Goal: Task Accomplishment & Management: Complete application form

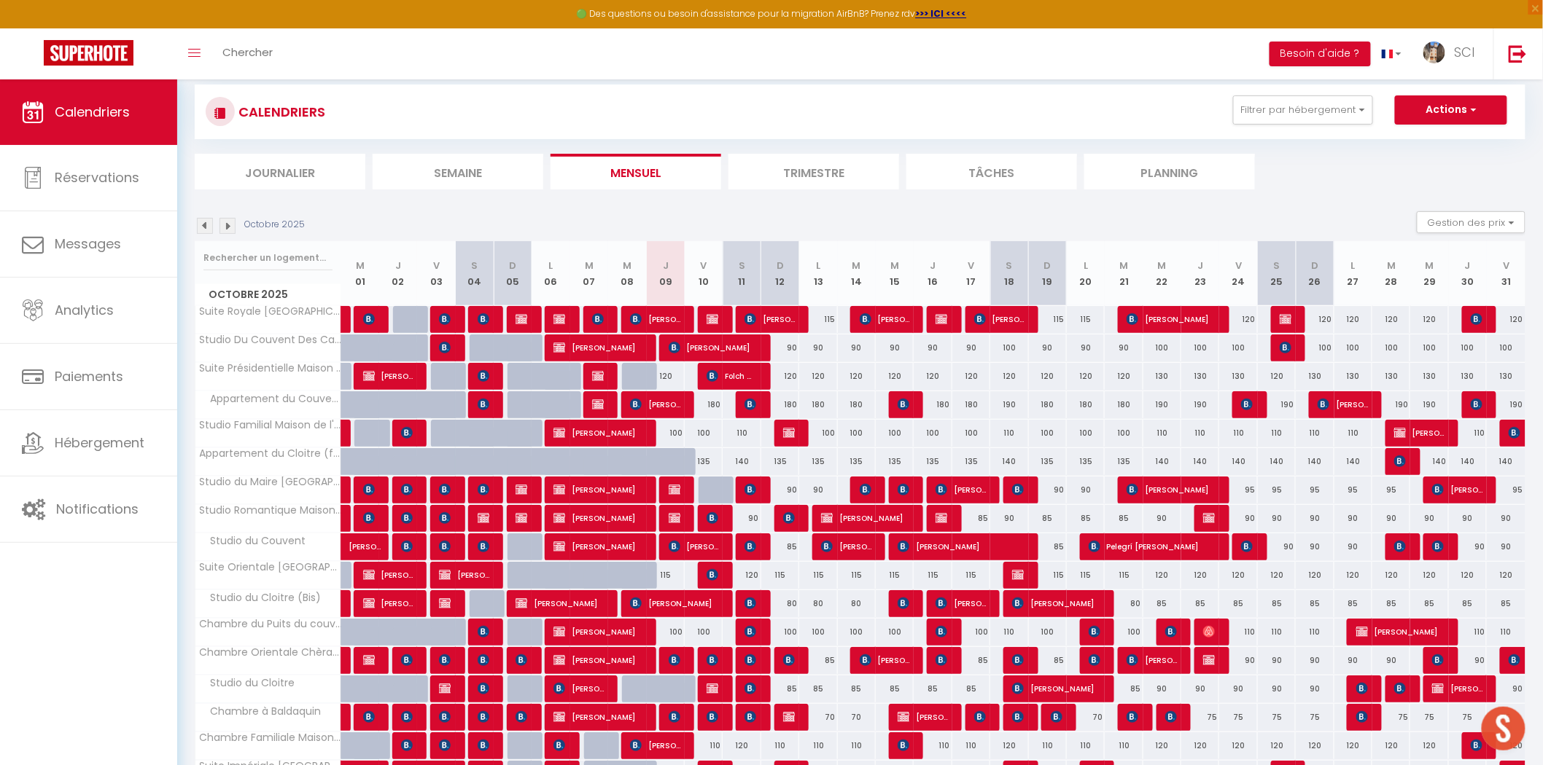
scroll to position [20, 0]
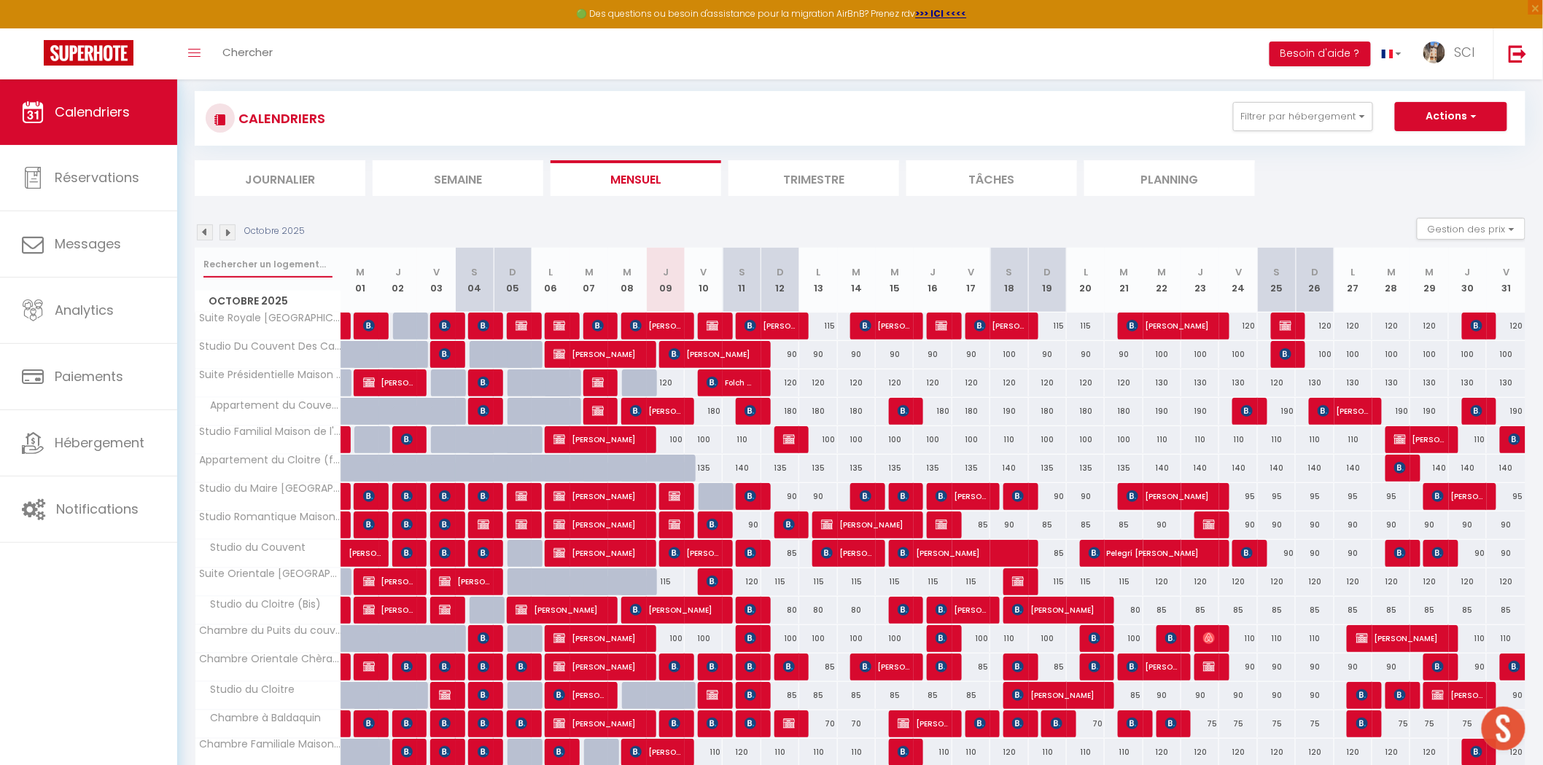
click at [273, 262] on input "text" at bounding box center [267, 264] width 129 height 26
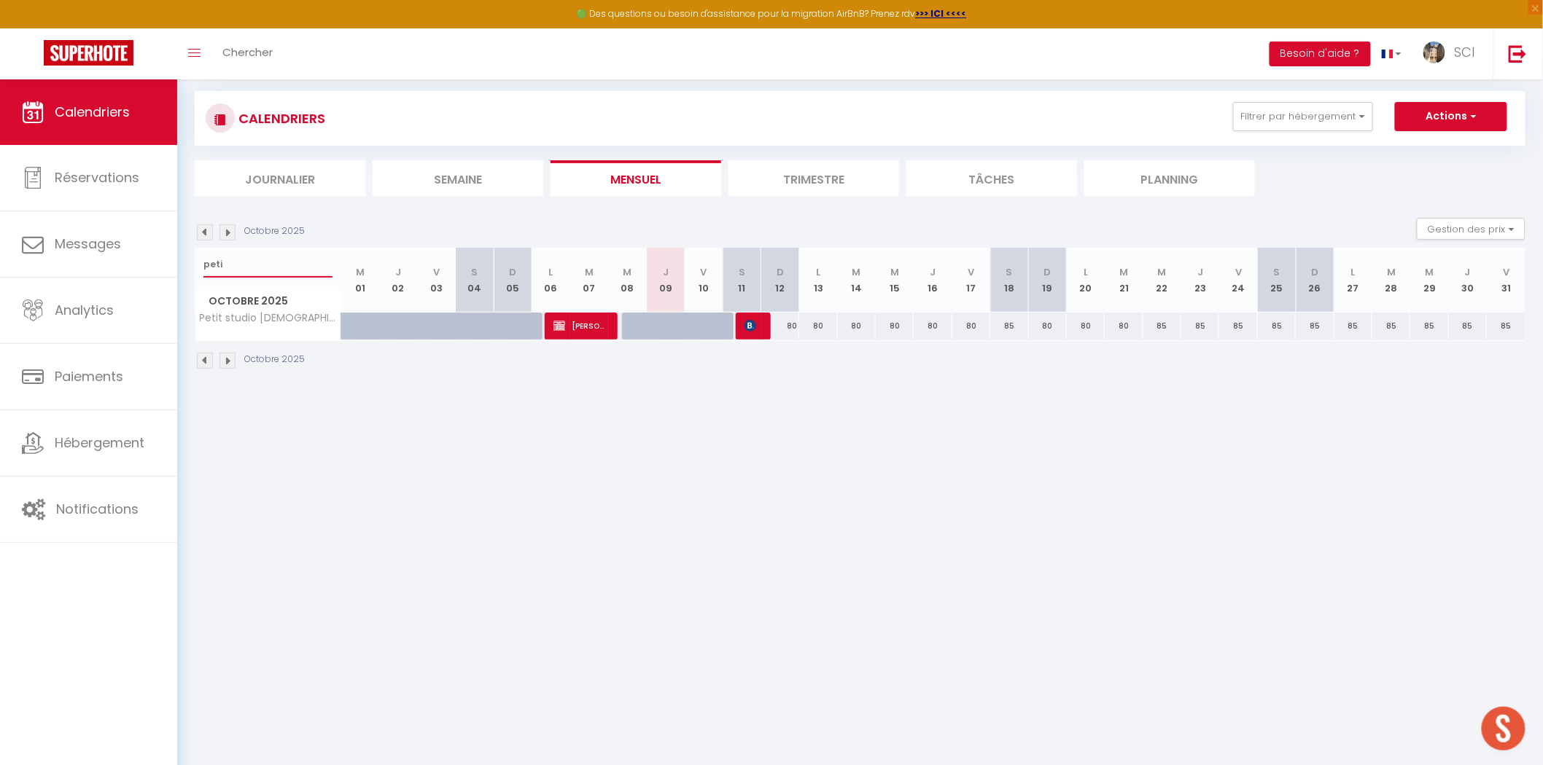
scroll to position [0, 0]
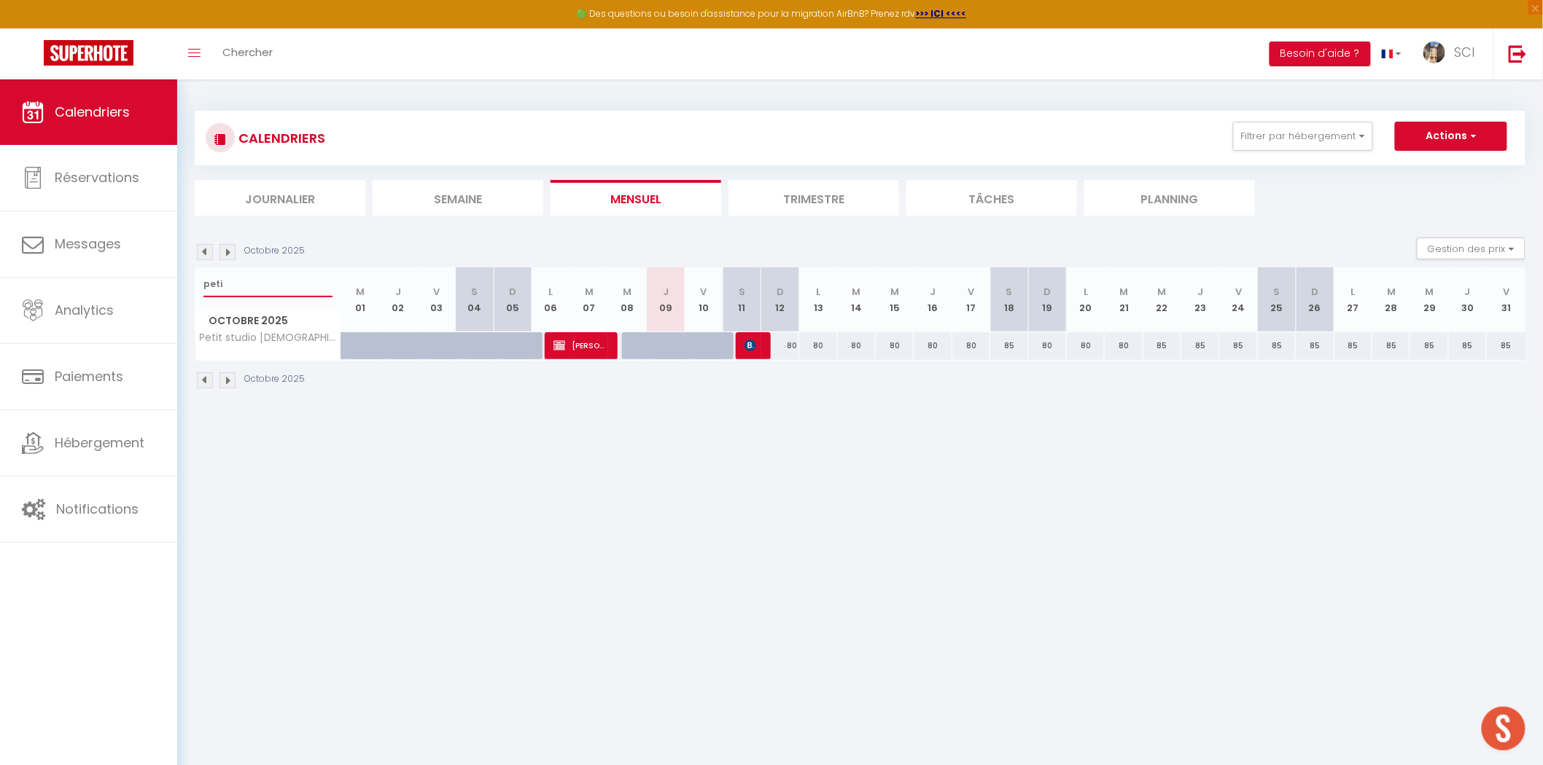
type input "peti"
click at [251, 51] on span "Chercher" at bounding box center [247, 51] width 50 height 15
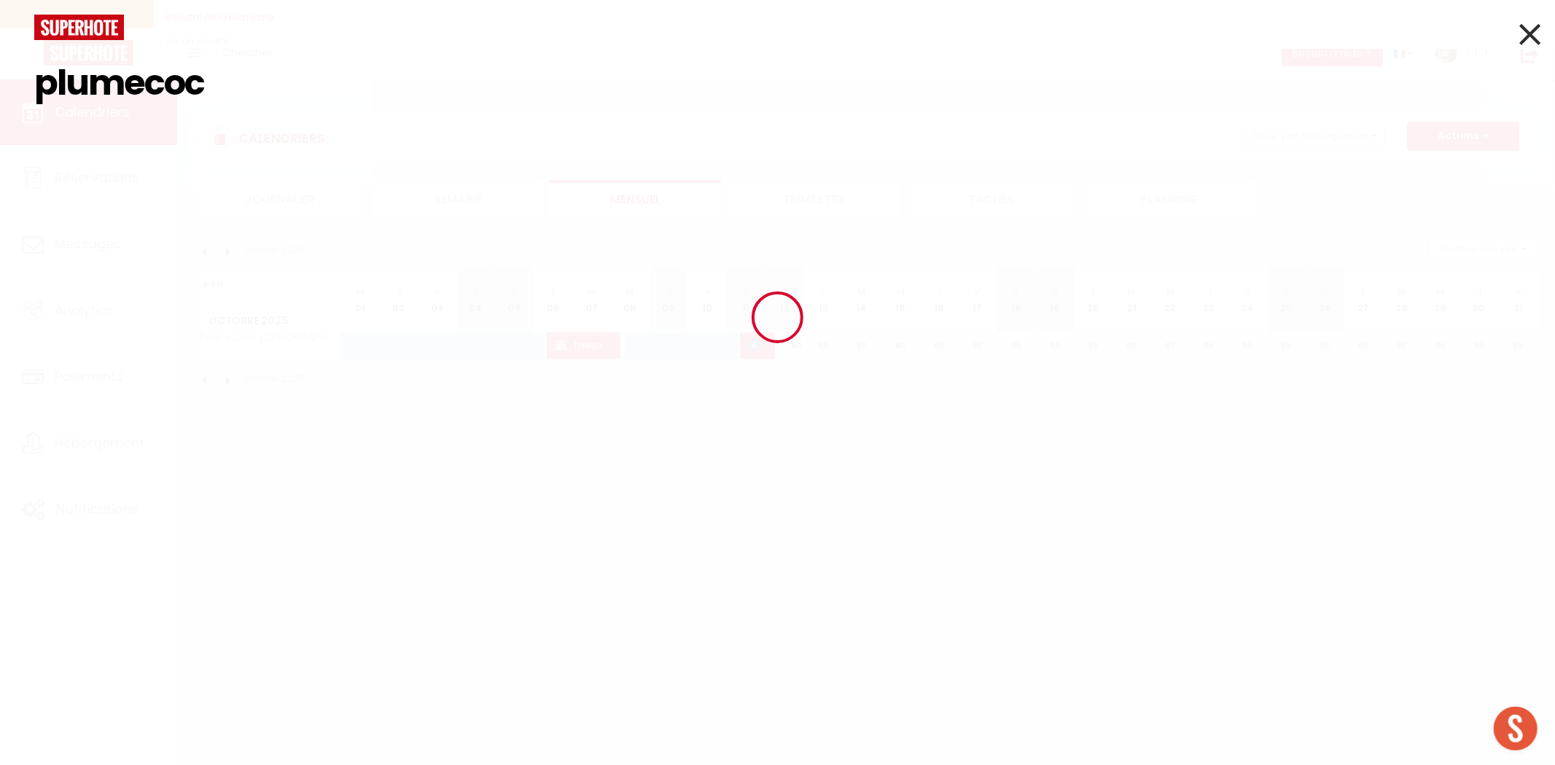
type input "plumecocq"
drag, startPoint x: 250, startPoint y: 98, endPoint x: 4, endPoint y: 107, distance: 246.5
click at [4, 107] on div "plumecocq Résultat de la recherche Id Appart Voyageur Checkin Checkout Nuits Pe…" at bounding box center [777, 382] width 1555 height 765
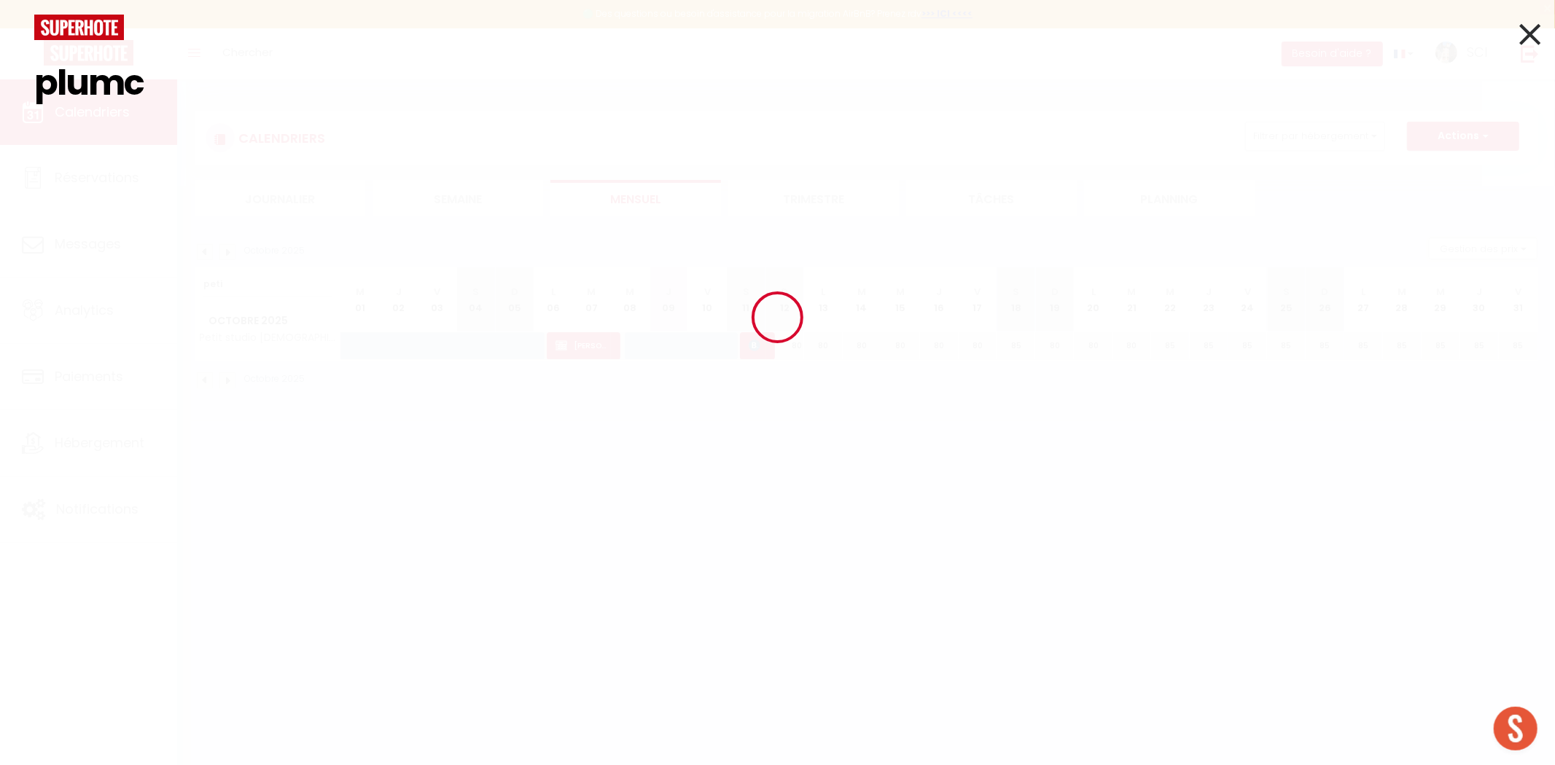
type input "plumco"
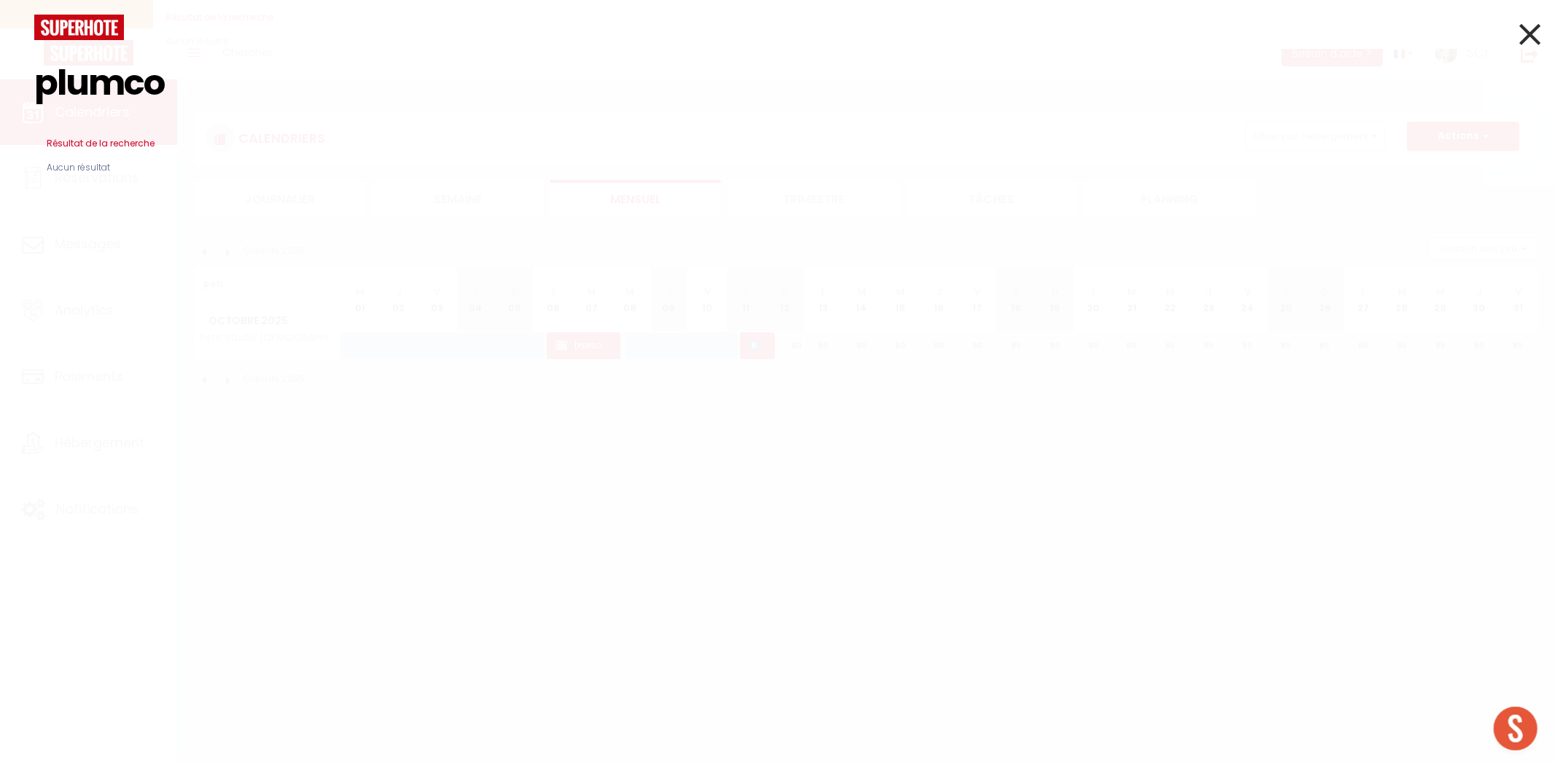
drag, startPoint x: 175, startPoint y: 106, endPoint x: 17, endPoint y: 125, distance: 158.7
click at [17, 126] on div "plumco Résultat de la recherche Id Appart Voyageur Checkin Checkout Nuits Pers.…" at bounding box center [777, 382] width 1555 height 765
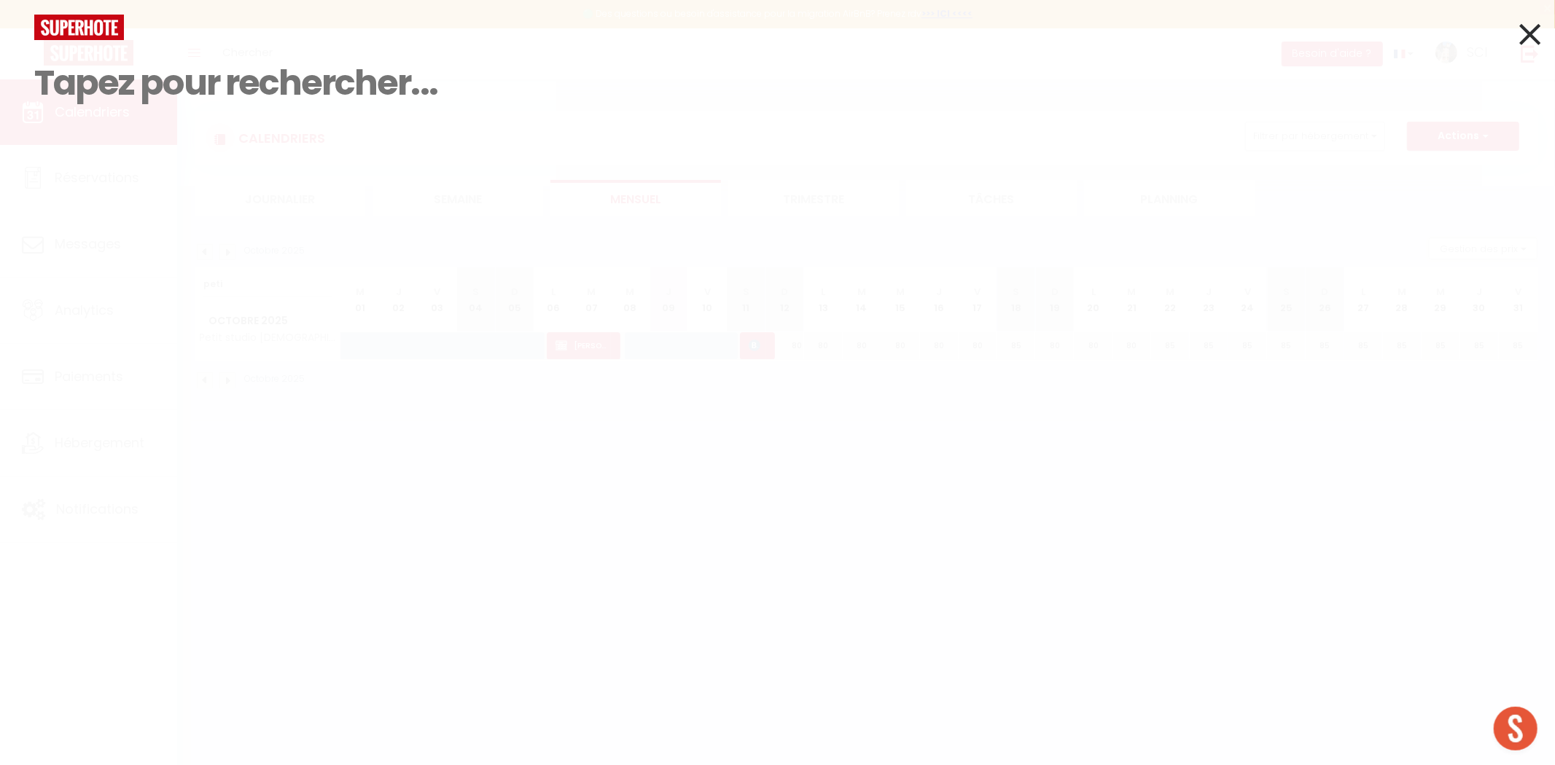
click at [304, 289] on div "Résultat de la recherche Id Appart Voyageur Checkin Checkout Nuits Pers. Platef…" at bounding box center [777, 382] width 1555 height 765
click at [1528, 36] on icon at bounding box center [1529, 34] width 21 height 36
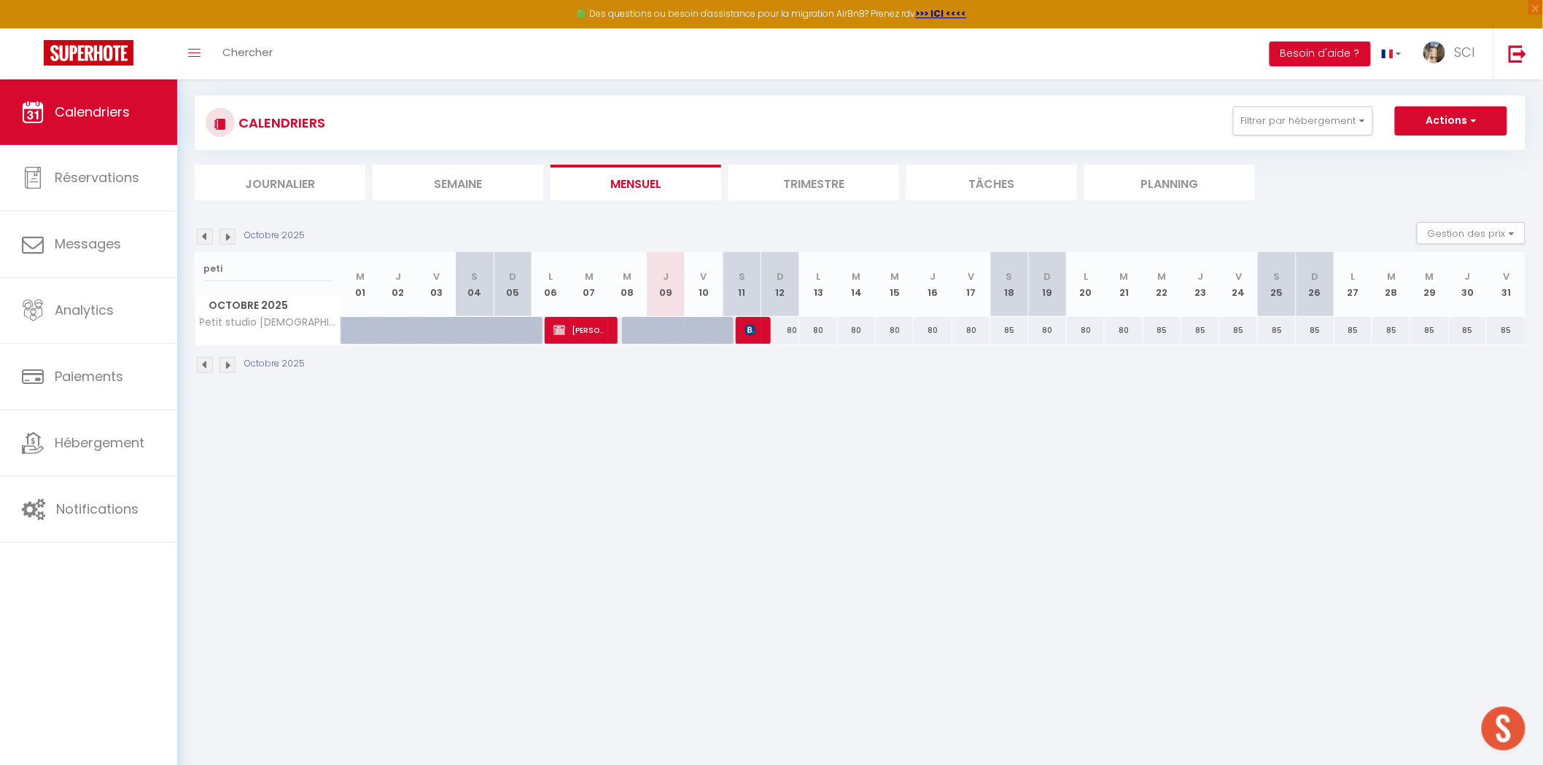
scroll to position [20, 0]
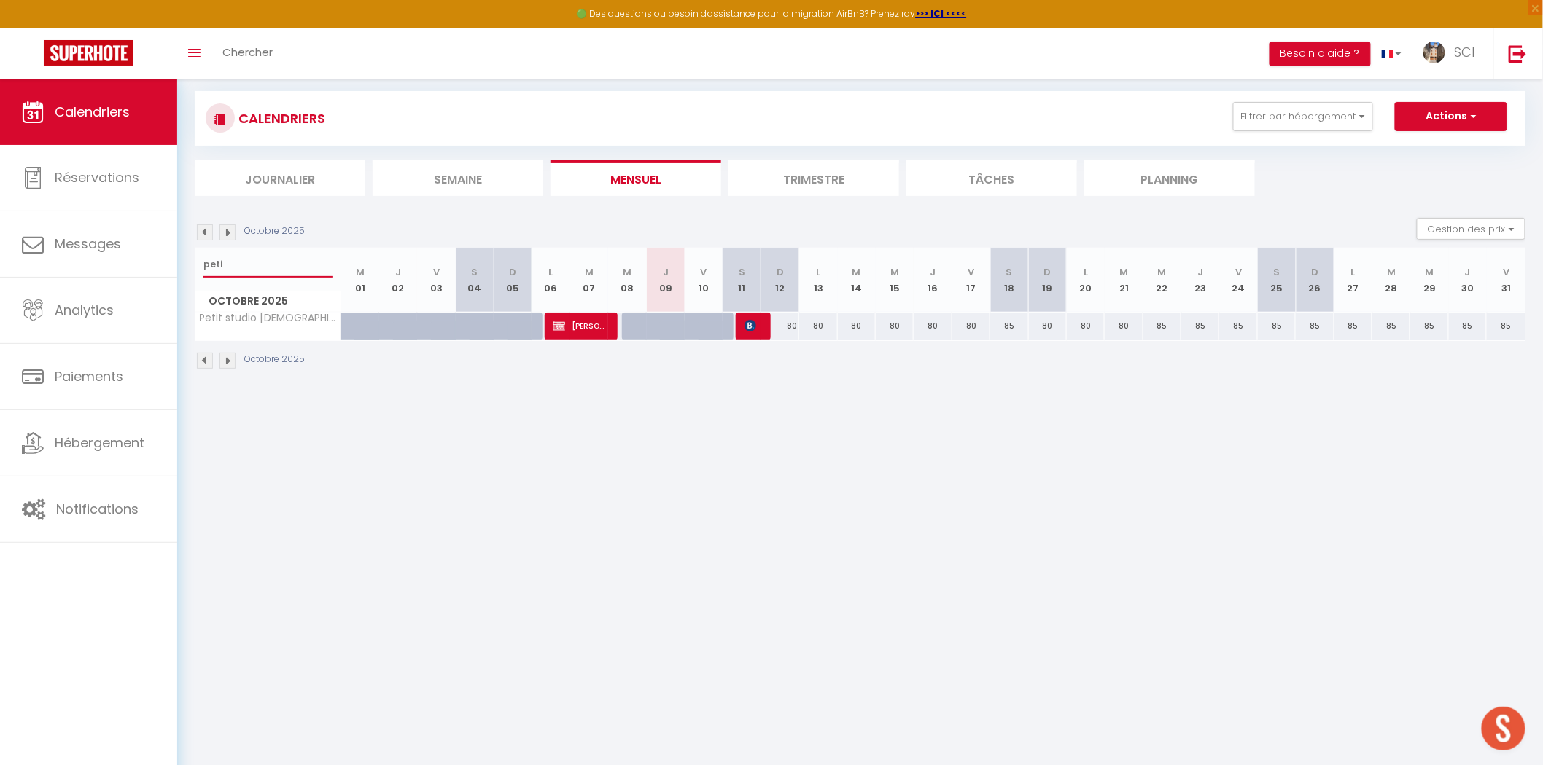
drag, startPoint x: 273, startPoint y: 267, endPoint x: 183, endPoint y: 264, distance: 90.4
click at [183, 264] on div "CALENDRIERS Filtrer par hébergement Suites Suite Royale Maison de L'Église Suit…" at bounding box center [859, 231] width 1365 height 342
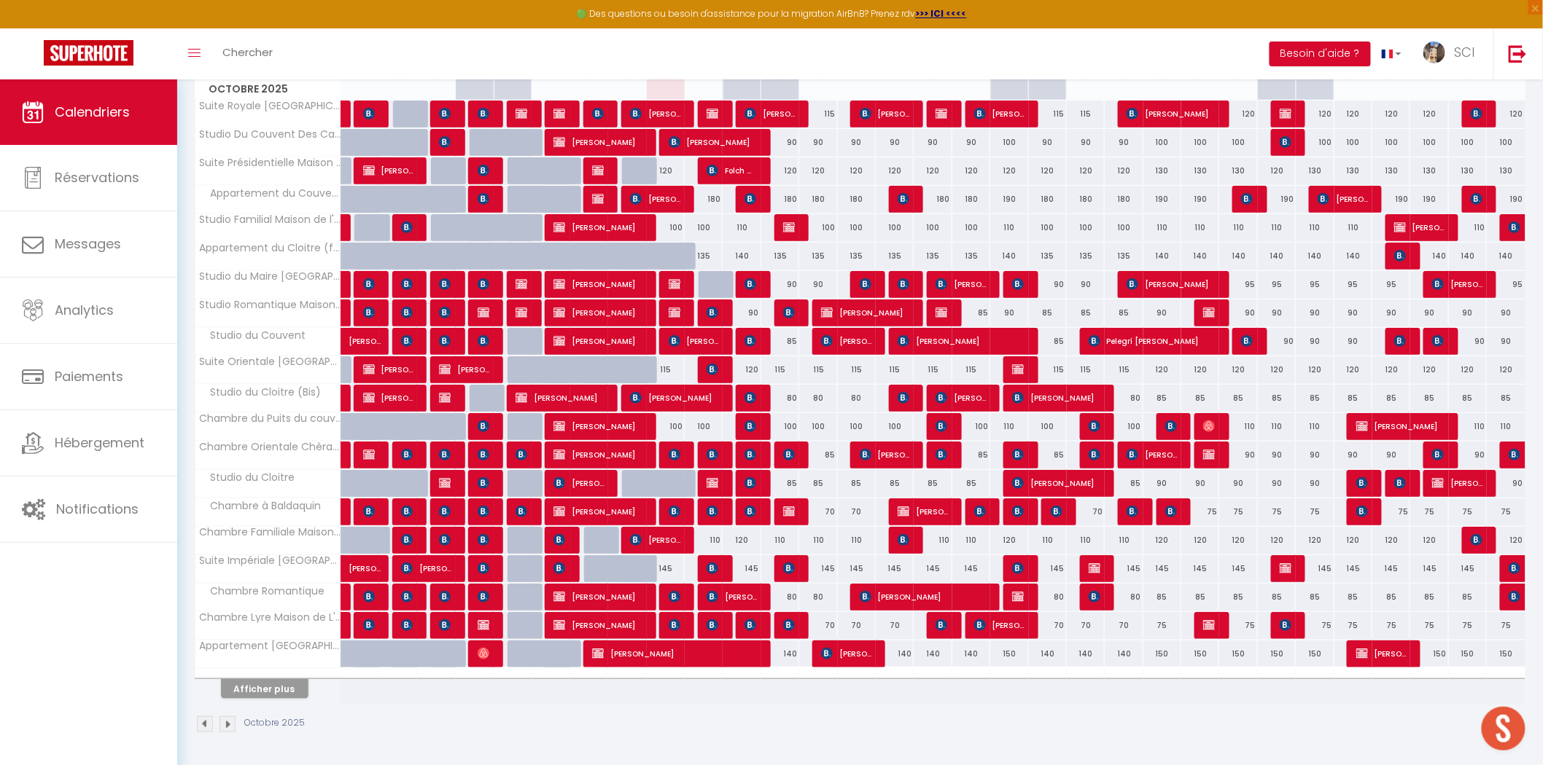
scroll to position [0, 0]
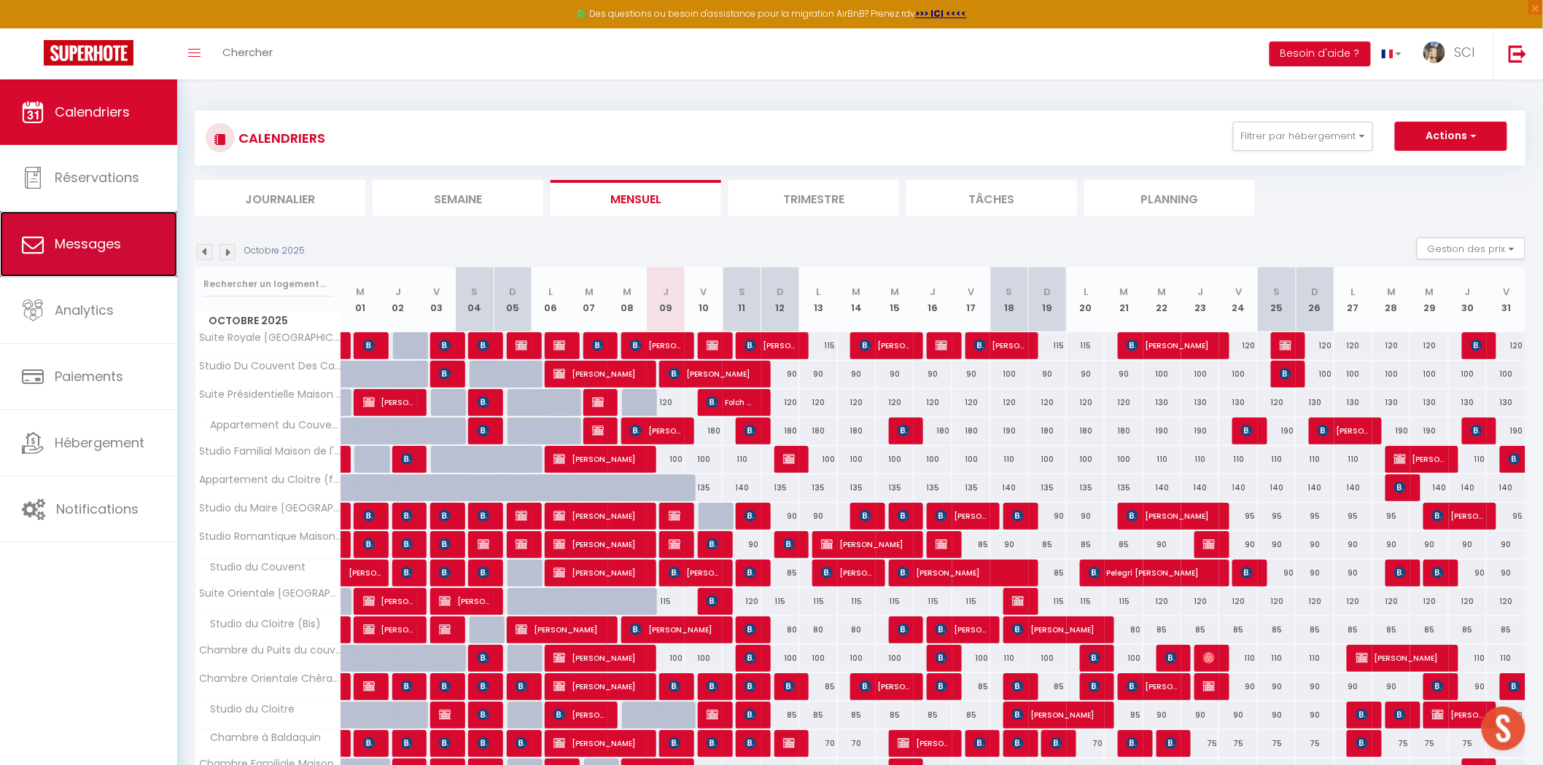
click at [114, 241] on span "Messages" at bounding box center [88, 244] width 66 height 18
select select "message"
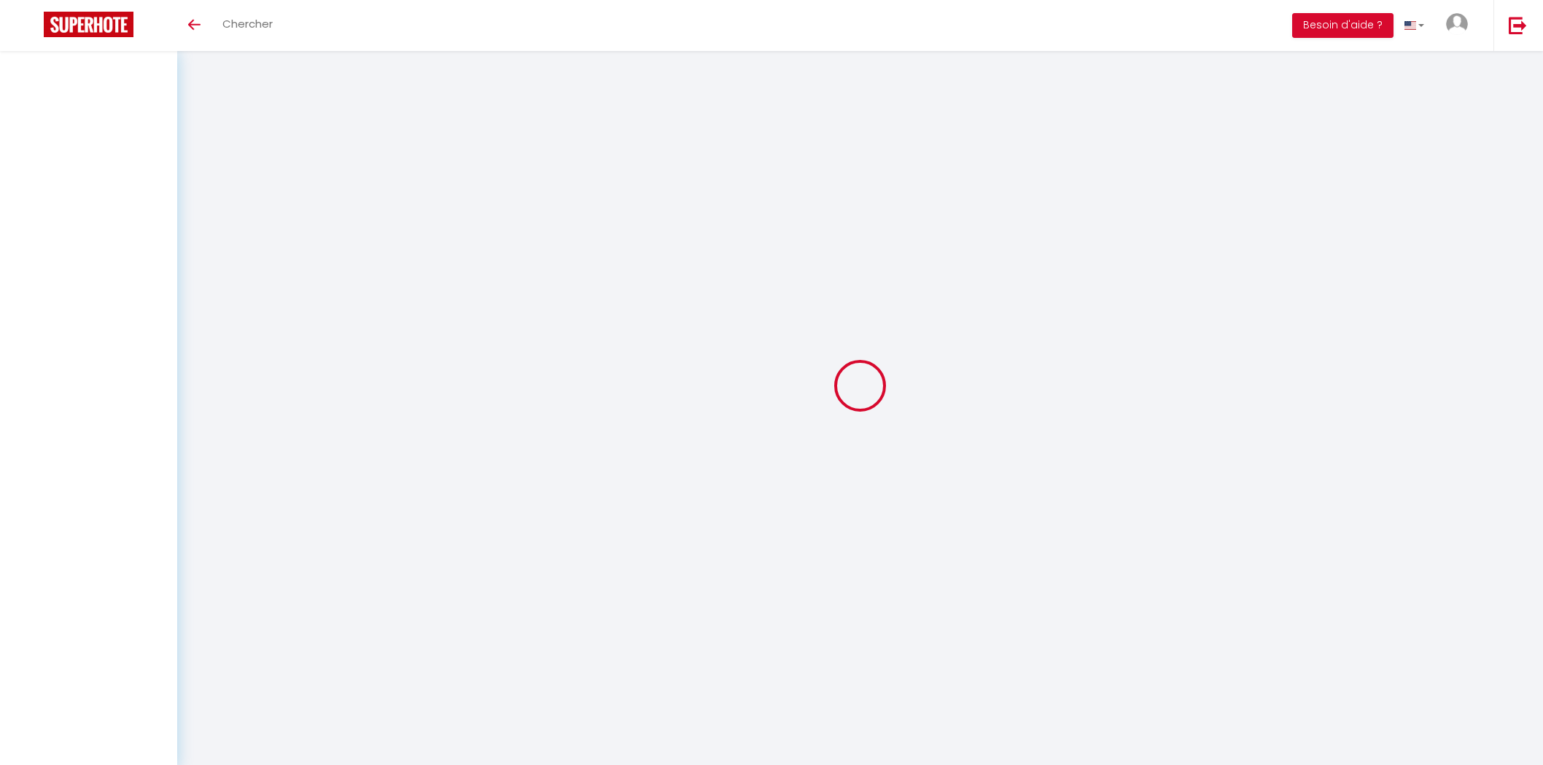
select select "message"
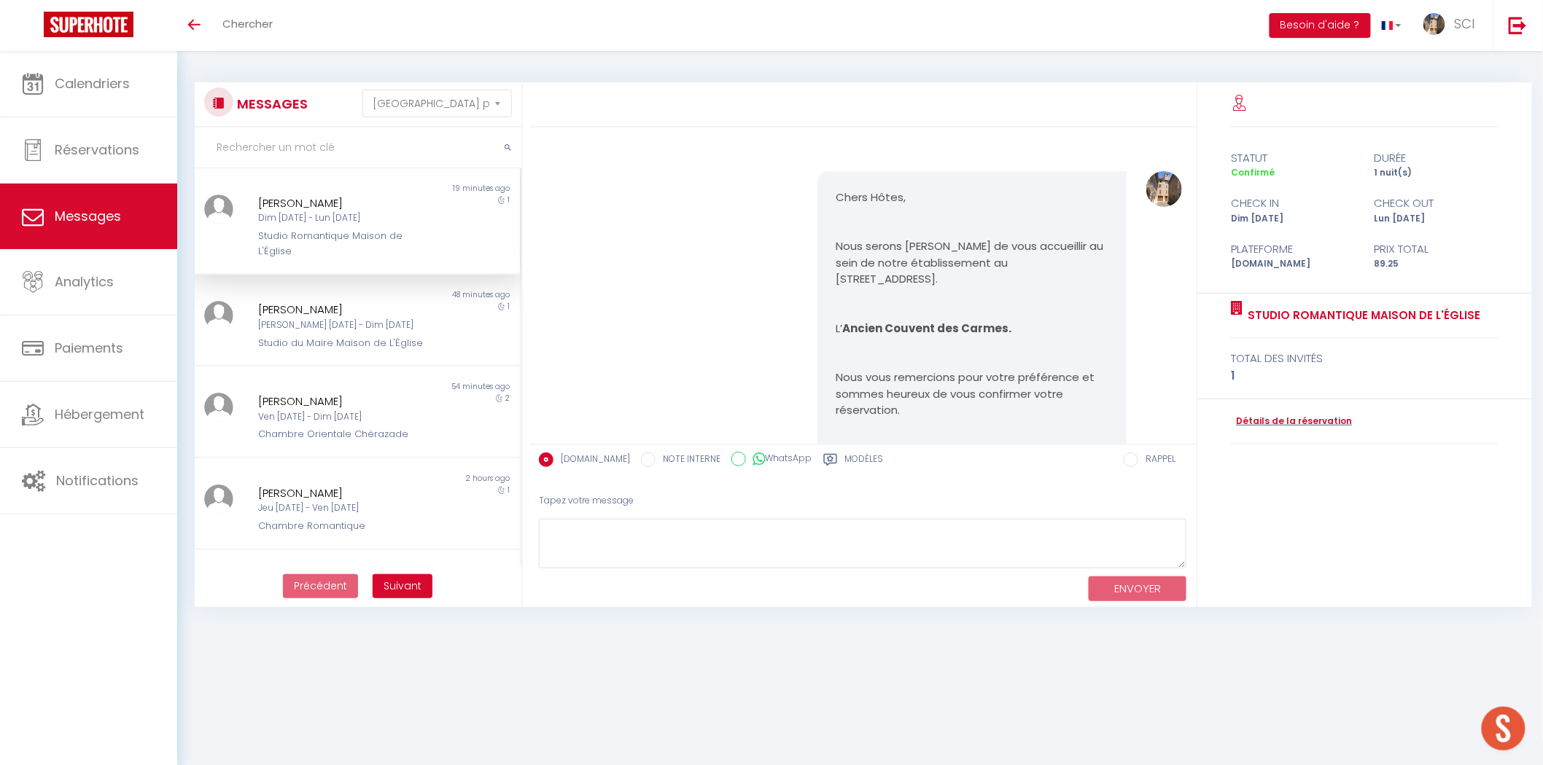
scroll to position [1034, 0]
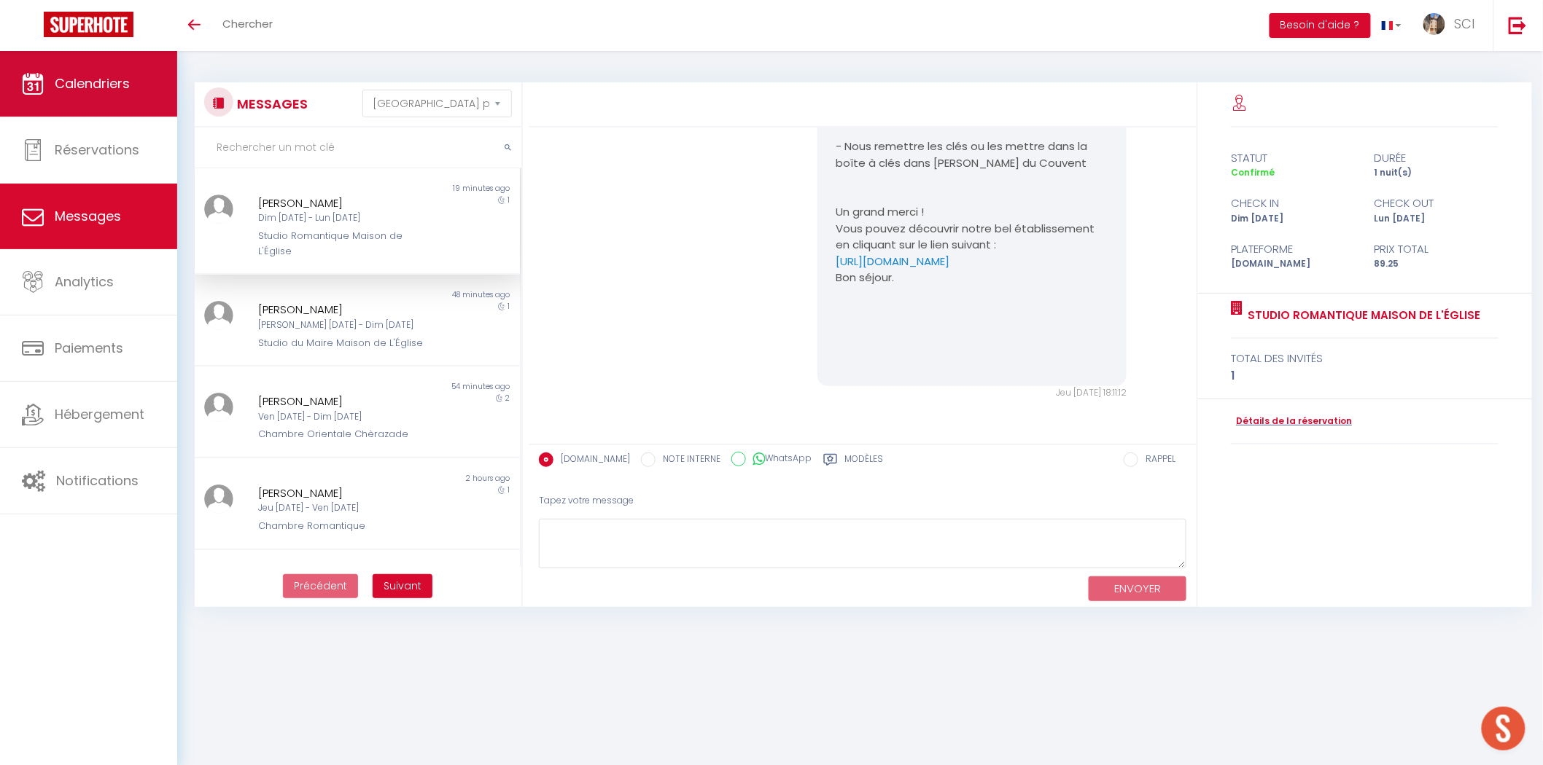
click at [109, 86] on span "Calendriers" at bounding box center [92, 83] width 75 height 18
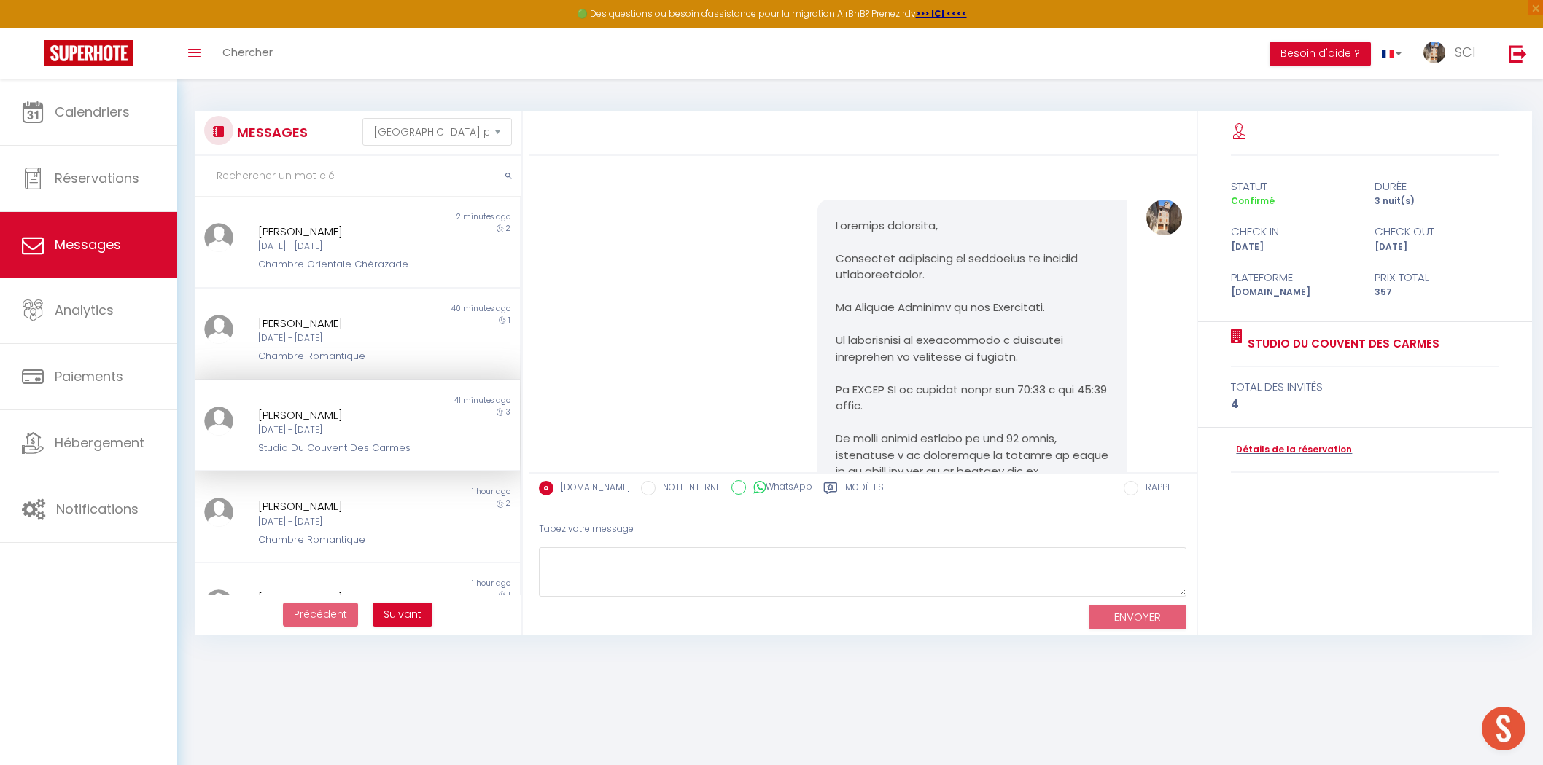
click at [126, 98] on link "Calendriers" at bounding box center [88, 112] width 177 height 66
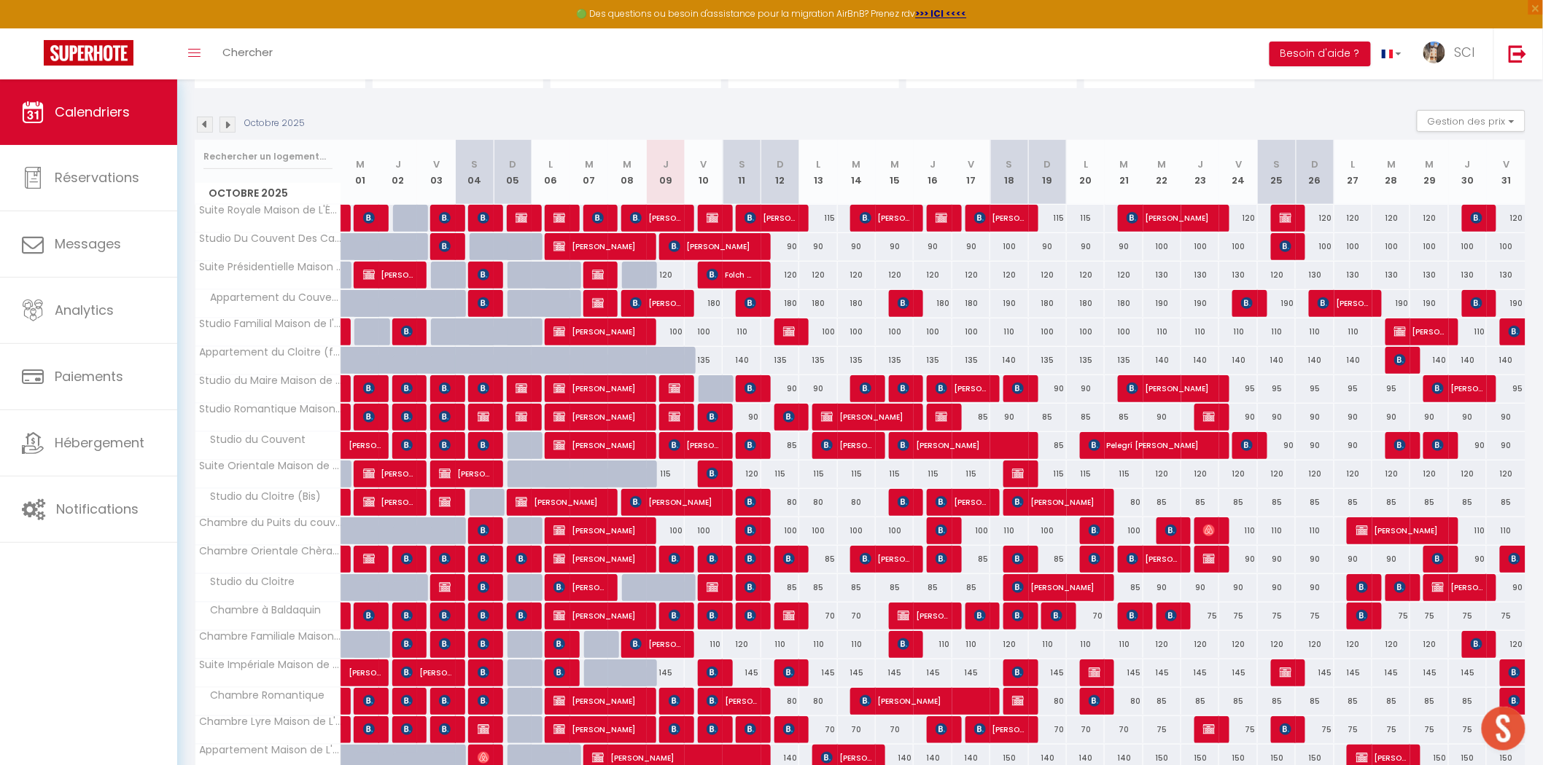
scroll to position [233, 0]
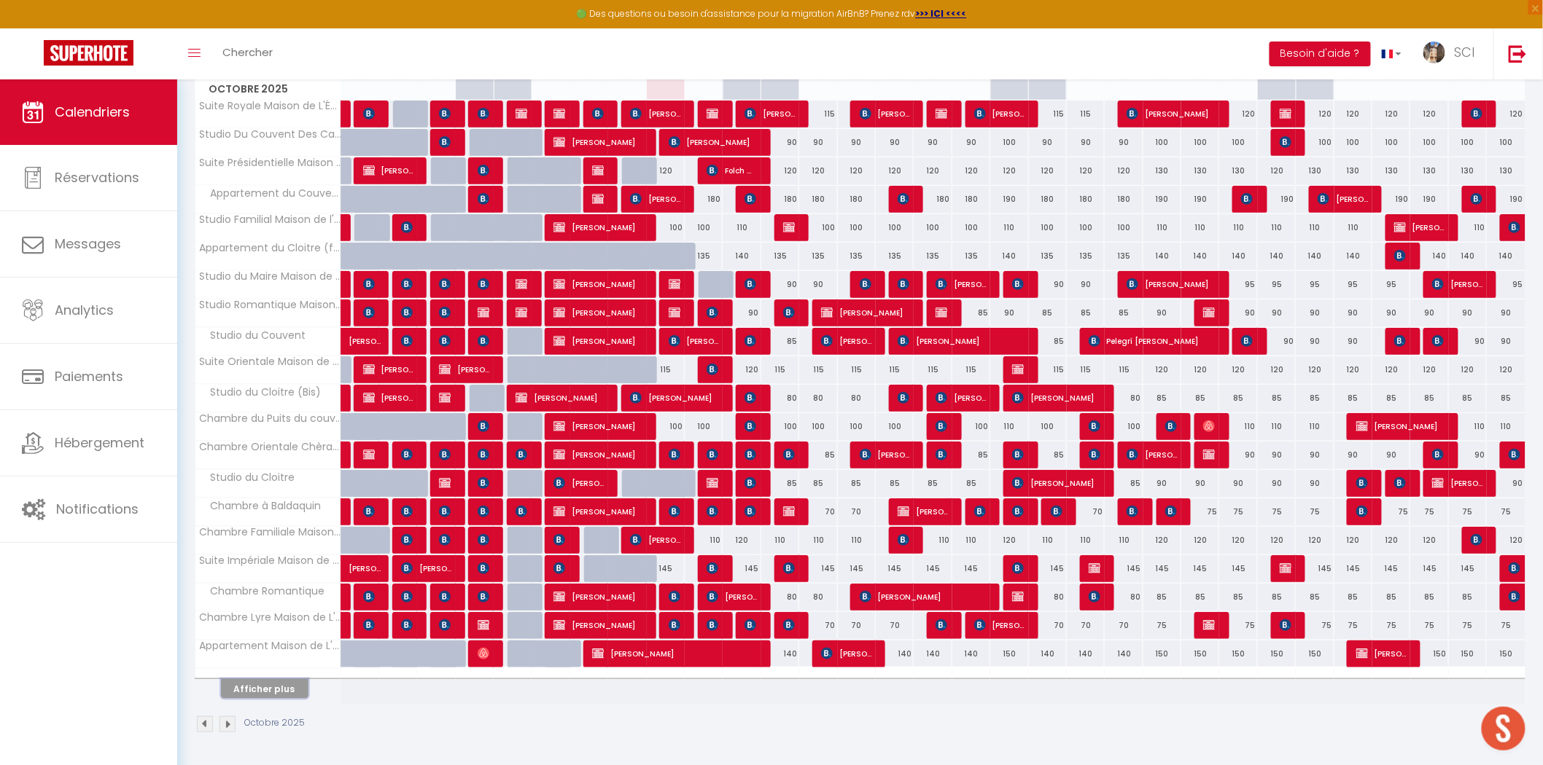
click at [286, 695] on button "Afficher plus" at bounding box center [264, 689] width 87 height 20
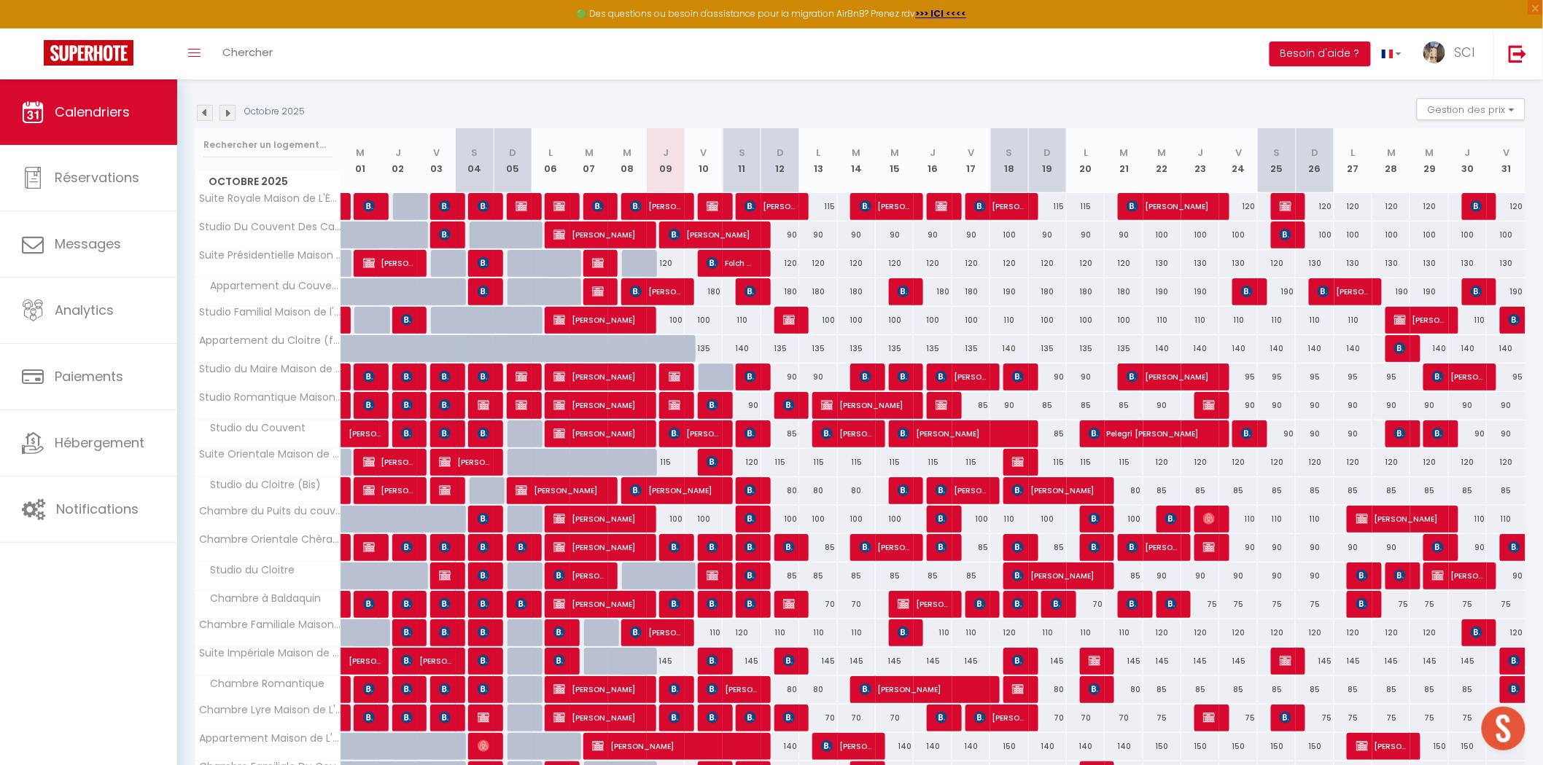
scroll to position [162, 0]
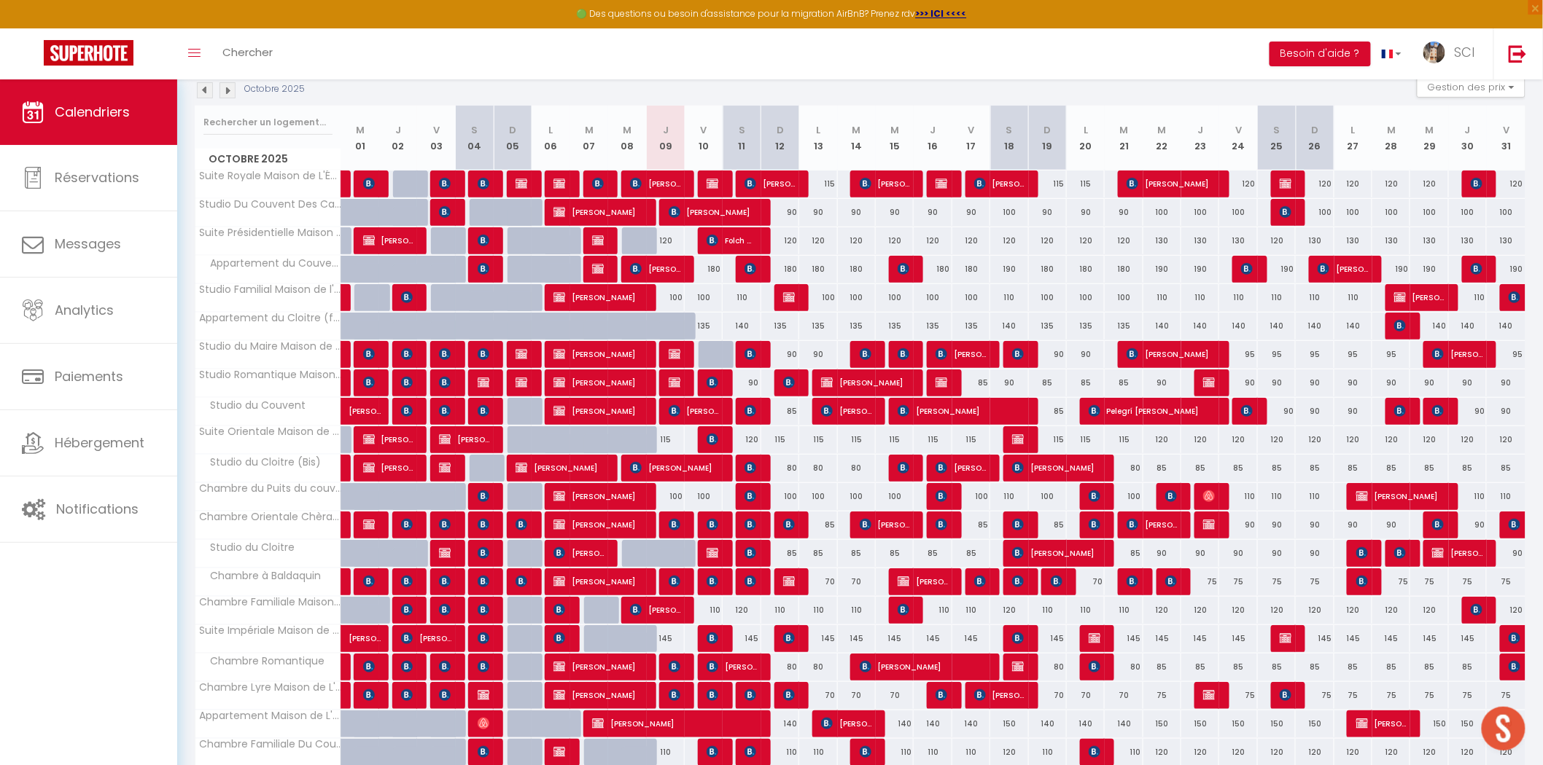
click at [745, 613] on div "120" at bounding box center [741, 610] width 38 height 27
type input "120"
select select "1"
type input "Sam 11 Octobre 2025"
type input "Dim 12 Octobre 2025"
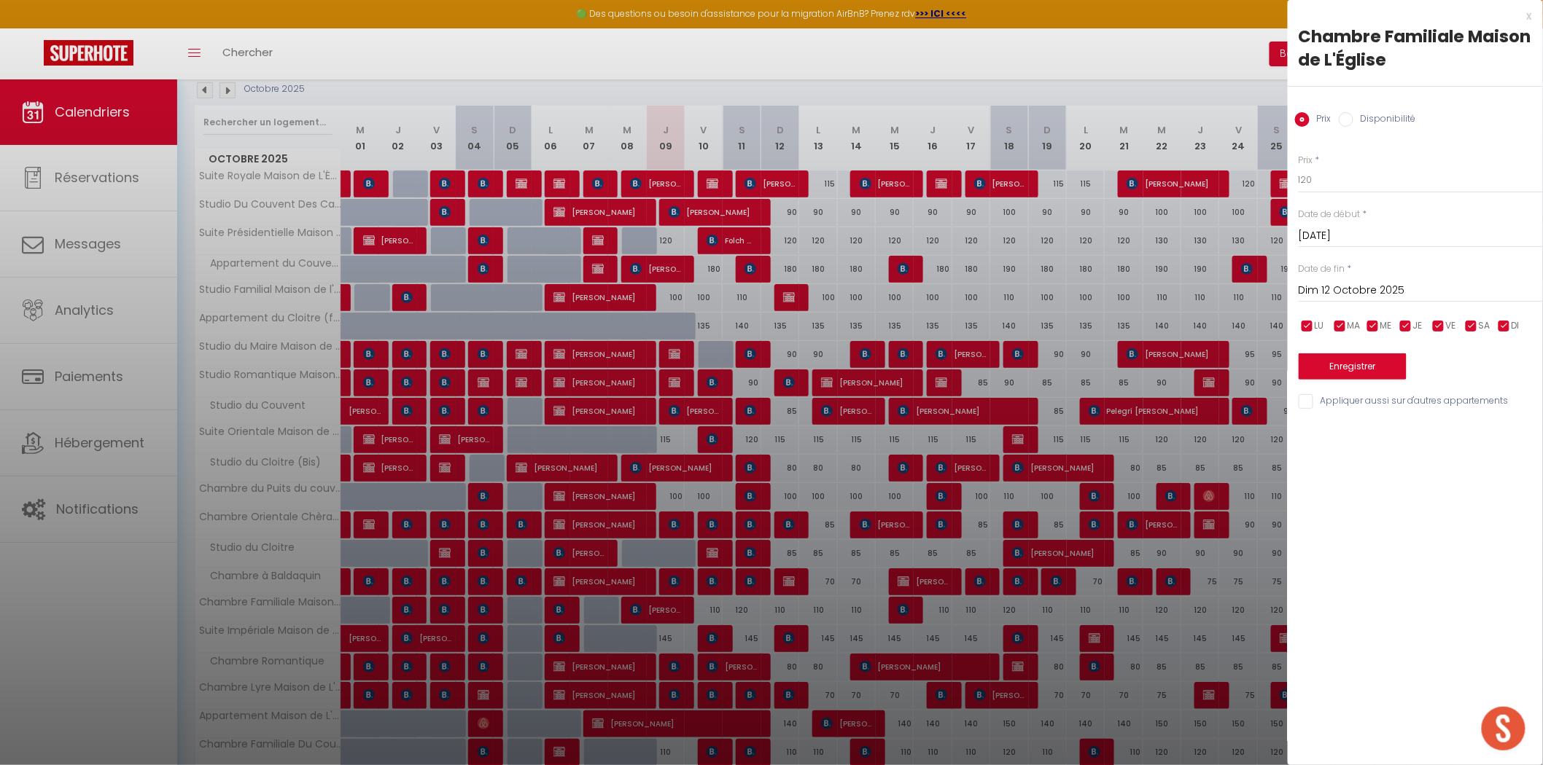
click at [1342, 120] on input "Disponibilité" at bounding box center [1345, 119] width 15 height 15
radio input "true"
radio input "false"
click at [1336, 181] on select "Disponible Indisponible" at bounding box center [1420, 181] width 244 height 28
select select "0"
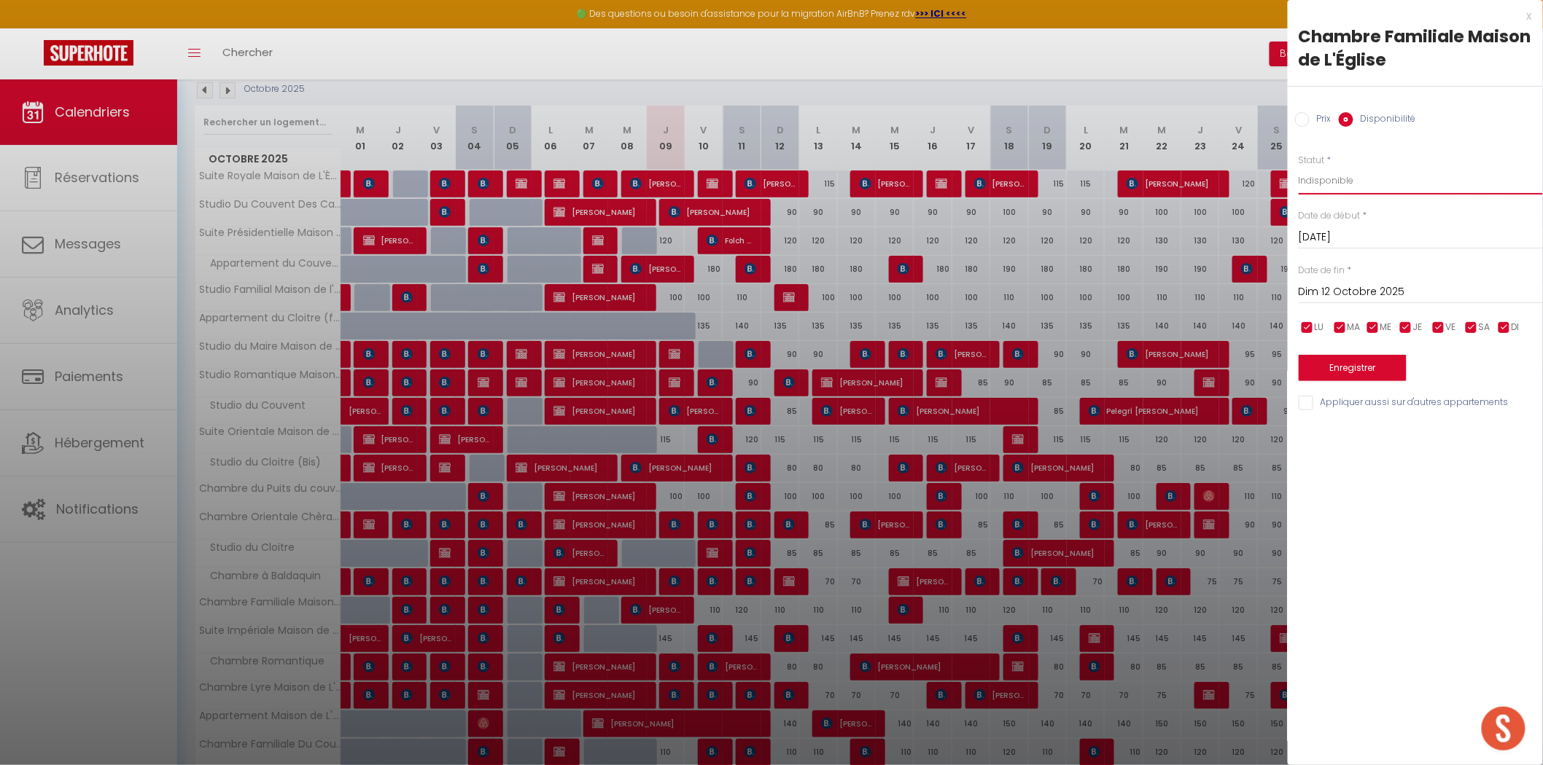
click at [1298, 167] on select "Disponible Indisponible" at bounding box center [1420, 181] width 244 height 28
click at [1349, 365] on button "Enregistrer" at bounding box center [1352, 368] width 108 height 26
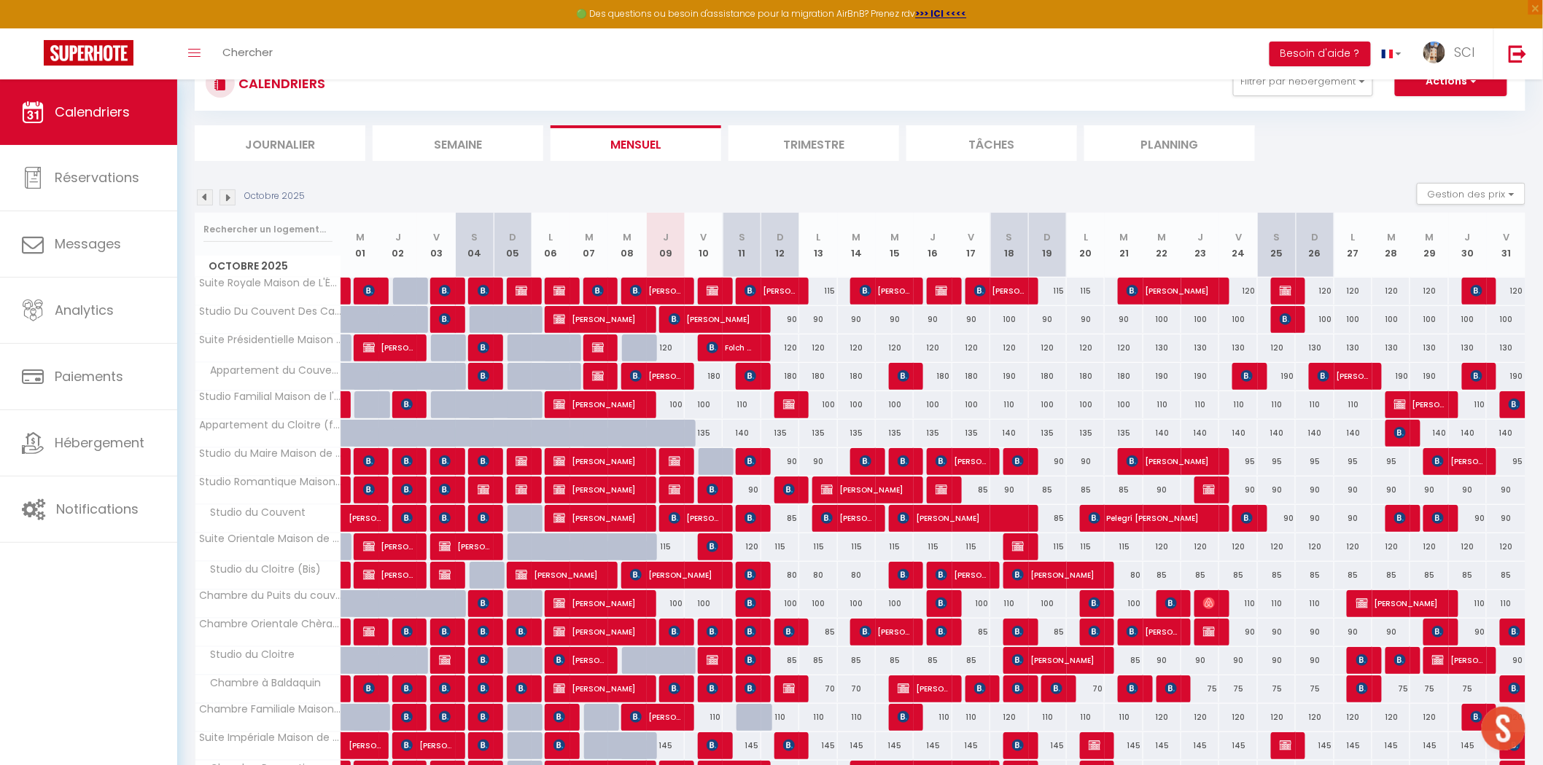
scroll to position [0, 0]
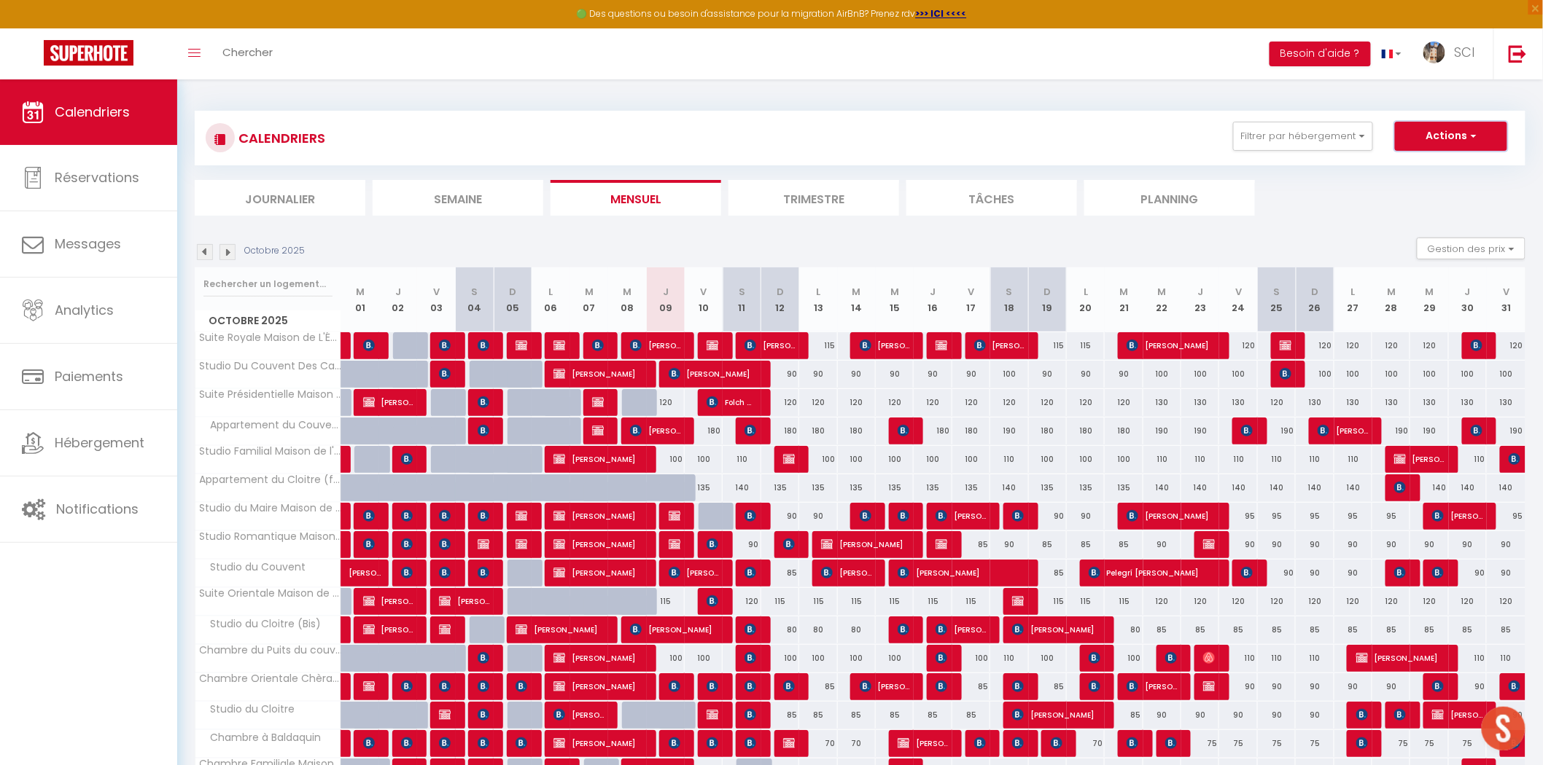
click at [1452, 126] on button "Actions" at bounding box center [1451, 136] width 112 height 29
click at [1440, 172] on link "Nouvelle réservation" at bounding box center [1435, 170] width 127 height 22
select select
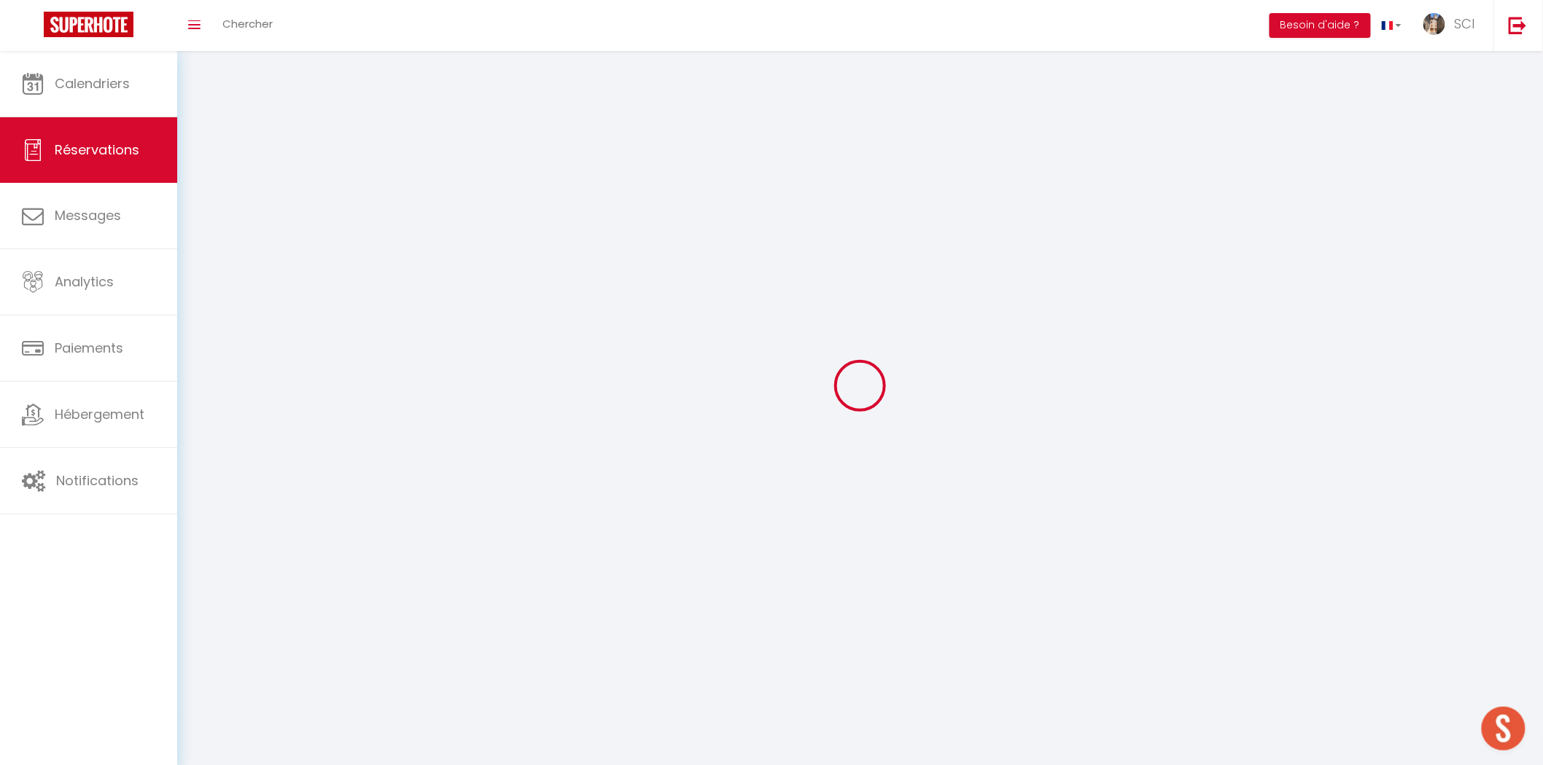
select select
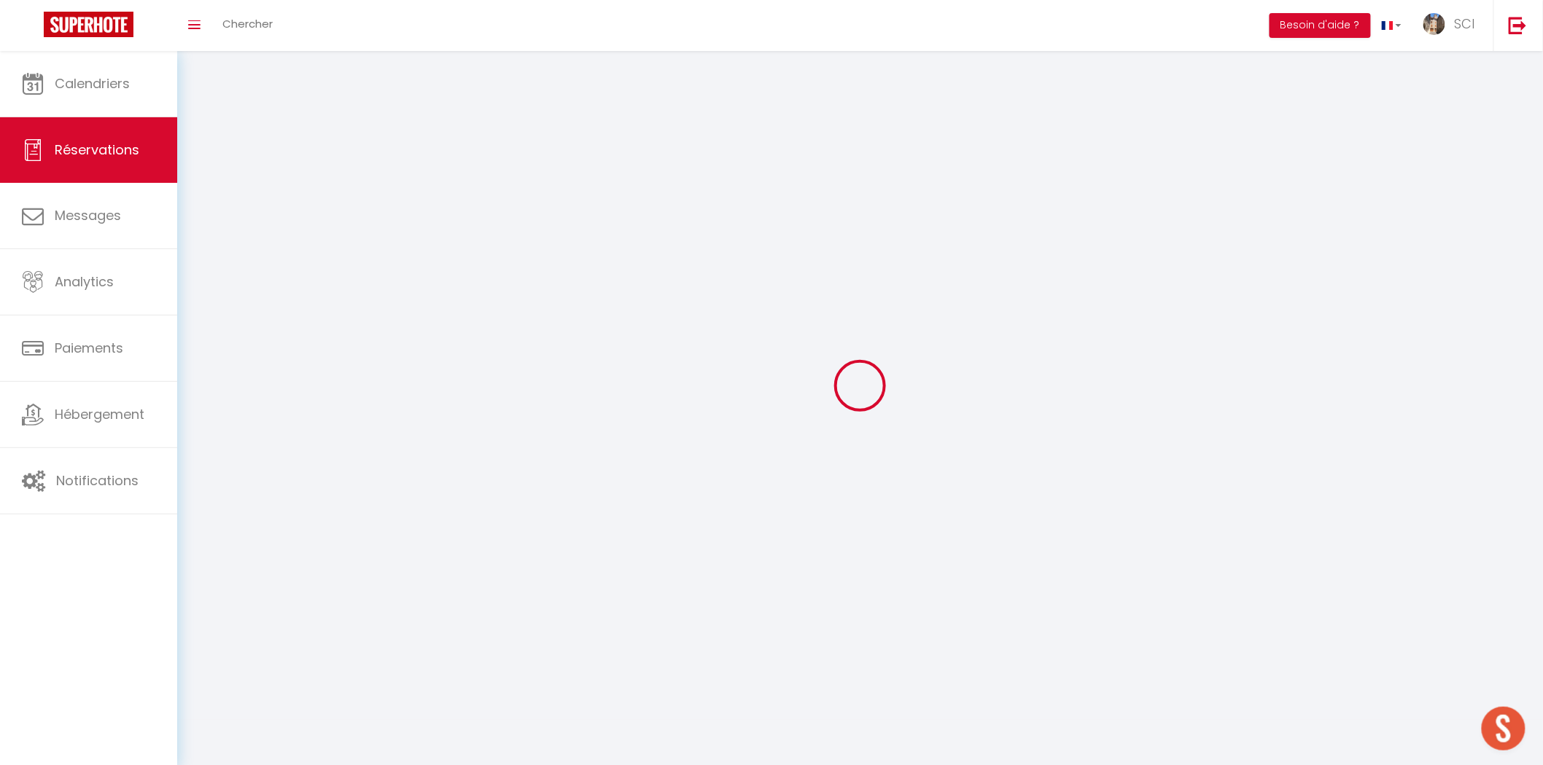
select select
checkbox input "false"
select select
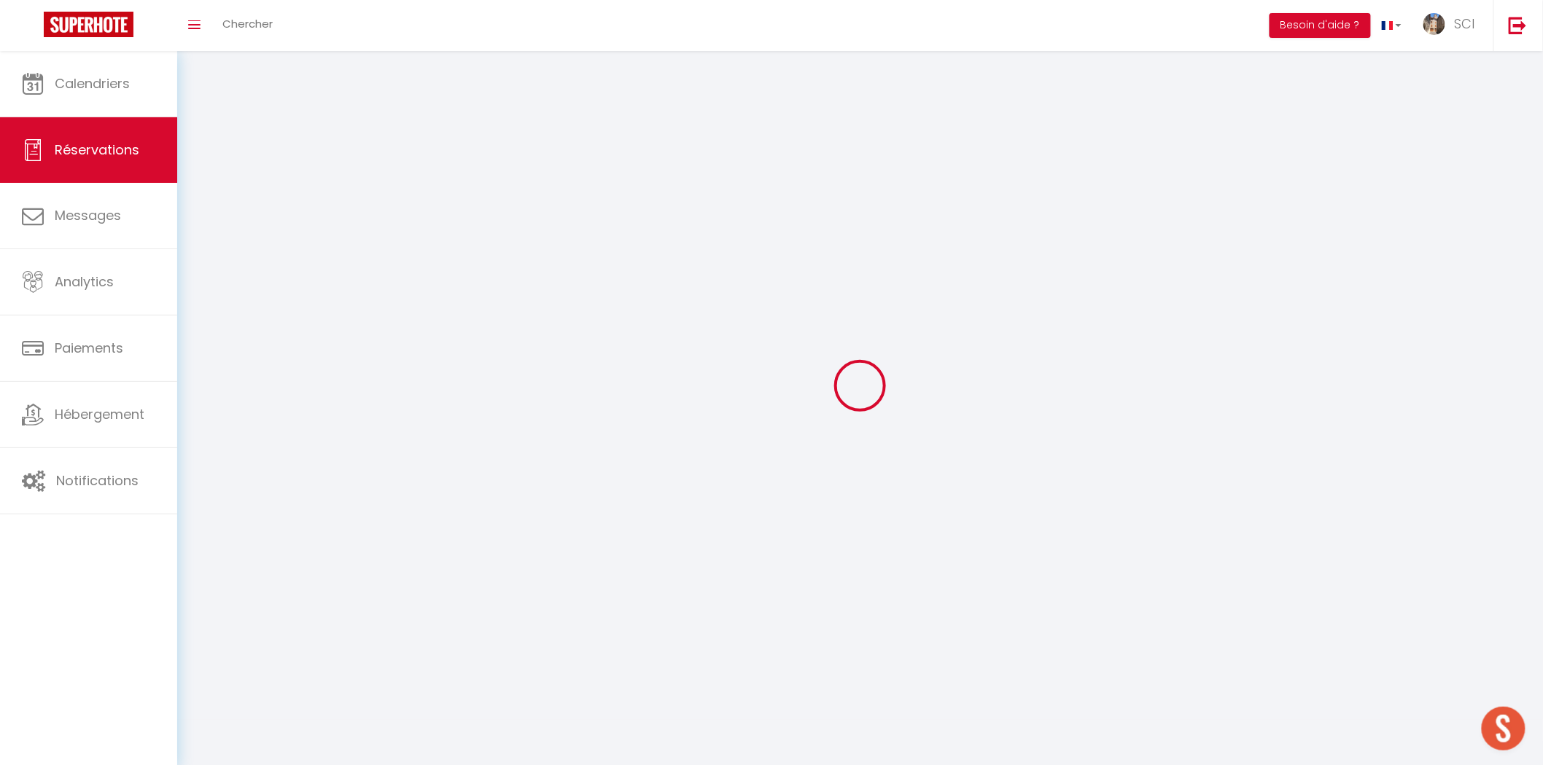
select select
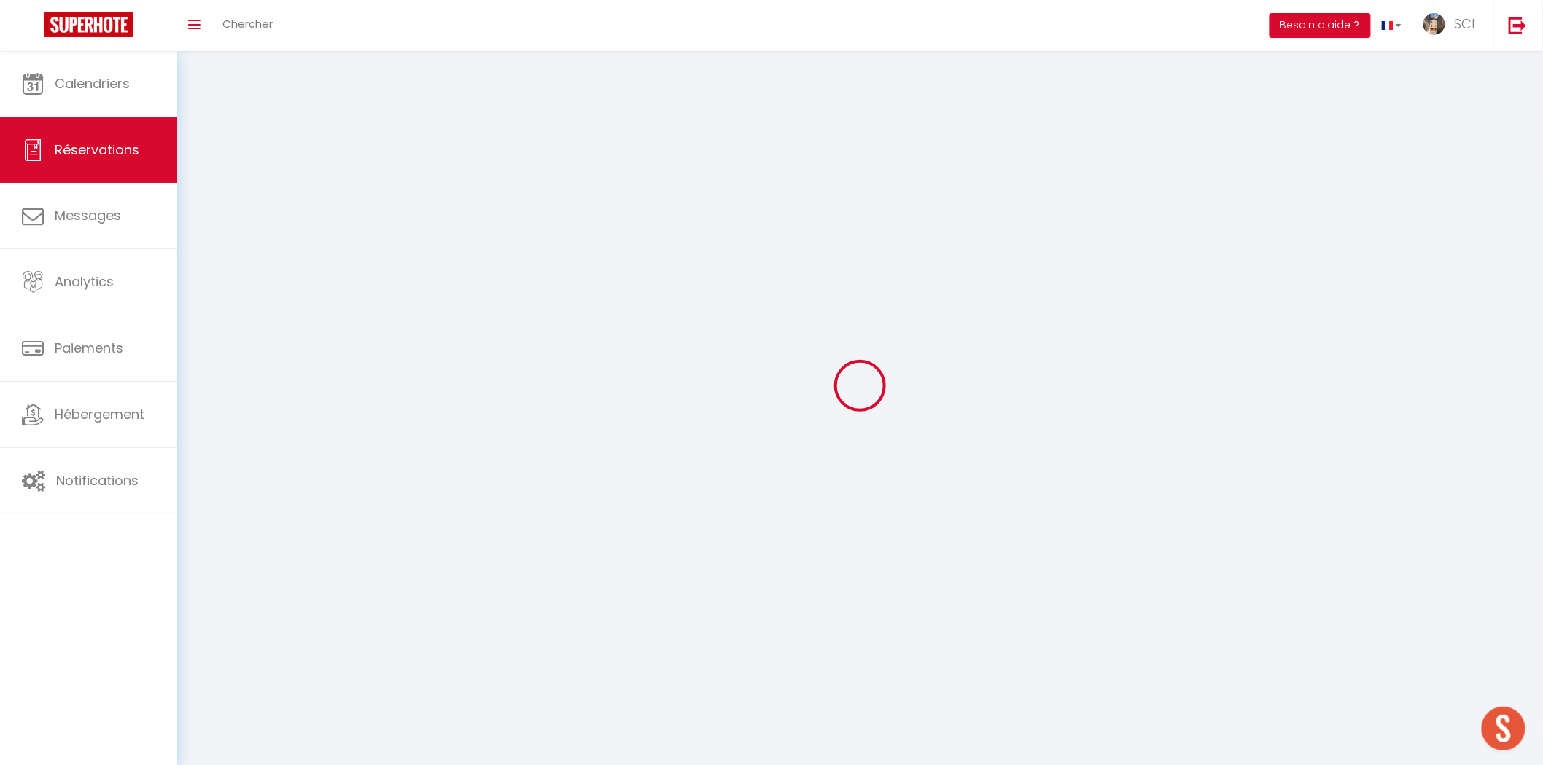
checkbox input "false"
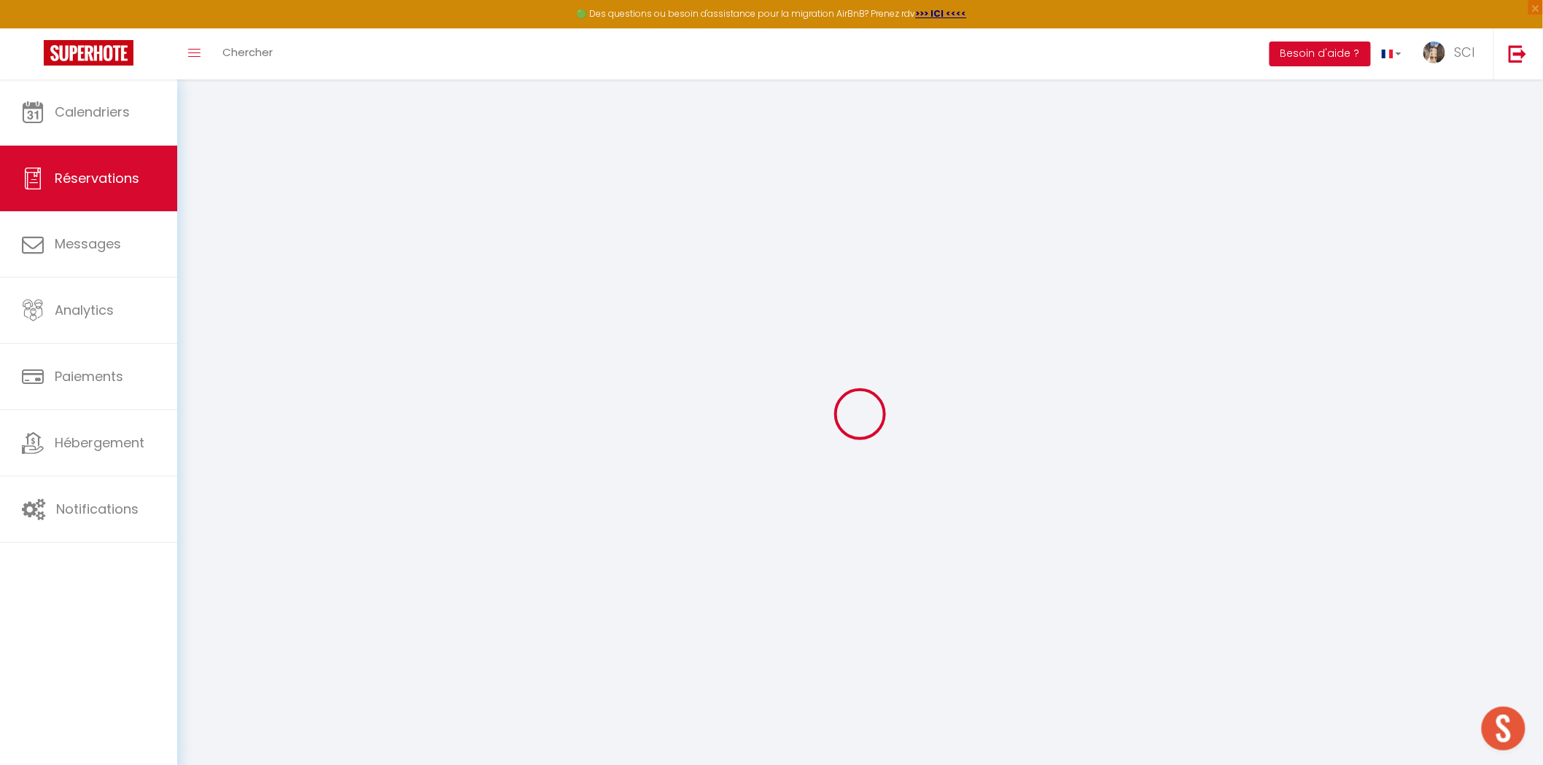
select select
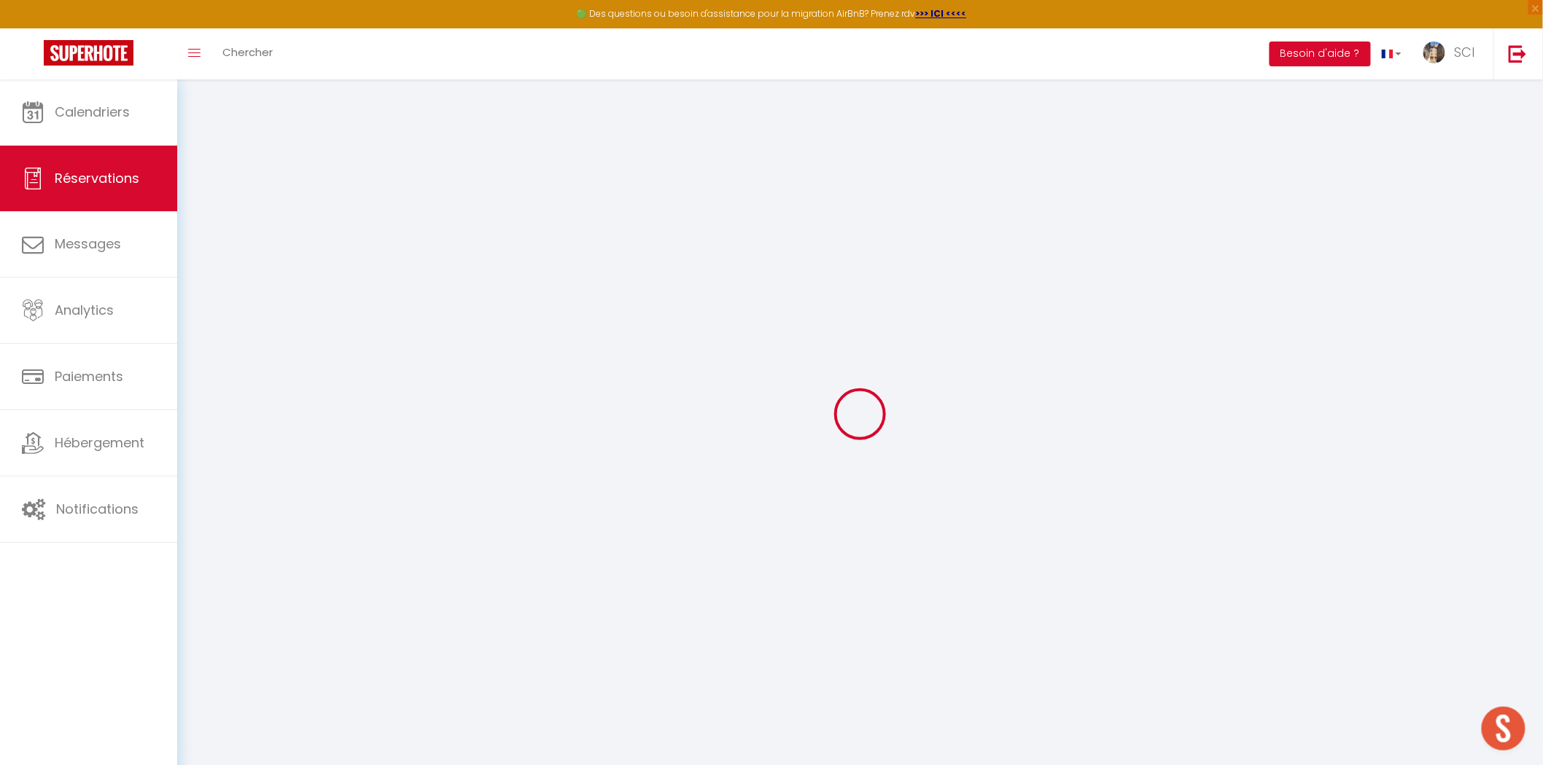
select select
checkbox input "false"
select select
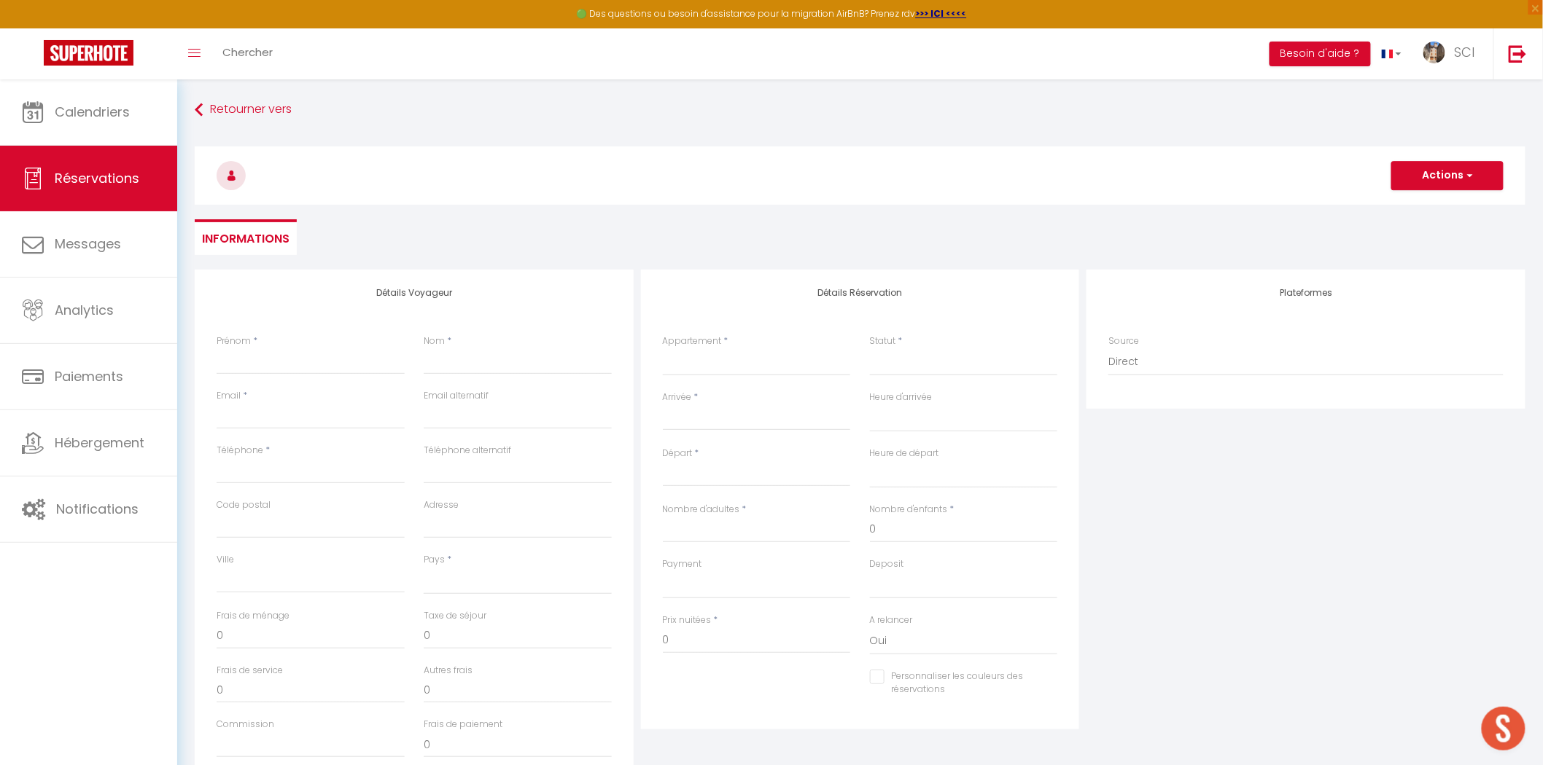
select select
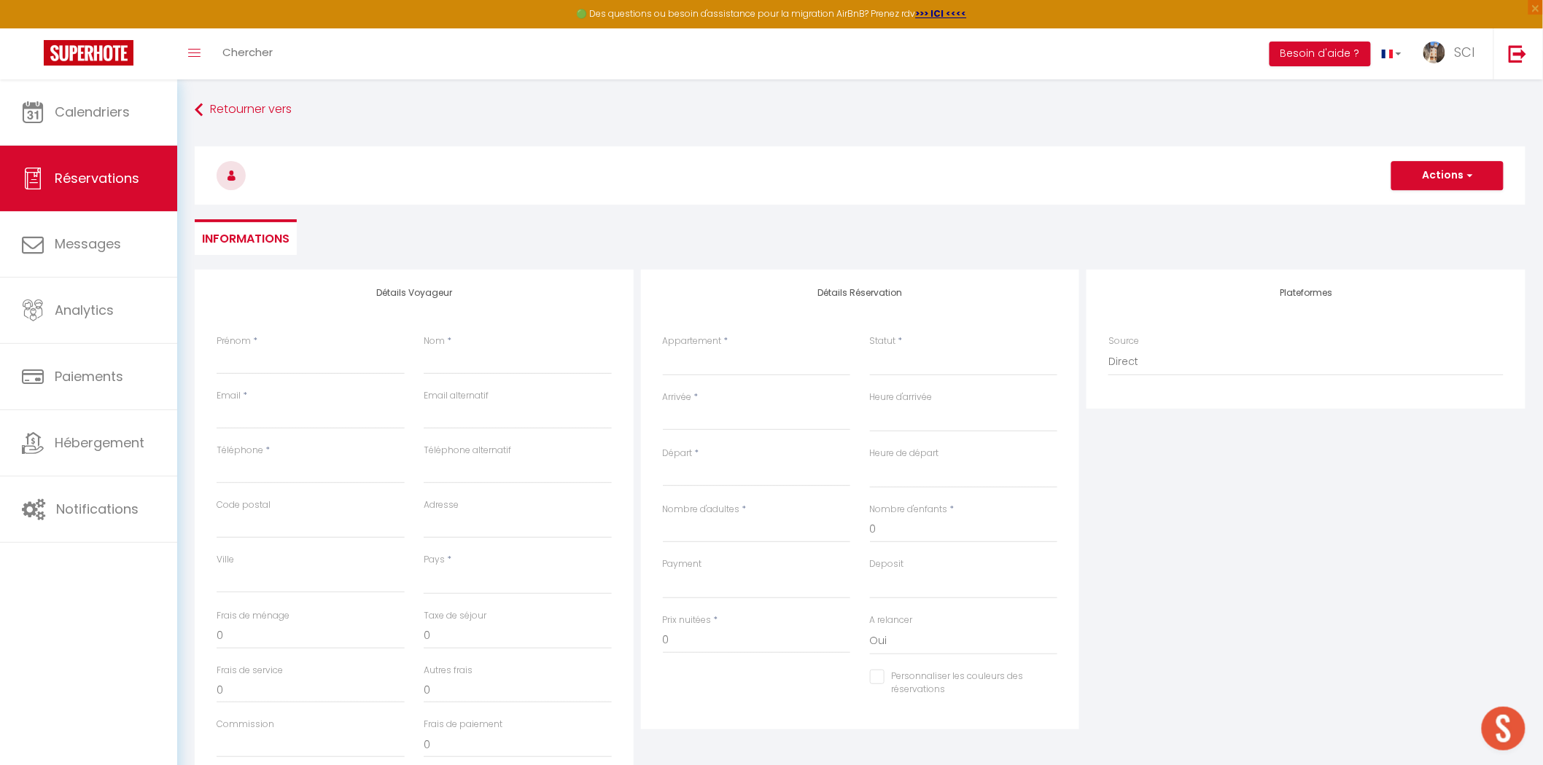
checkbox input "false"
select select
click at [283, 353] on input "Prénom" at bounding box center [311, 361] width 188 height 26
type input "A"
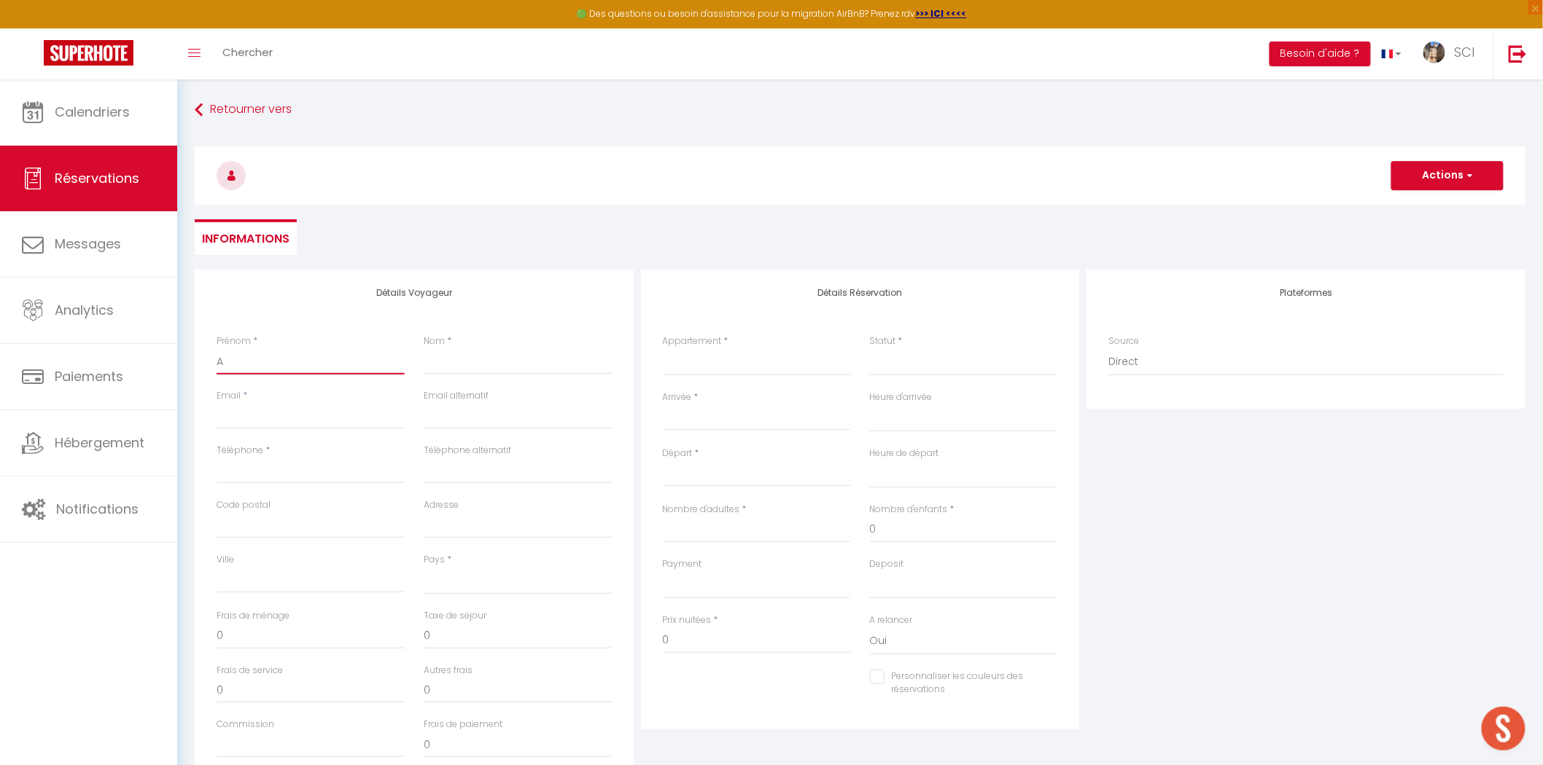
select select
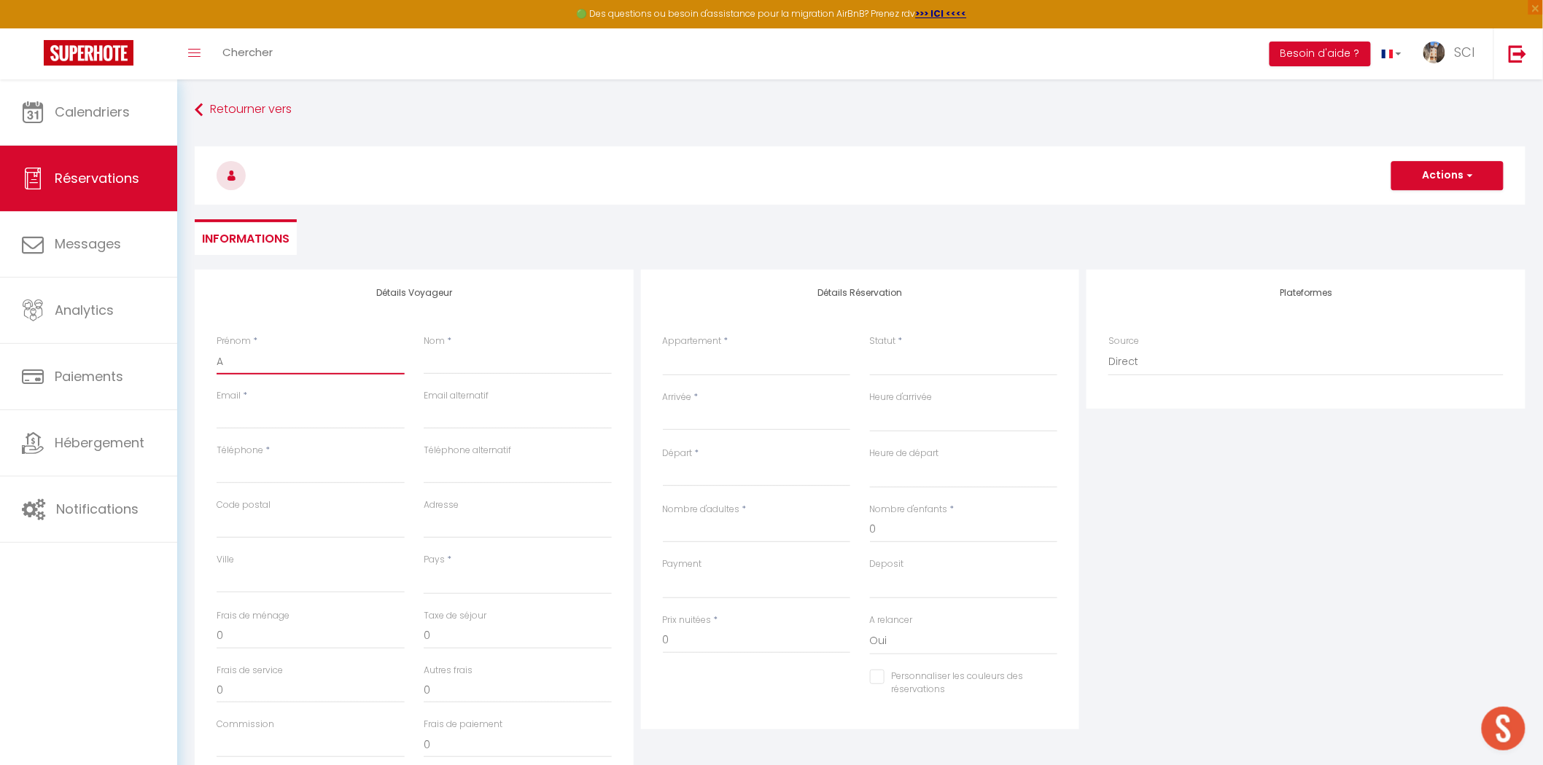
select select
checkbox input "false"
type input "AZ"
select select
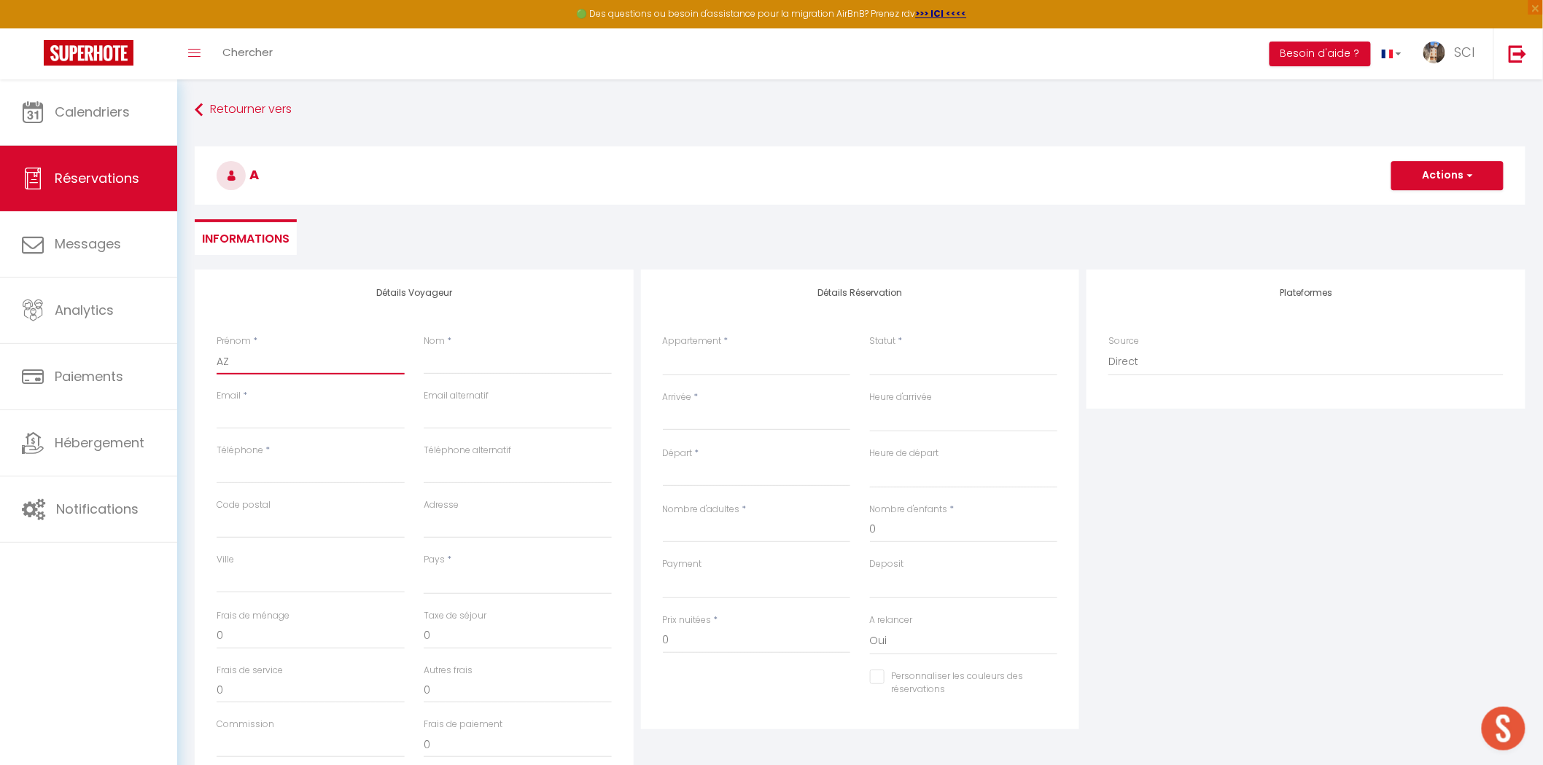
select select
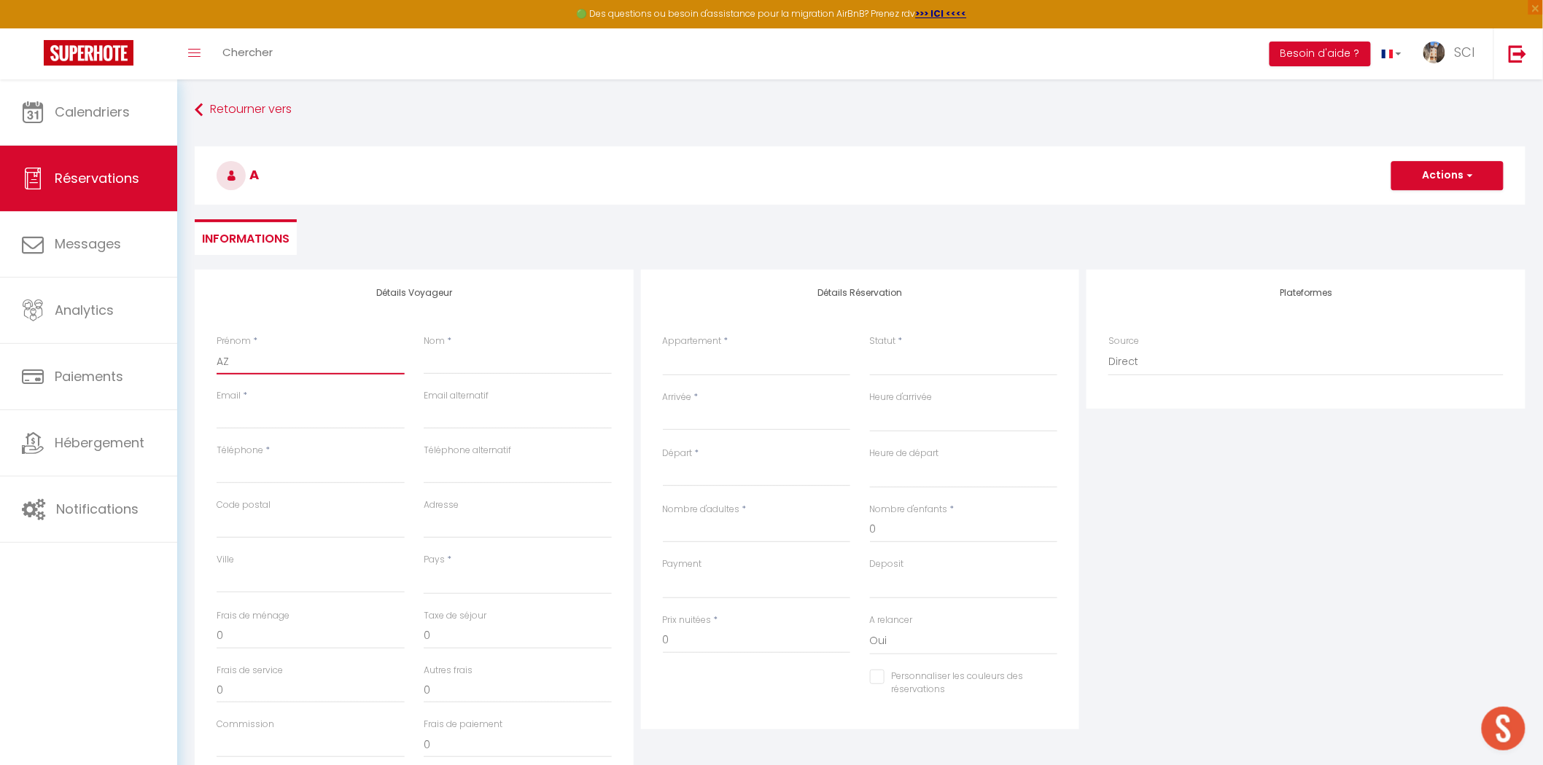
select select
checkbox input "false"
type input "A"
select select
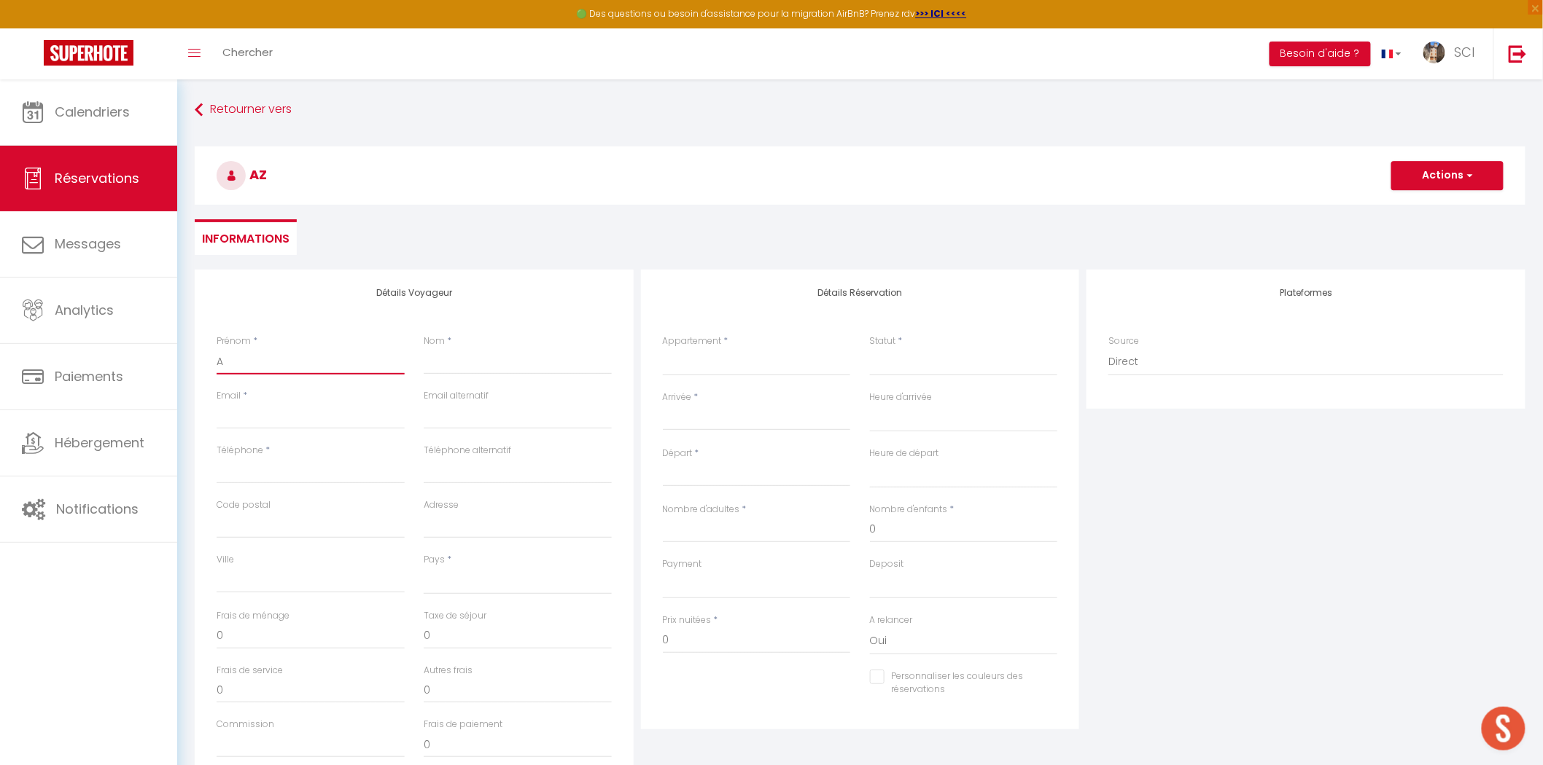
select select
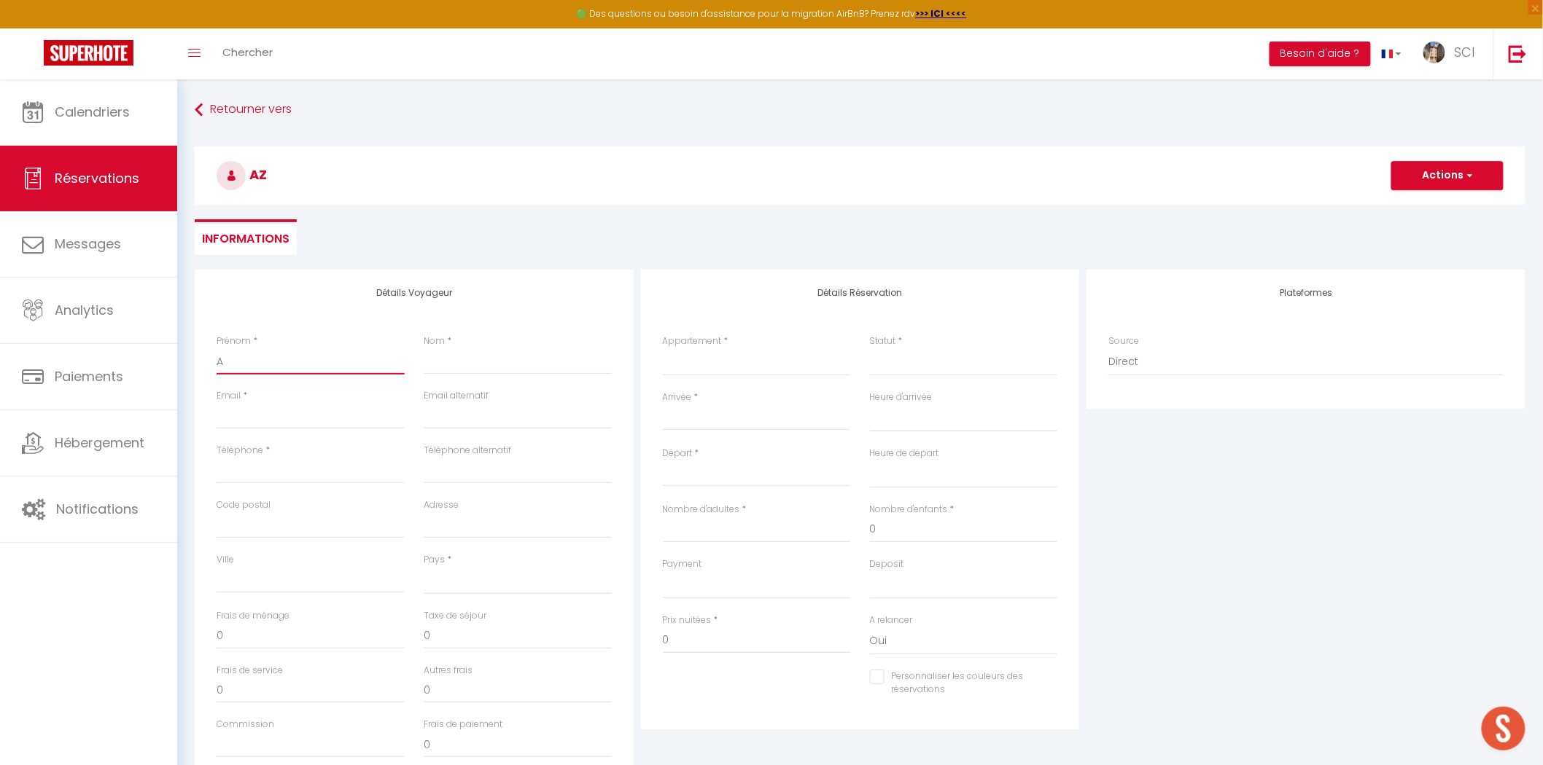
checkbox input "false"
type input "Al"
select select
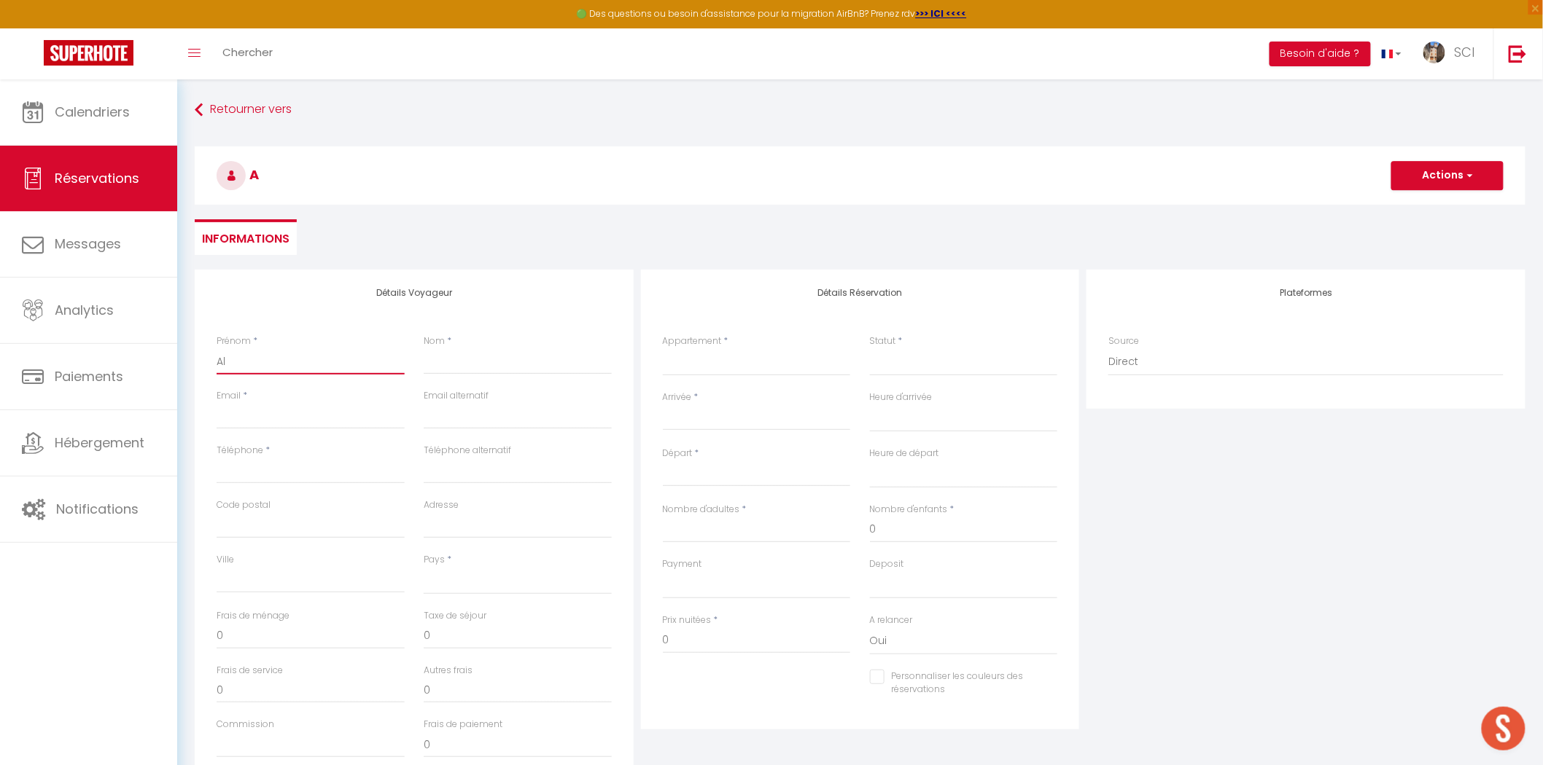
select select
checkbox input "false"
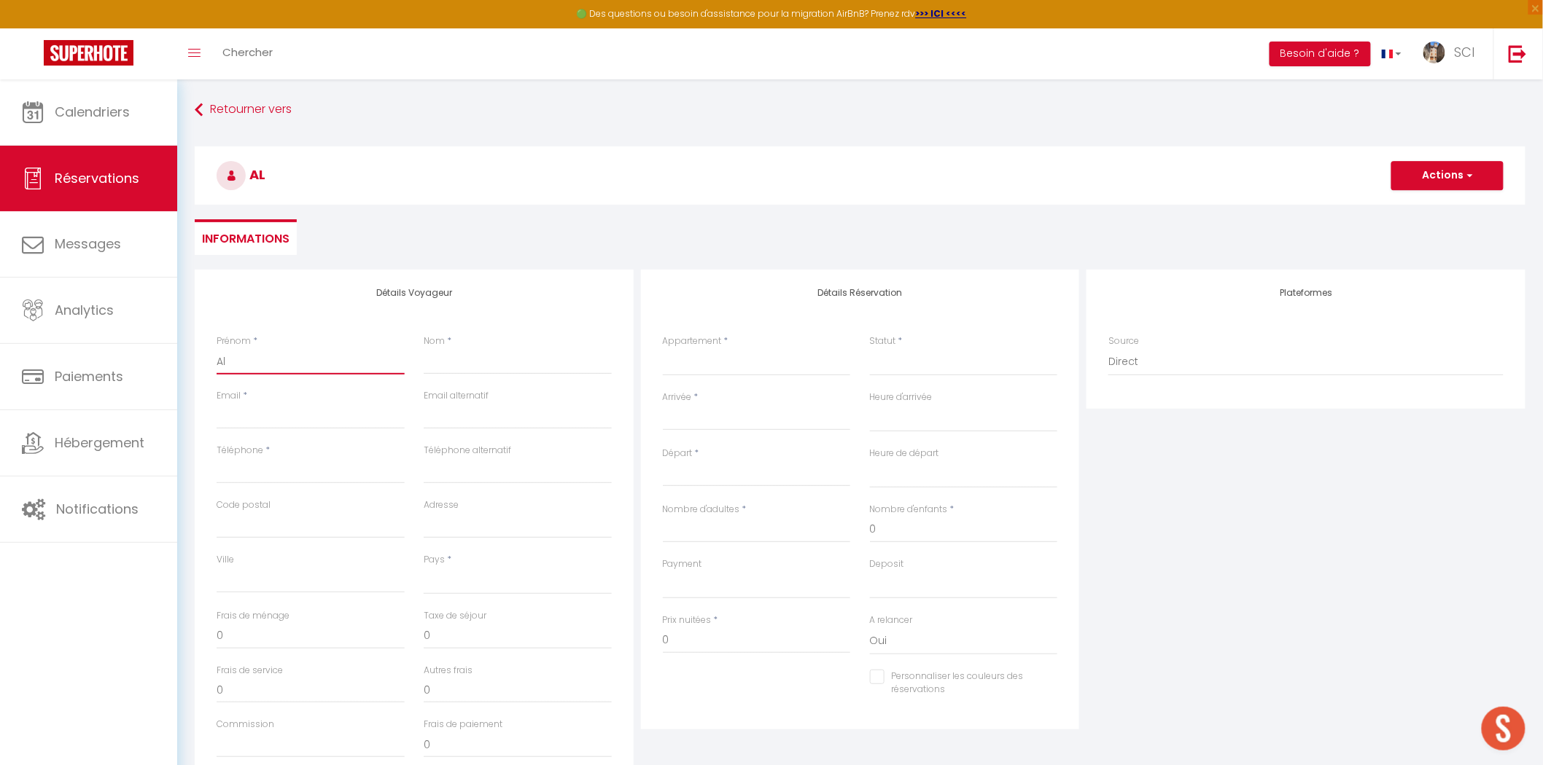
type input "Ali"
select select
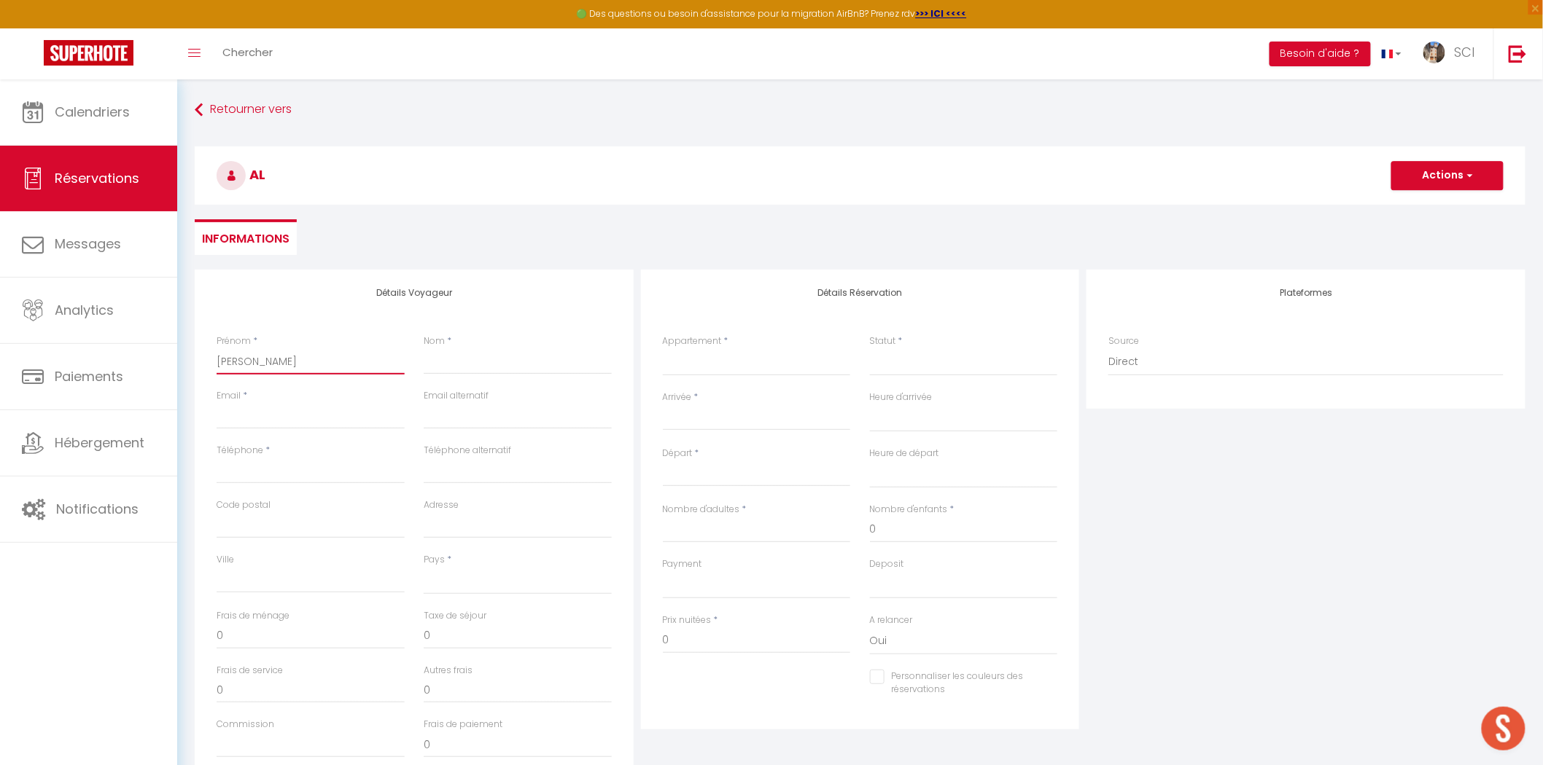
select select
checkbox input "false"
type input "Alic"
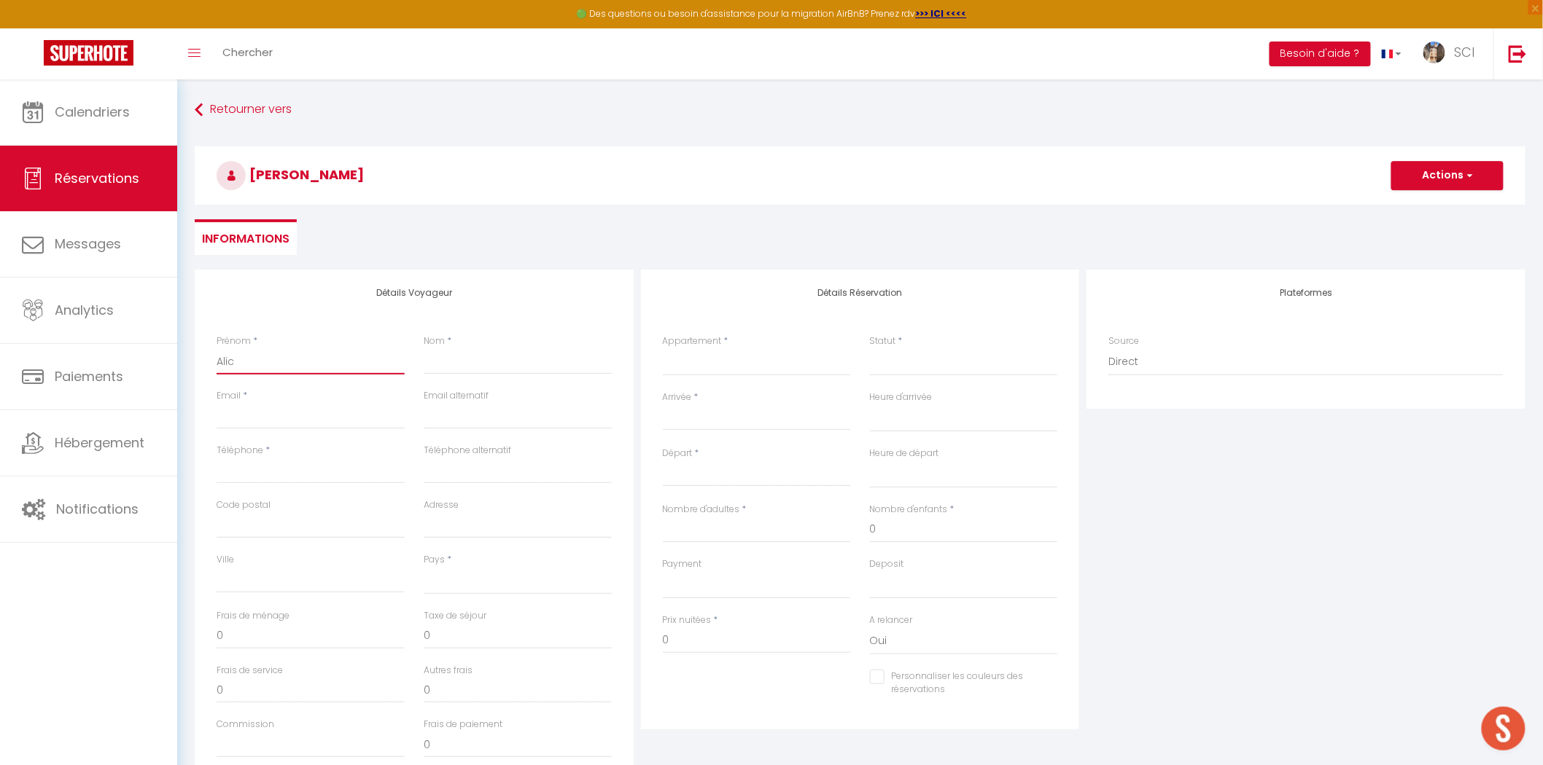
select select
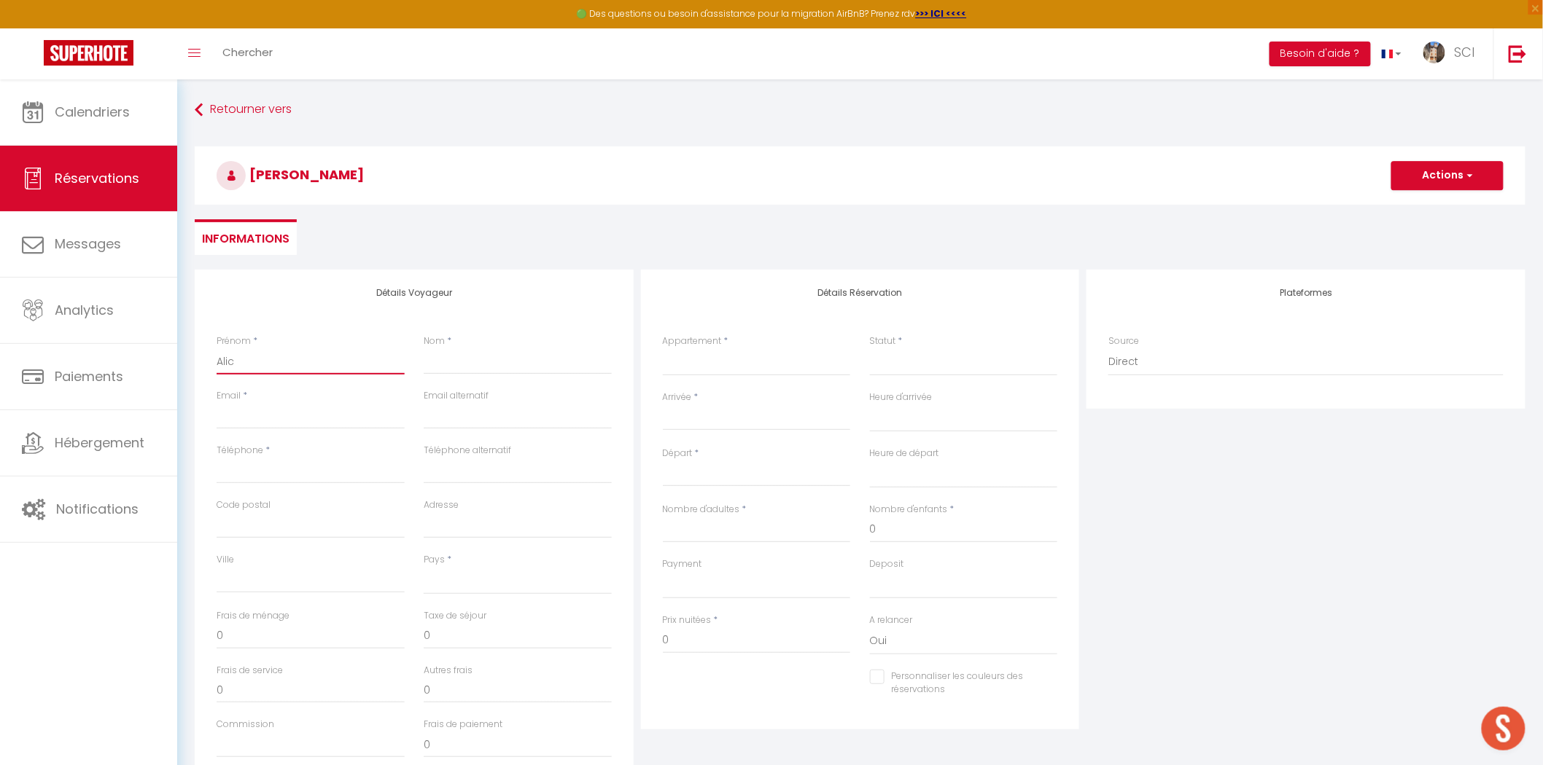
select select
checkbox input "false"
type input "Alici"
select select
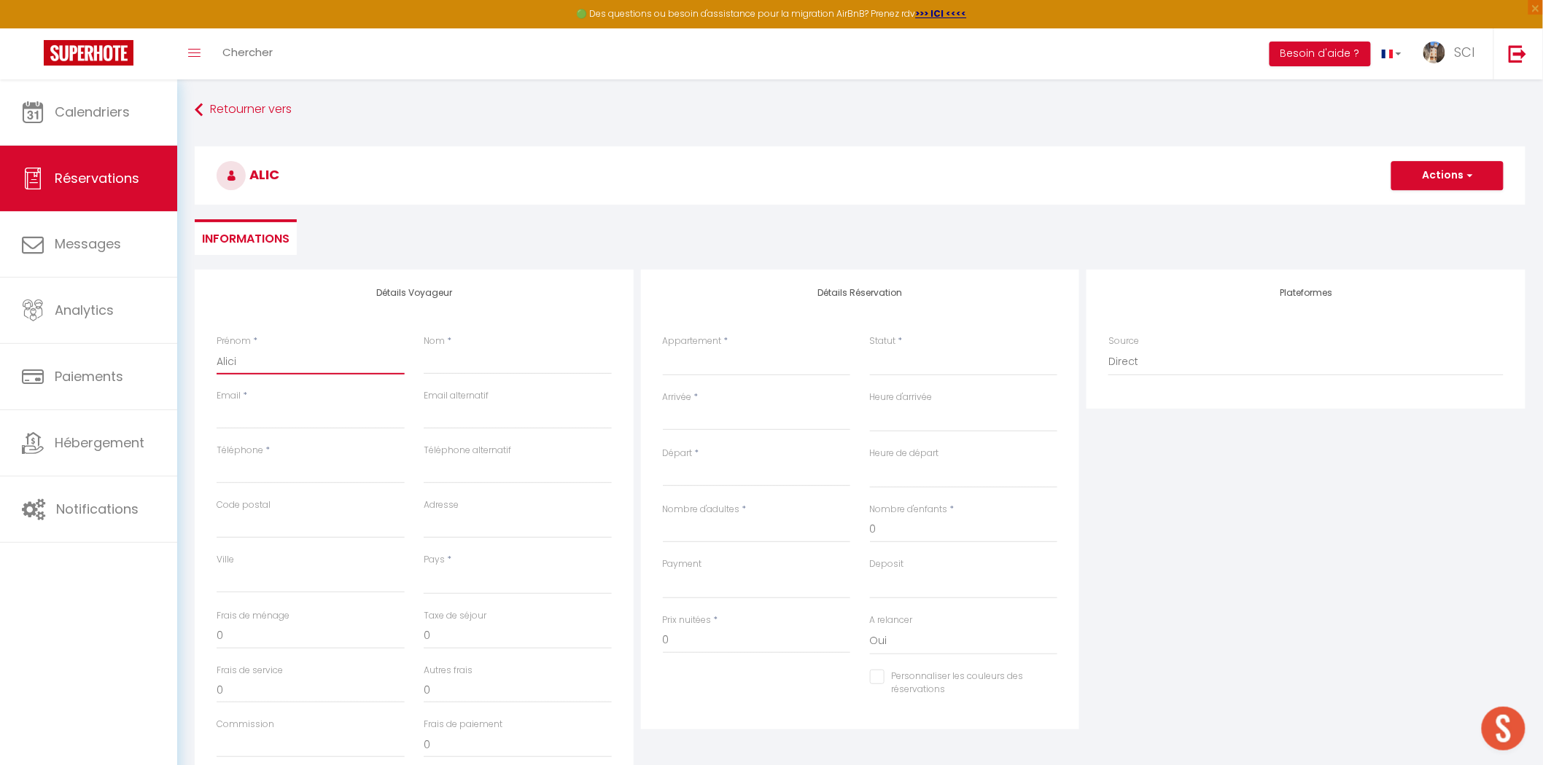
select select
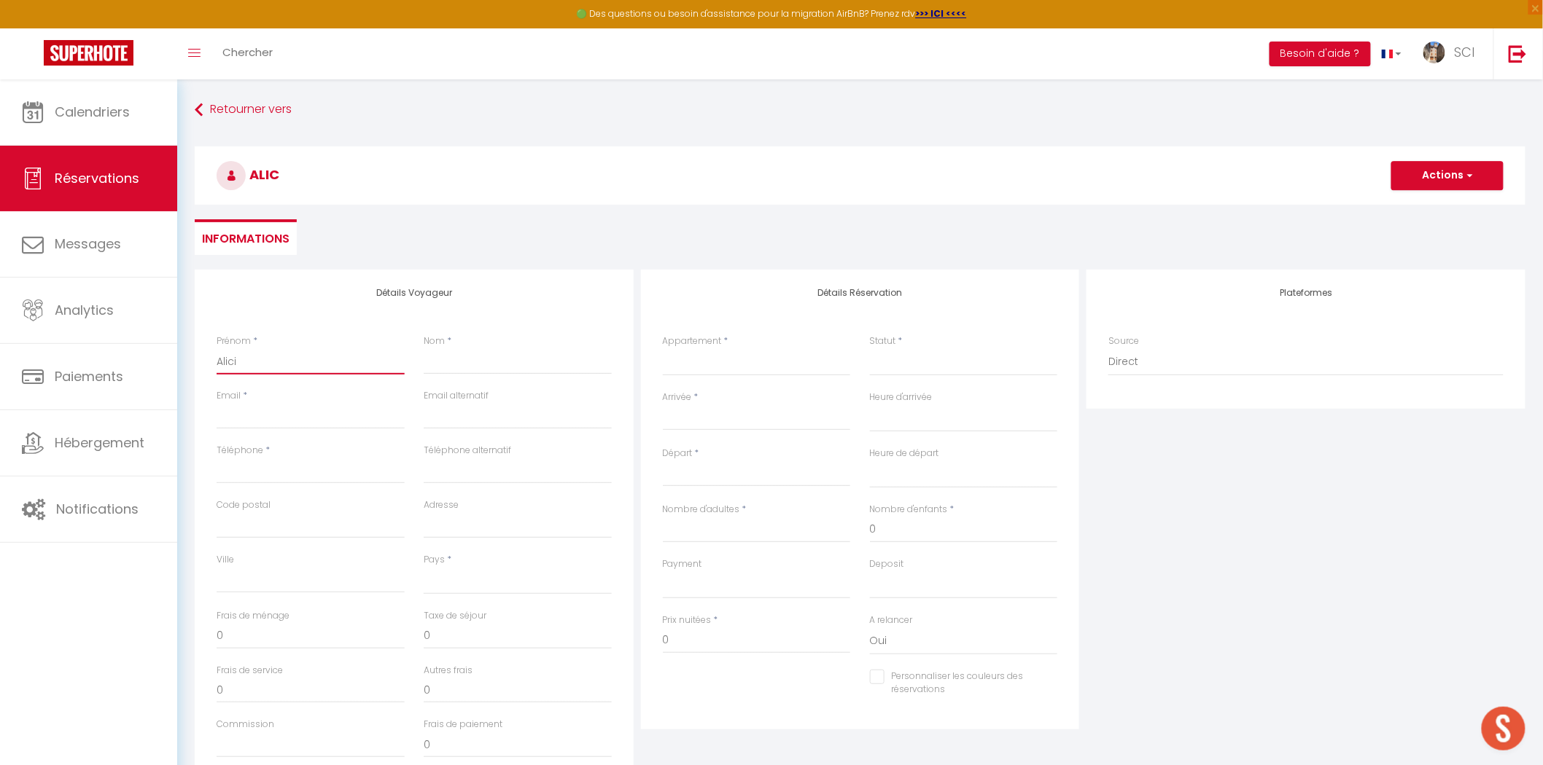
select select
checkbox input "false"
type input "Alicia"
select select
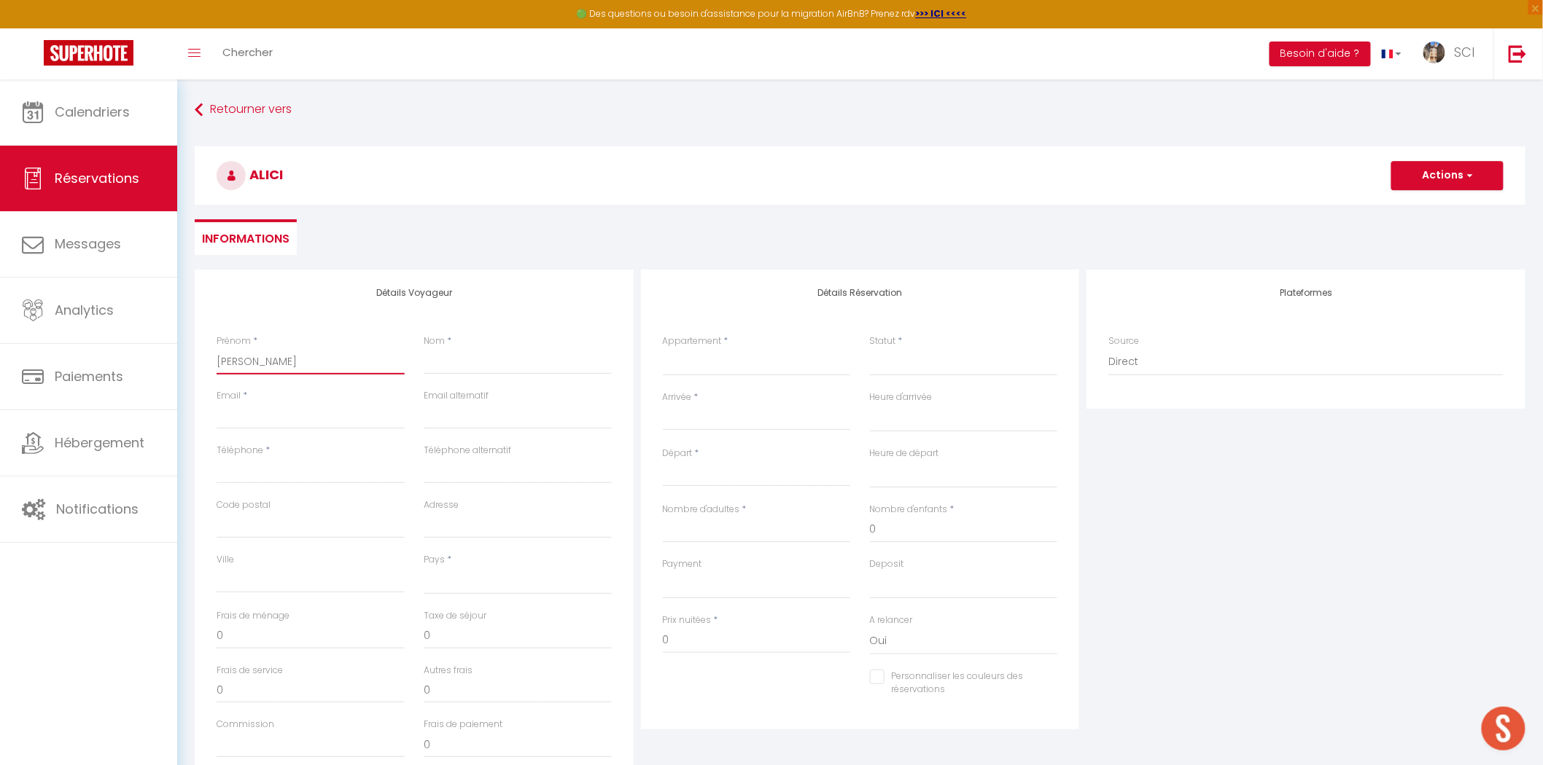
select select
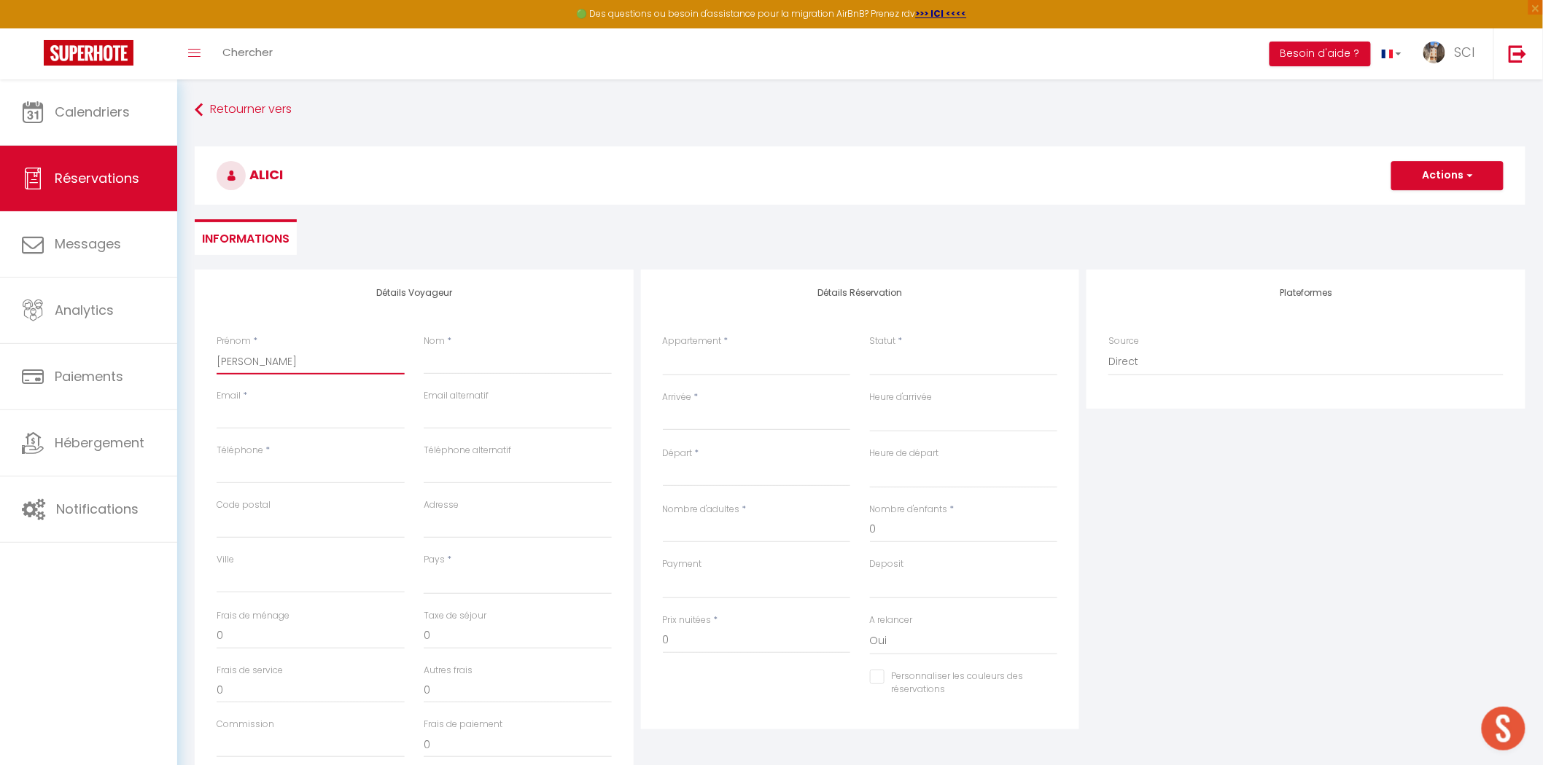
checkbox input "false"
type input "Alicia"
click at [584, 362] on input "Nom" at bounding box center [518, 361] width 188 height 26
click at [583, 361] on input "Nom" at bounding box center [518, 361] width 188 height 26
type input "G"
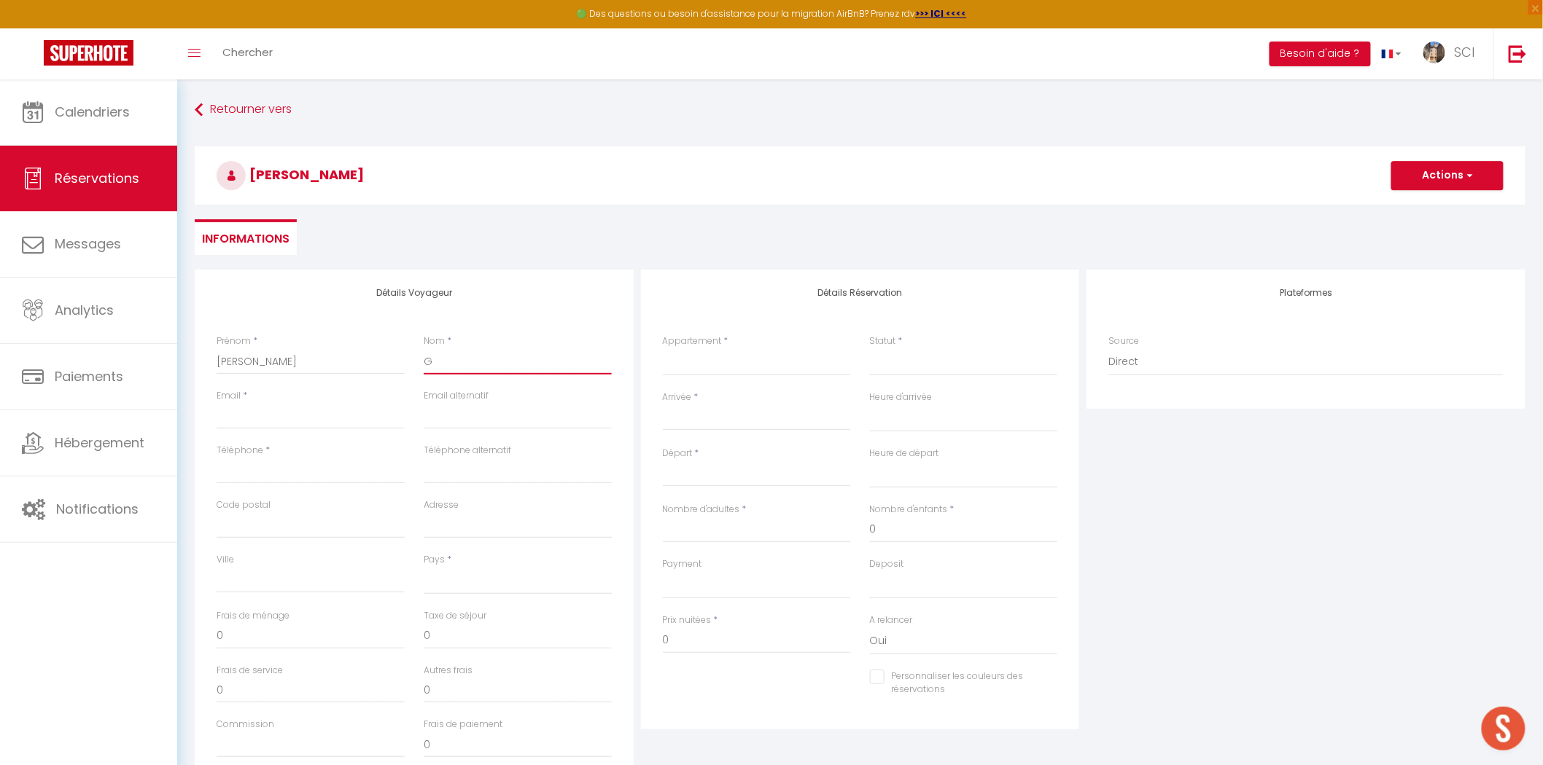
select select
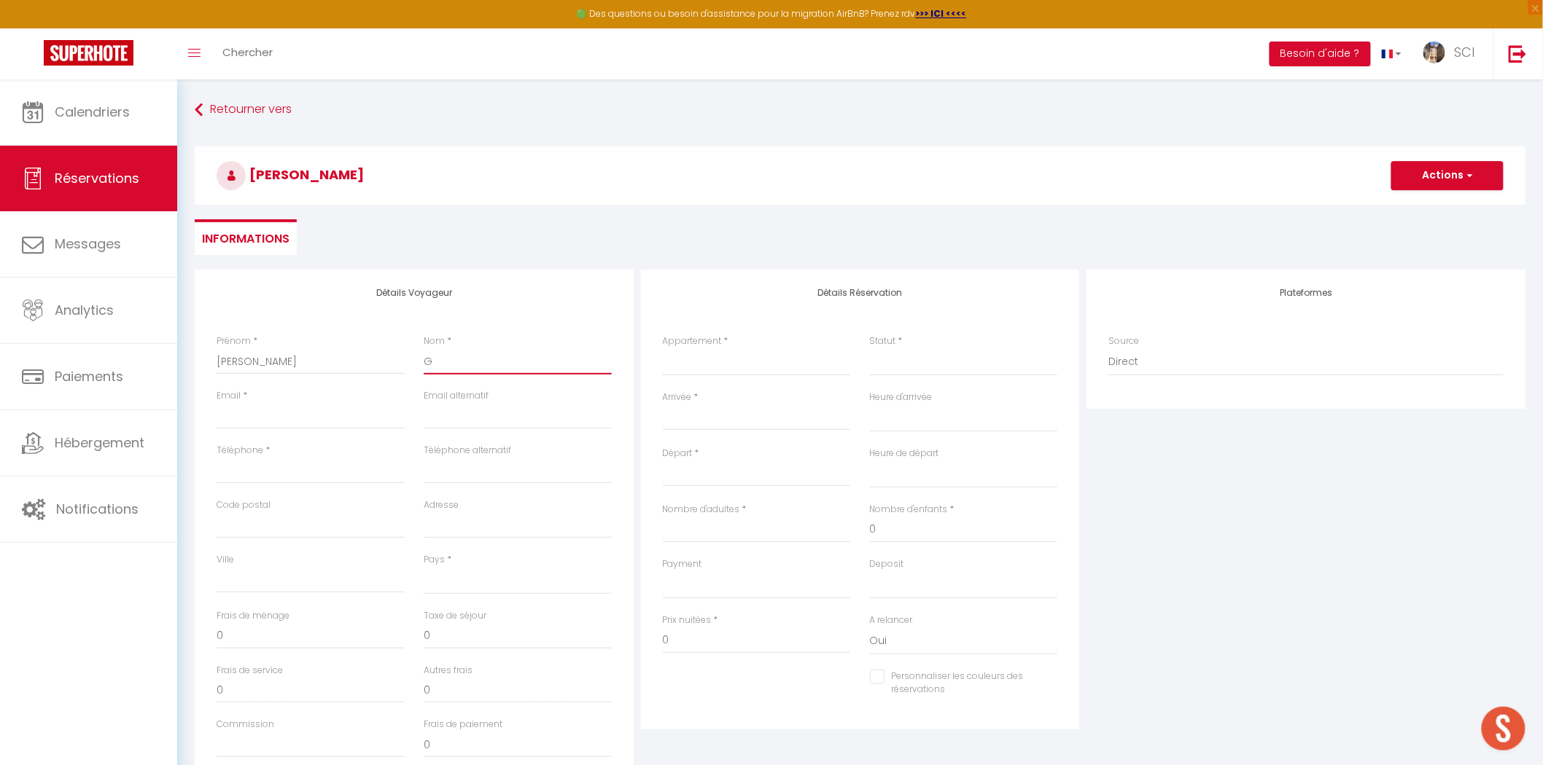
select select
checkbox input "false"
type input "Ge"
select select
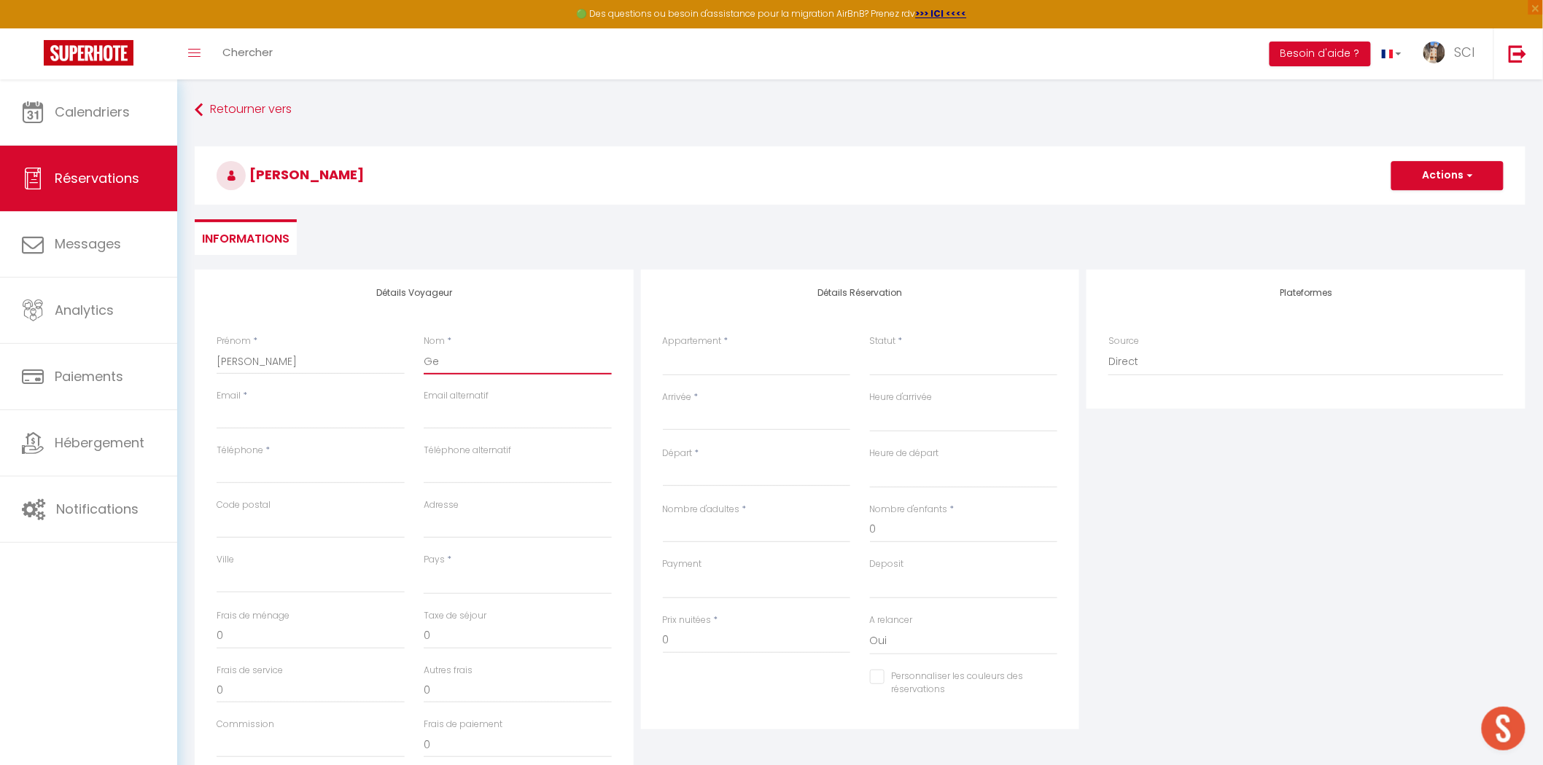
select select
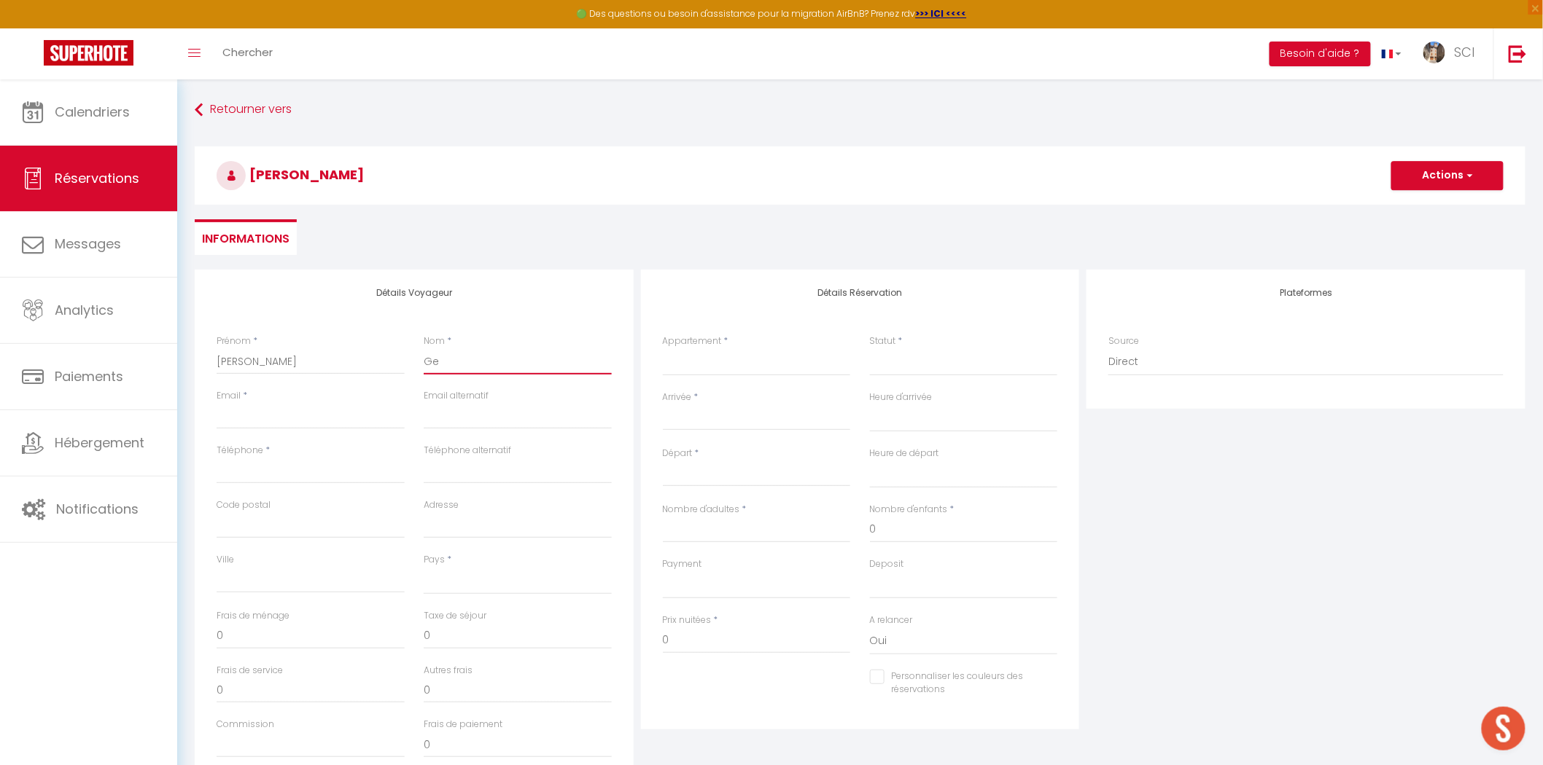
select select
checkbox input "false"
type input "Gen"
select select
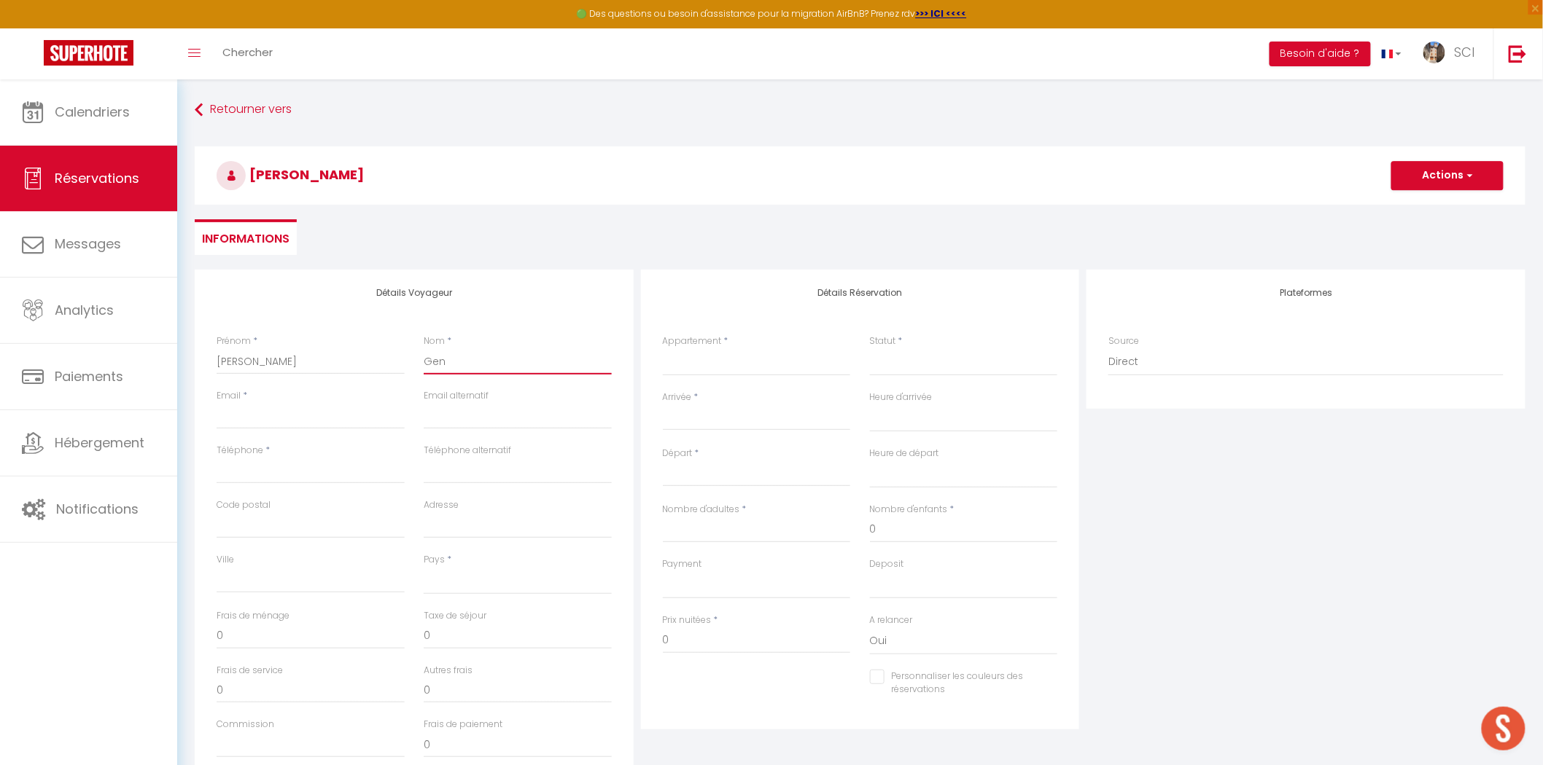
select select
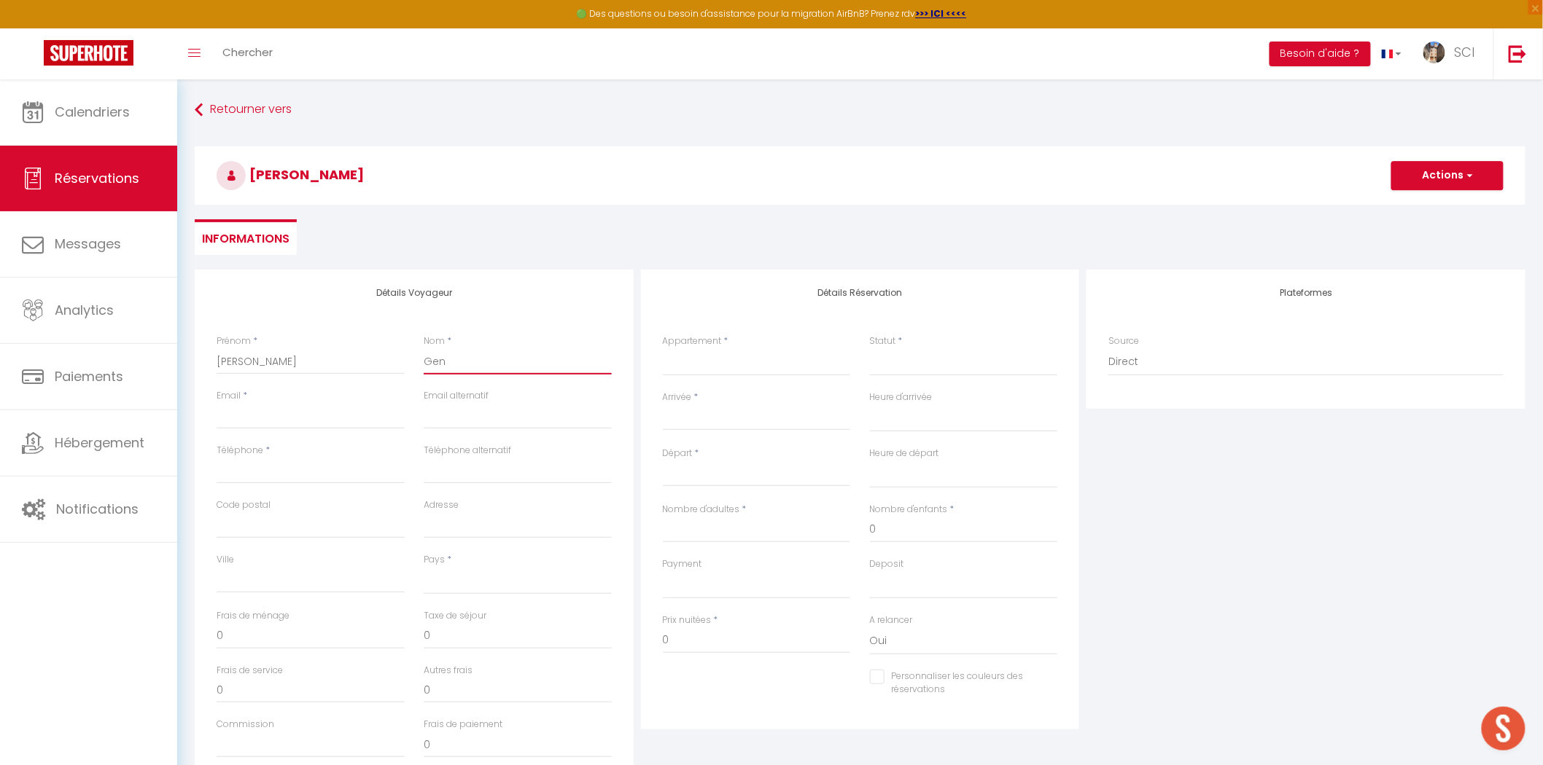
checkbox input "false"
type input "Genn"
select select
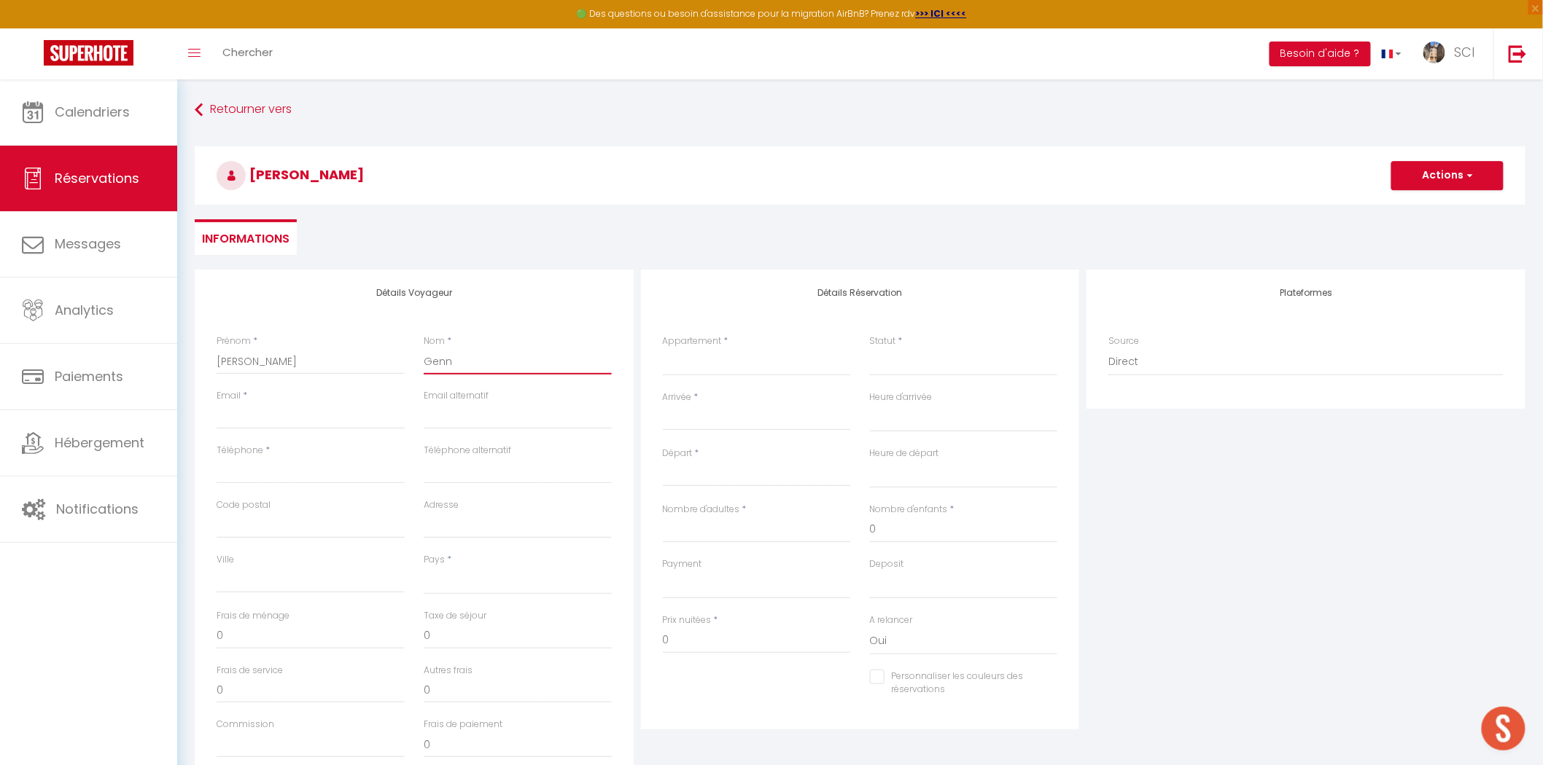
select select
checkbox input "false"
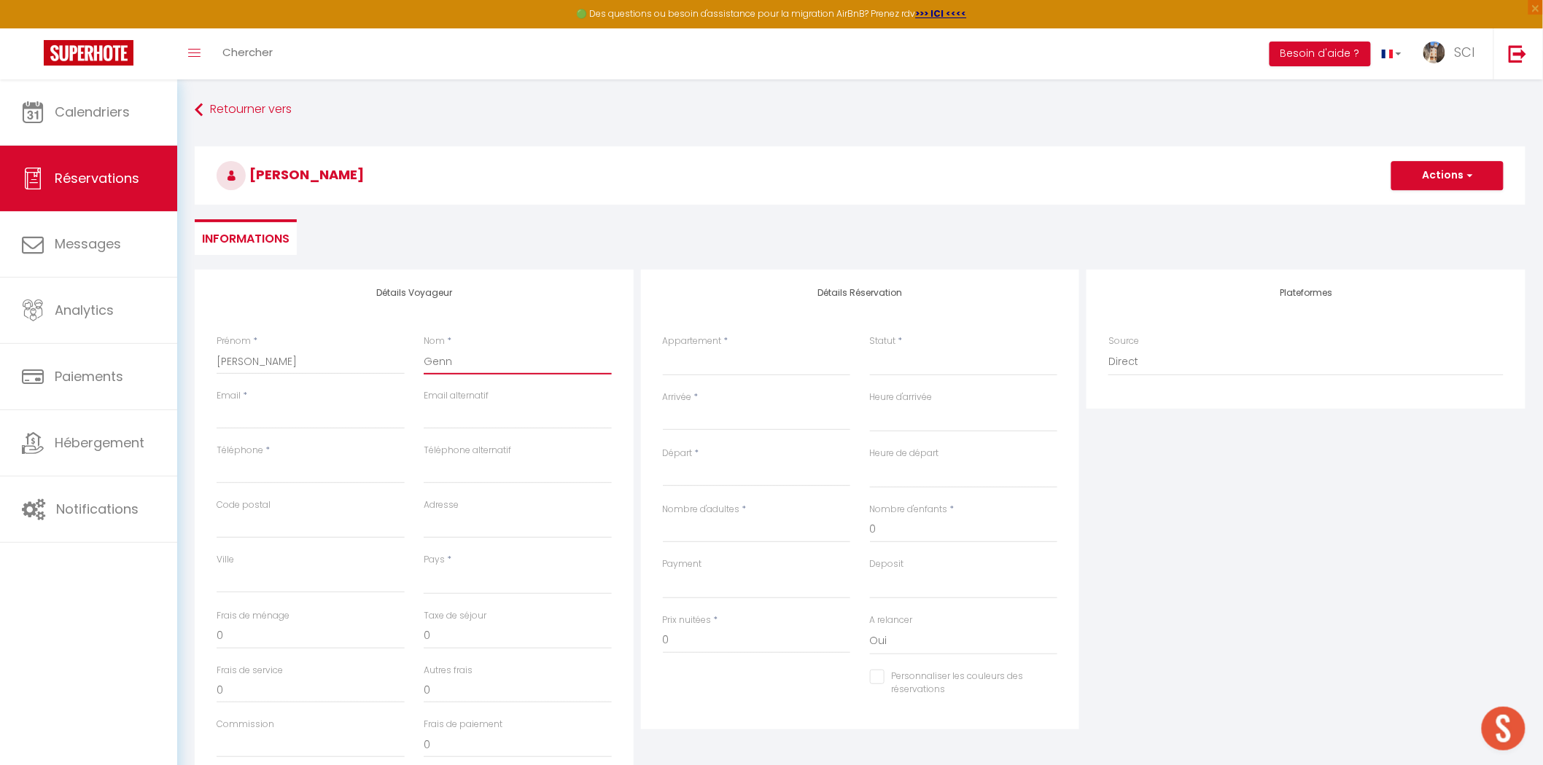
type input "Genna"
select select
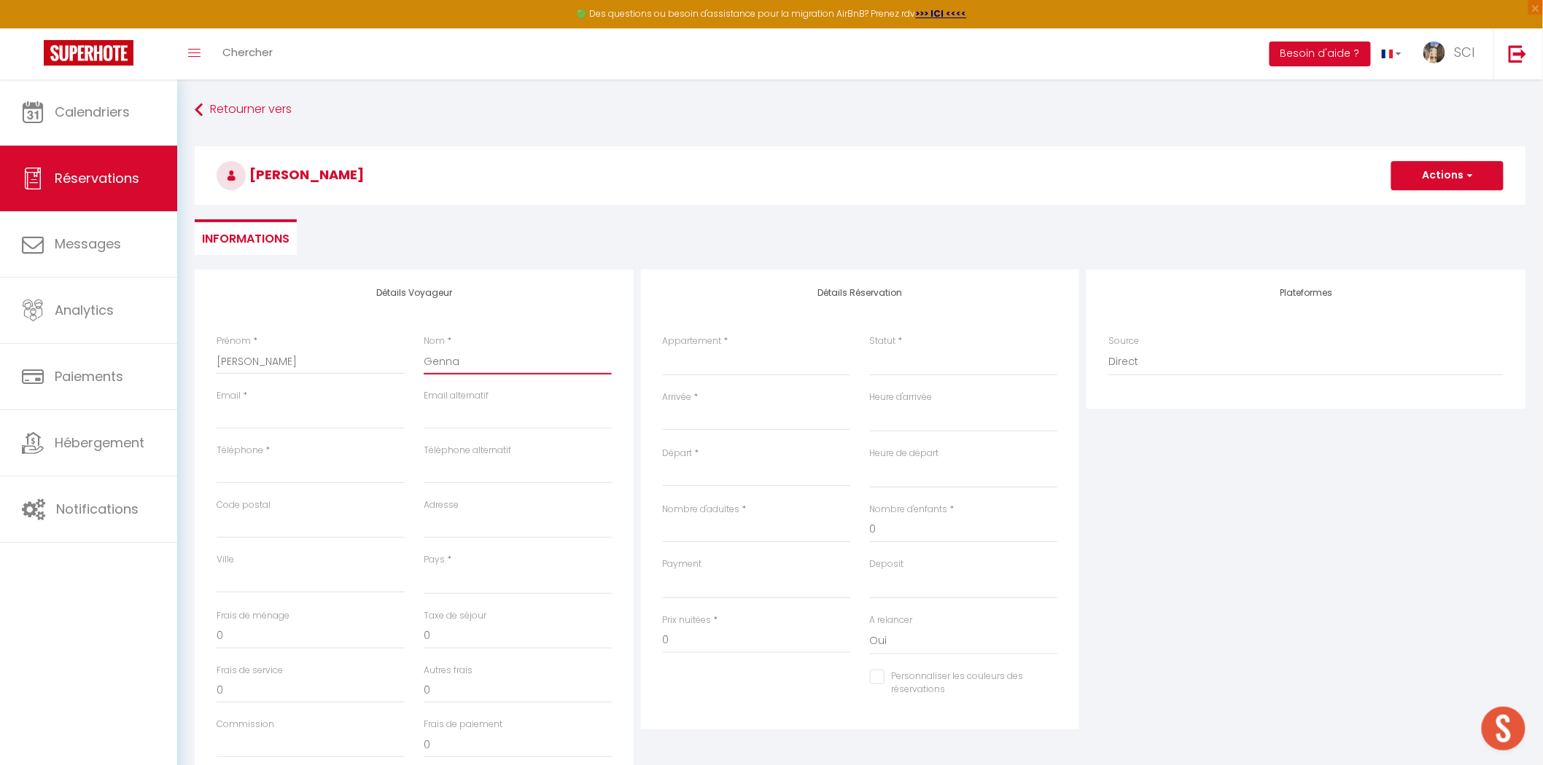
select select
checkbox input "false"
type input "Gennar"
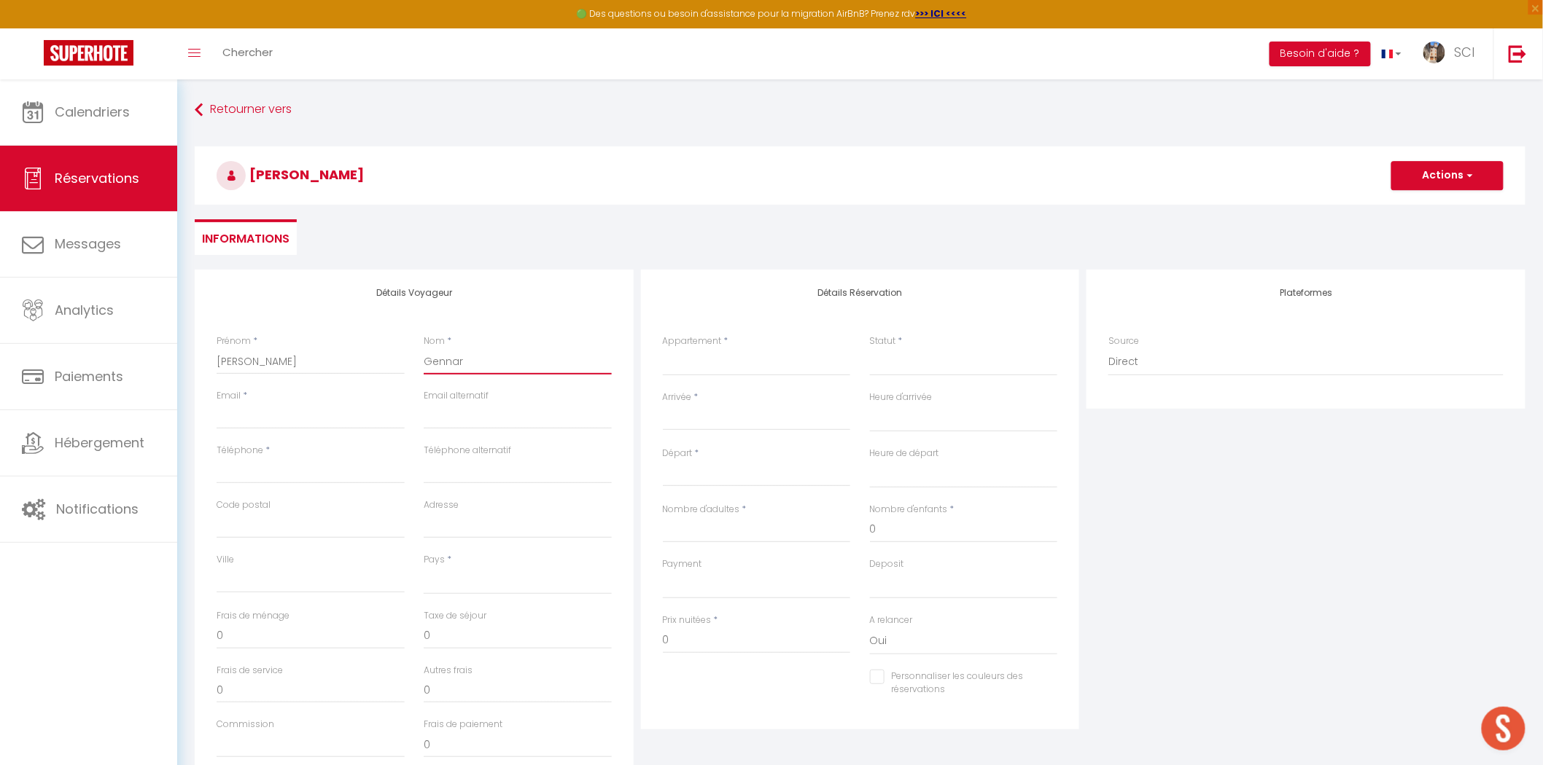
select select
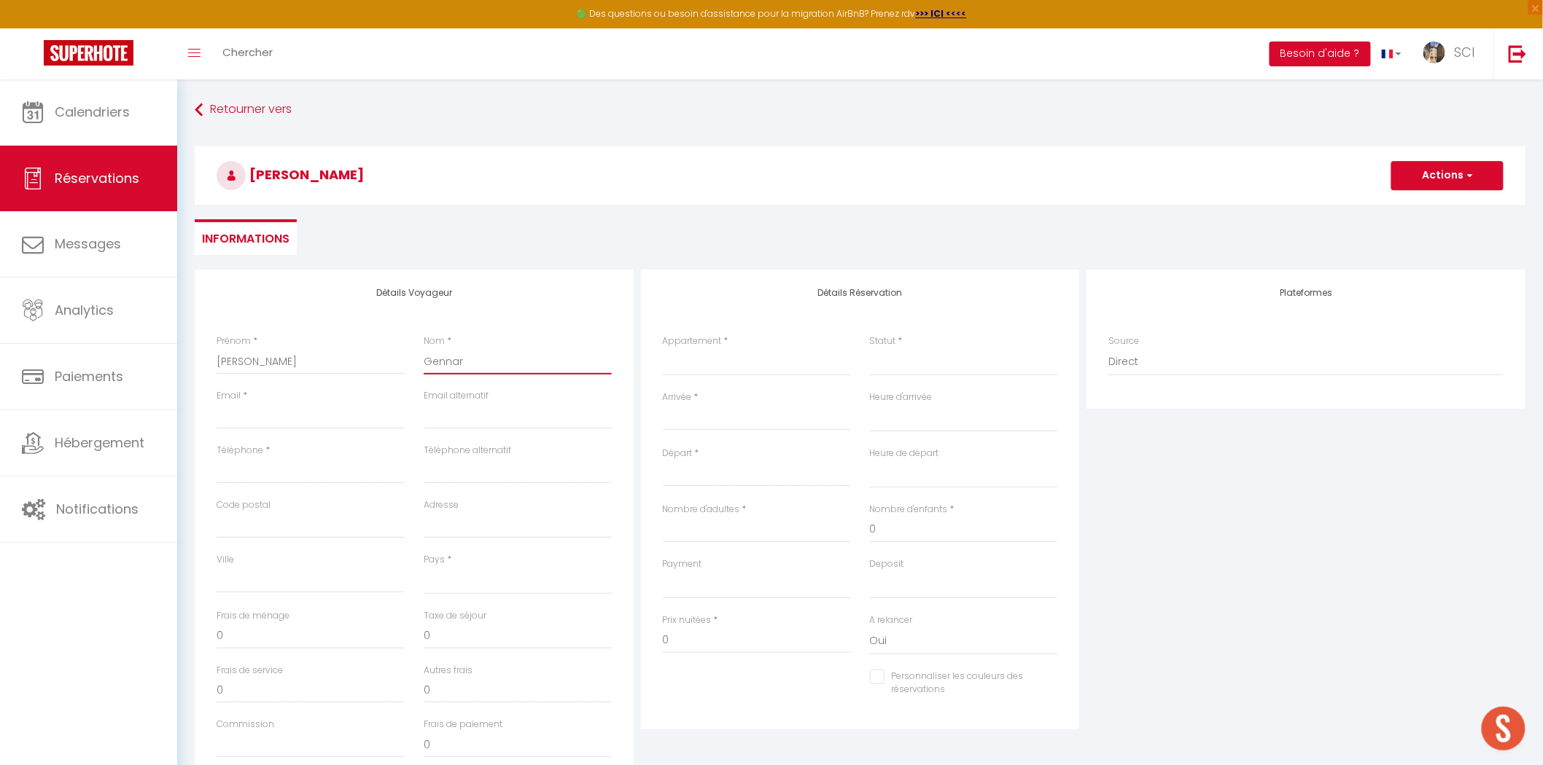
select select
checkbox input "false"
type input "Gennaro"
select select
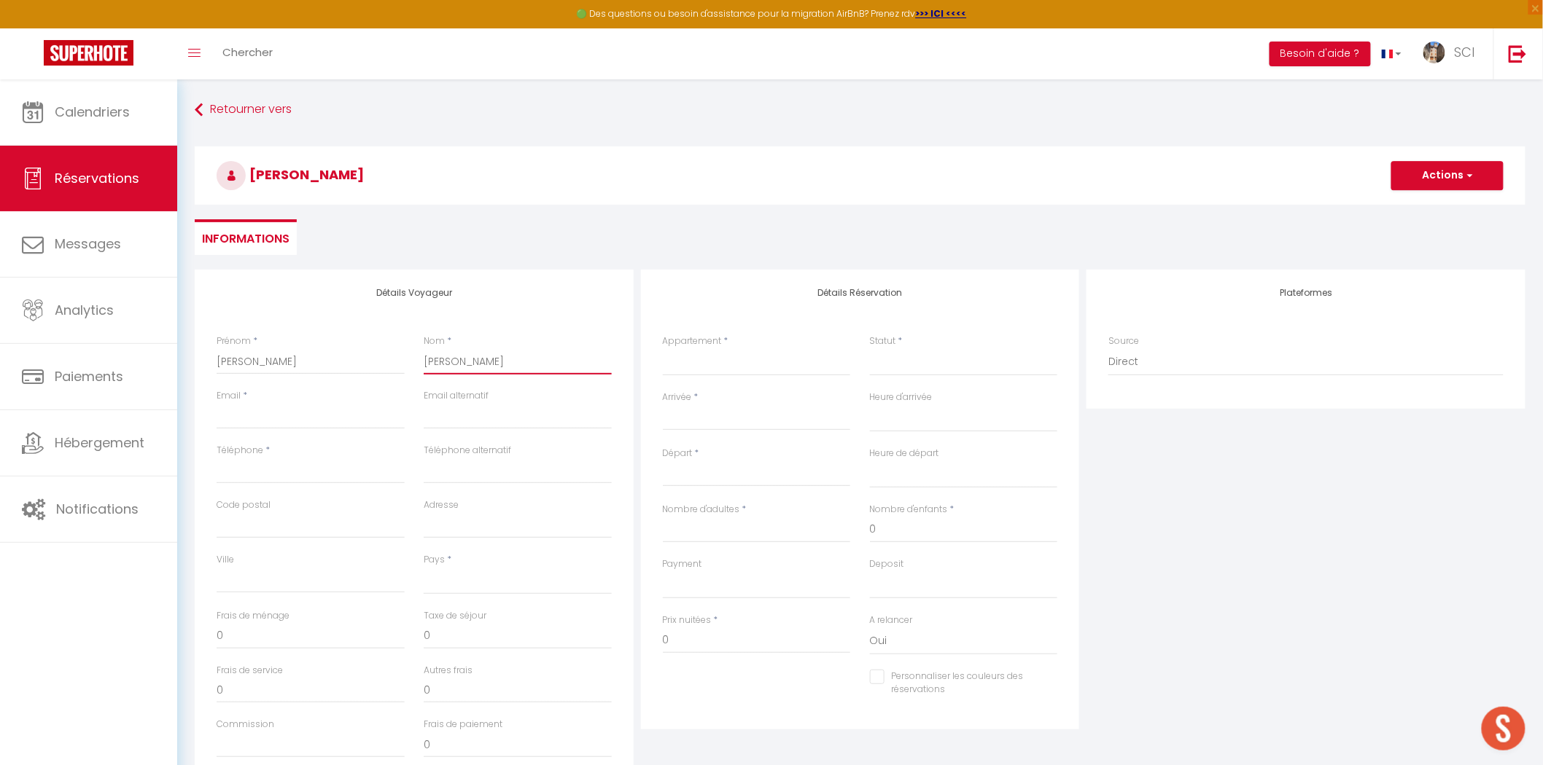
select select
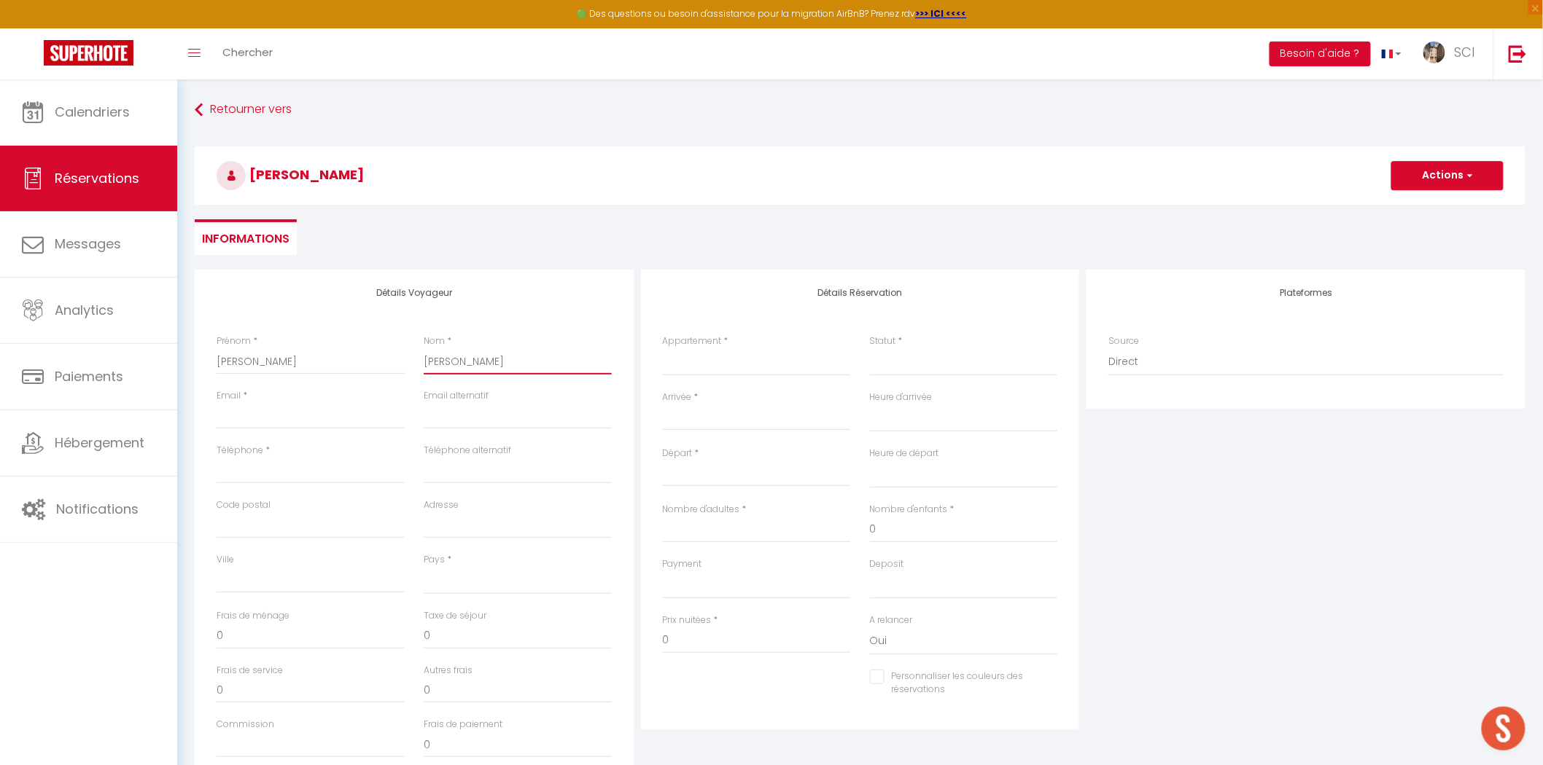
select select
checkbox input "false"
type input "Gennaro"
click at [287, 418] on input "Email client" at bounding box center [311, 416] width 188 height 26
type input "a"
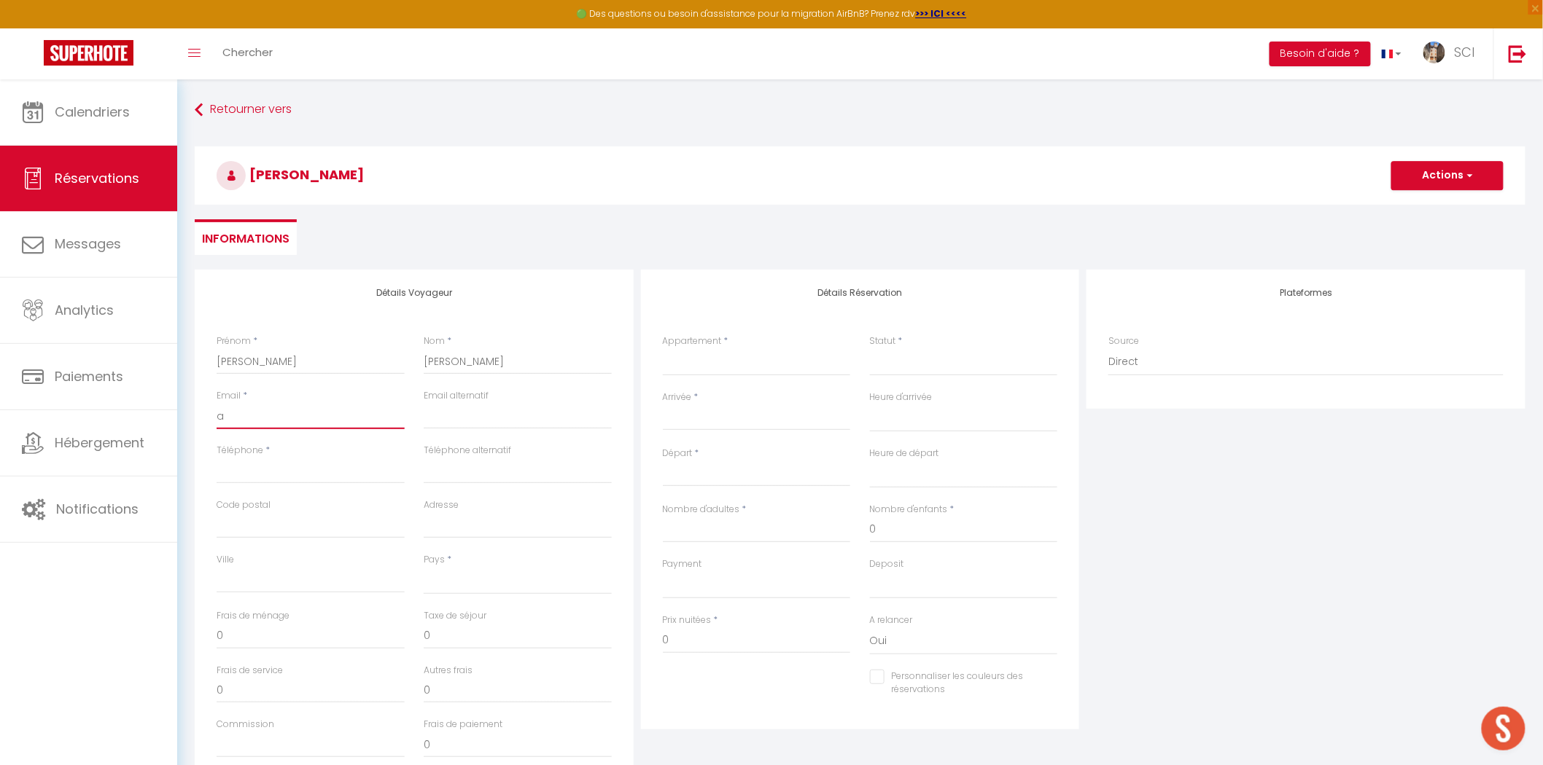
select select
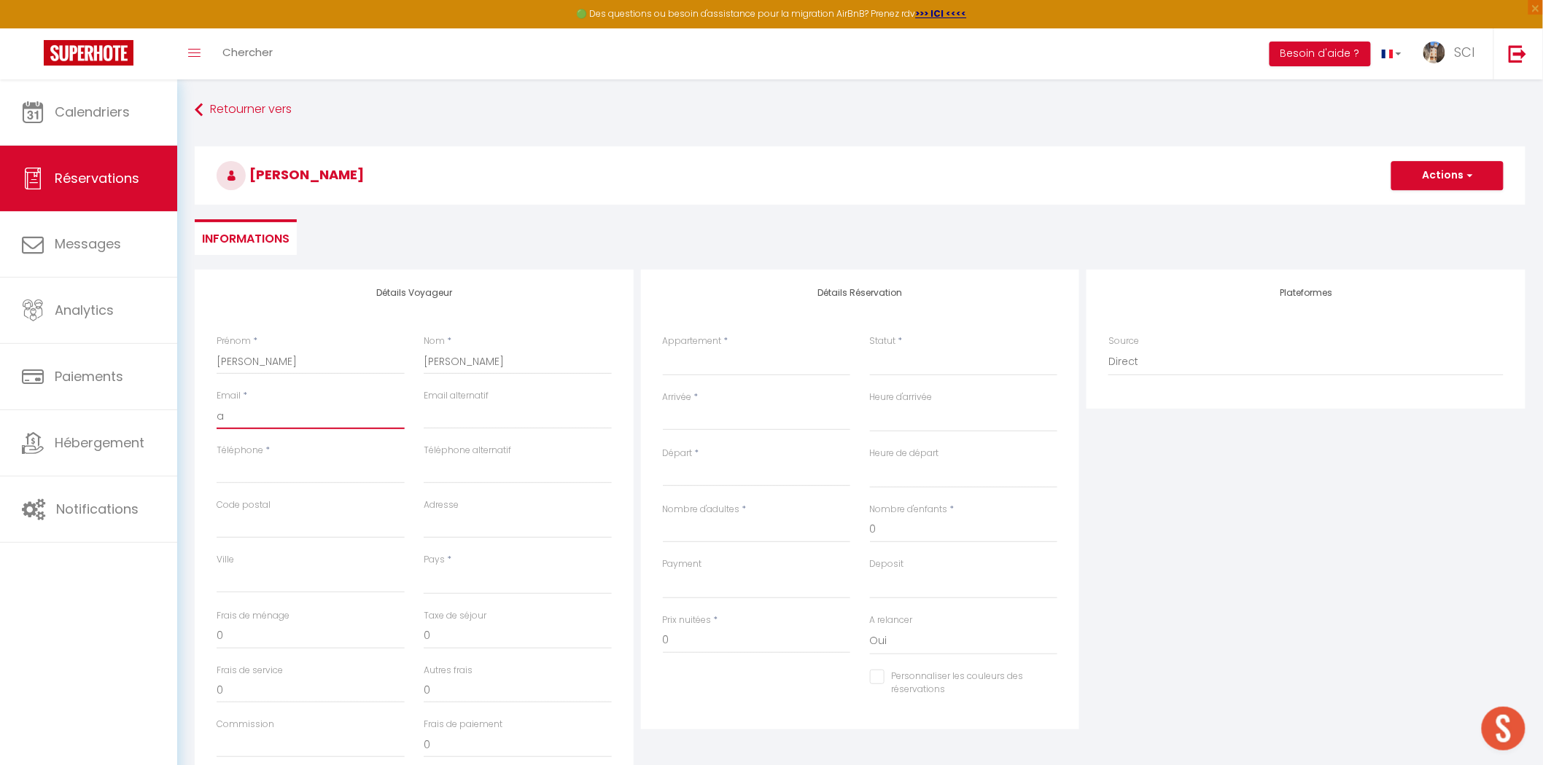
select select
checkbox input "false"
type input "al"
select select
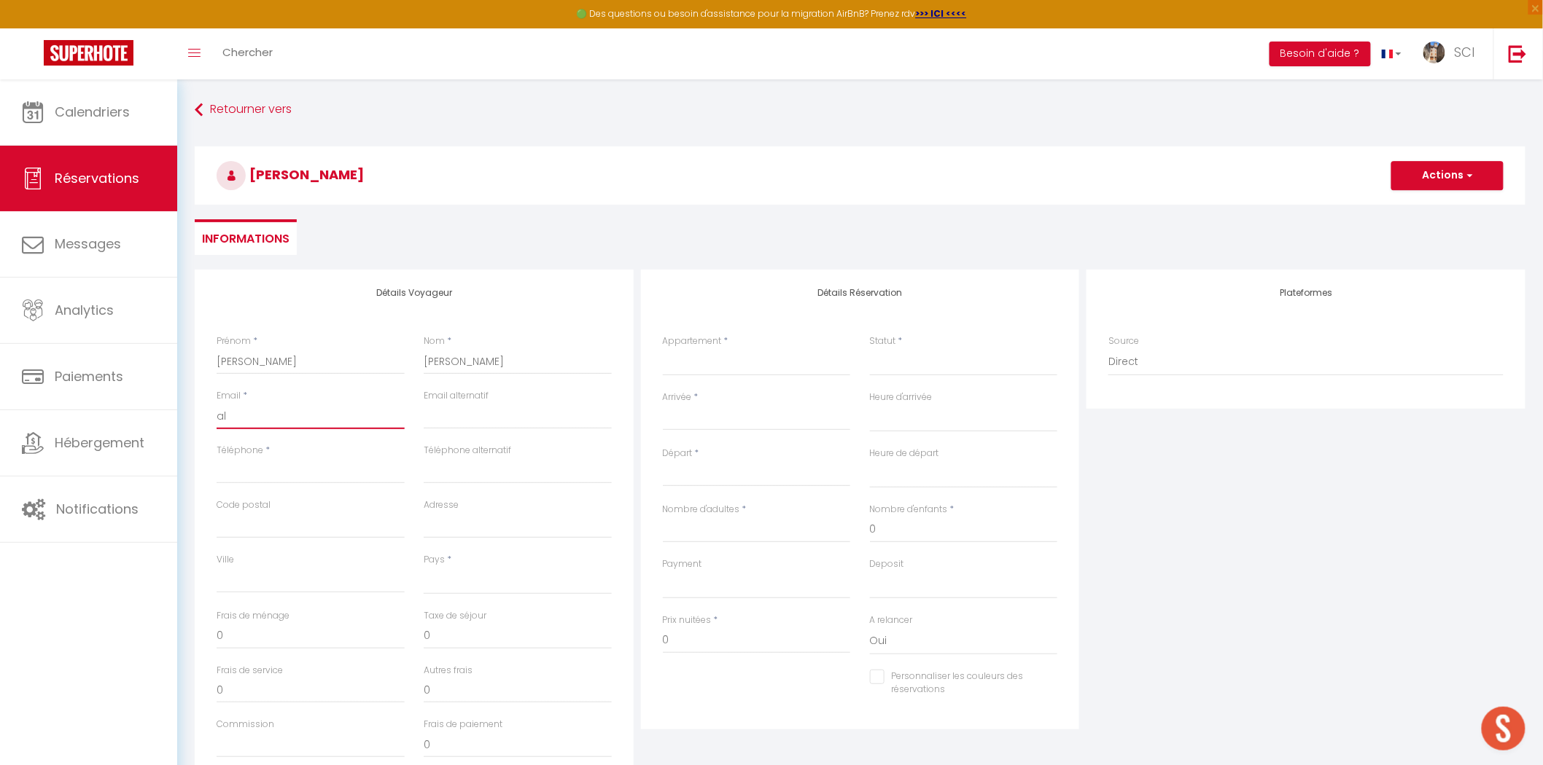
select select
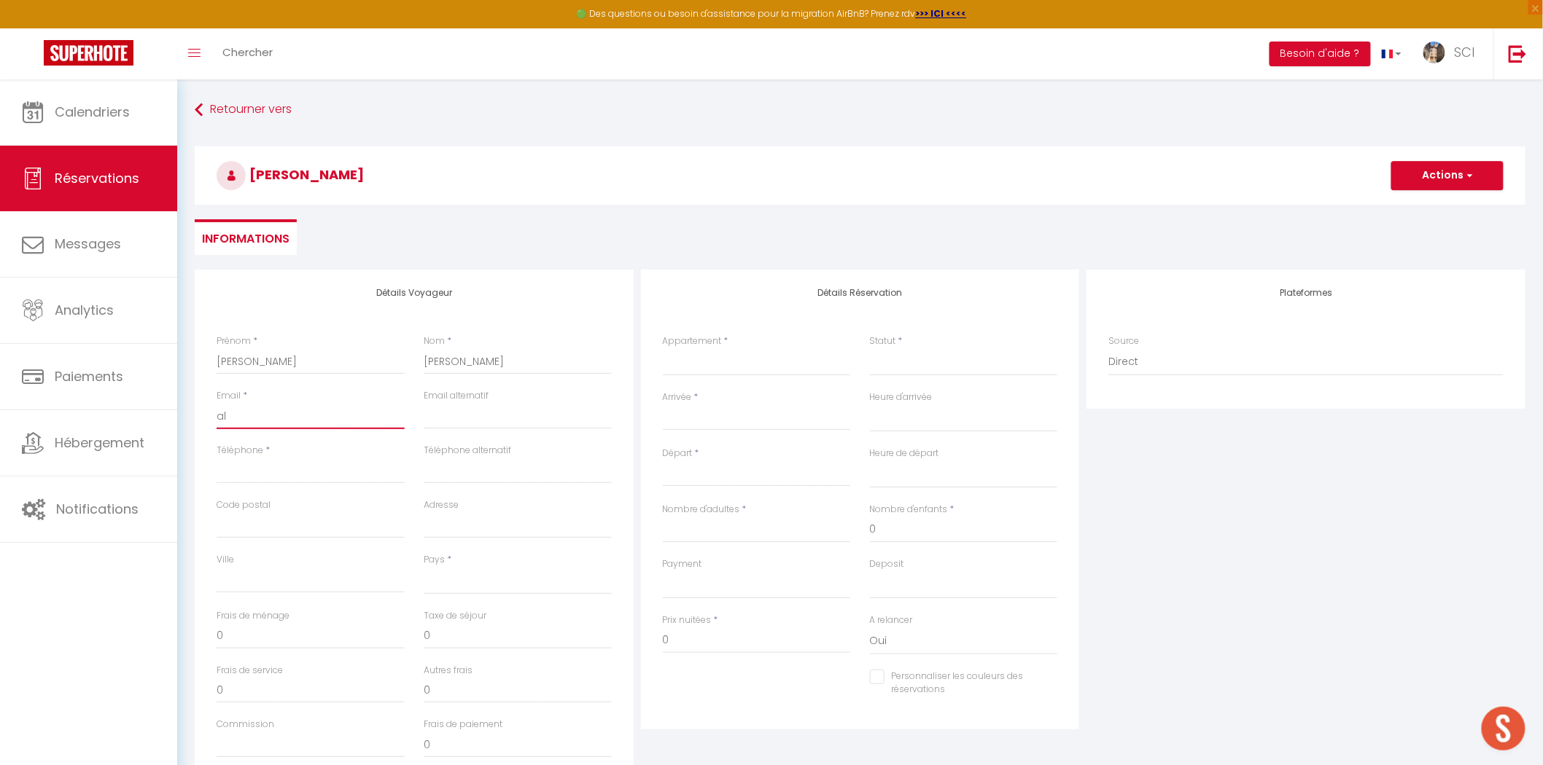
select select
checkbox input "false"
type input "ali"
select select
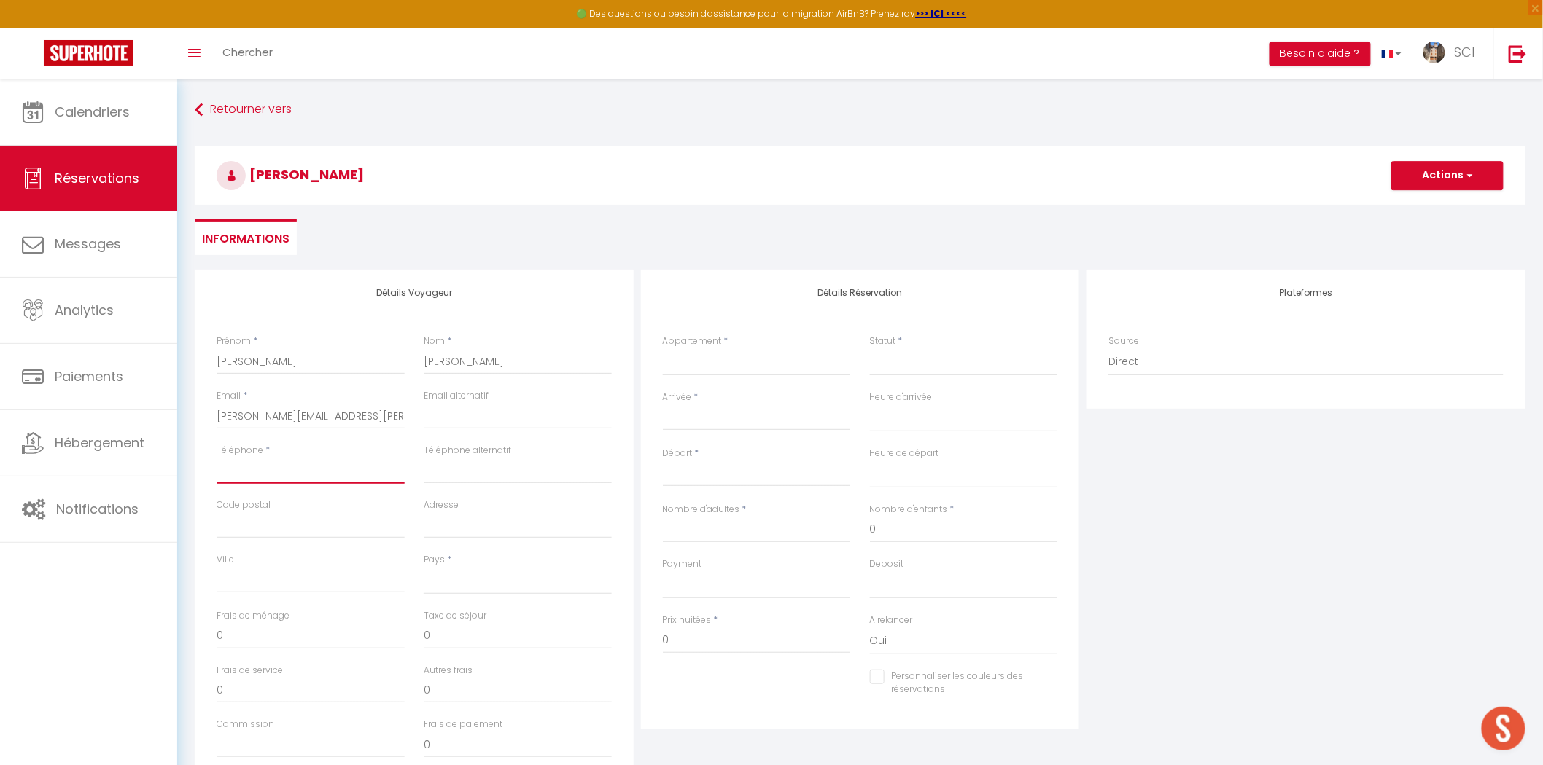
click at [330, 465] on input "Téléphone" at bounding box center [311, 471] width 188 height 26
click at [453, 574] on select "France Portugal Afghanistan Albania Algeria American Samoa Andorra Angola Angui…" at bounding box center [518, 581] width 188 height 28
click at [424, 567] on select "France Portugal Afghanistan Albania Algeria American Samoa Andorra Angola Angui…" at bounding box center [518, 581] width 188 height 28
click at [709, 360] on select "Suite Royale Maison de L'Église Studio Du Couvent Des Carmes Suite Présidentiel…" at bounding box center [757, 362] width 188 height 28
click at [663, 348] on select "Suite Royale Maison de L'Église Studio Du Couvent Des Carmes Suite Présidentiel…" at bounding box center [757, 362] width 188 height 28
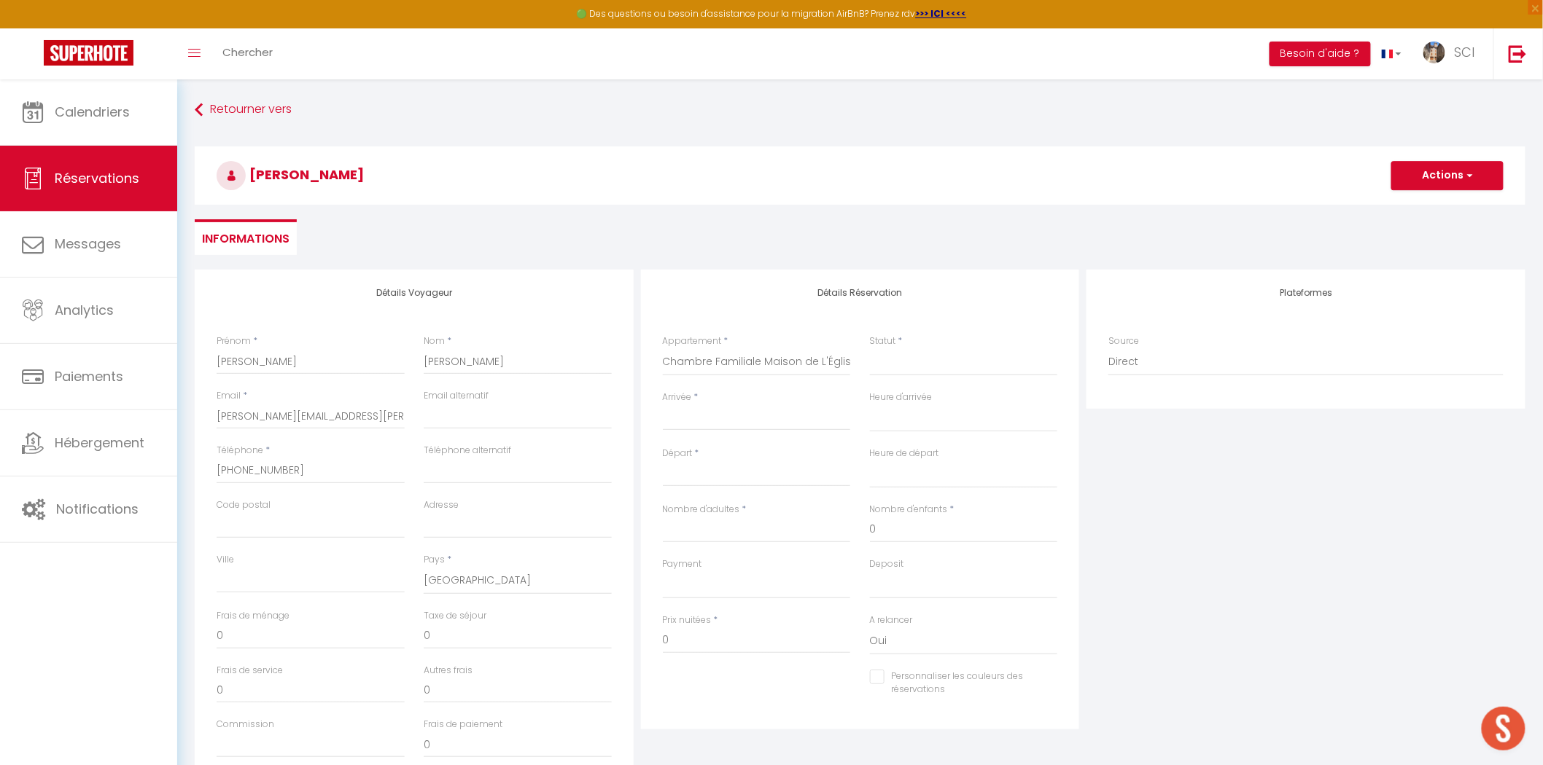
click at [970, 251] on ul "Informations" at bounding box center [860, 237] width 1330 height 36
click at [728, 417] on input "Arrivée" at bounding box center [757, 419] width 188 height 19
click at [861, 529] on span "11" at bounding box center [864, 531] width 31 height 29
click at [725, 537] on input "Nombre d'adultes" at bounding box center [757, 530] width 188 height 26
click at [711, 585] on select "OK KO" at bounding box center [757, 586] width 188 height 28
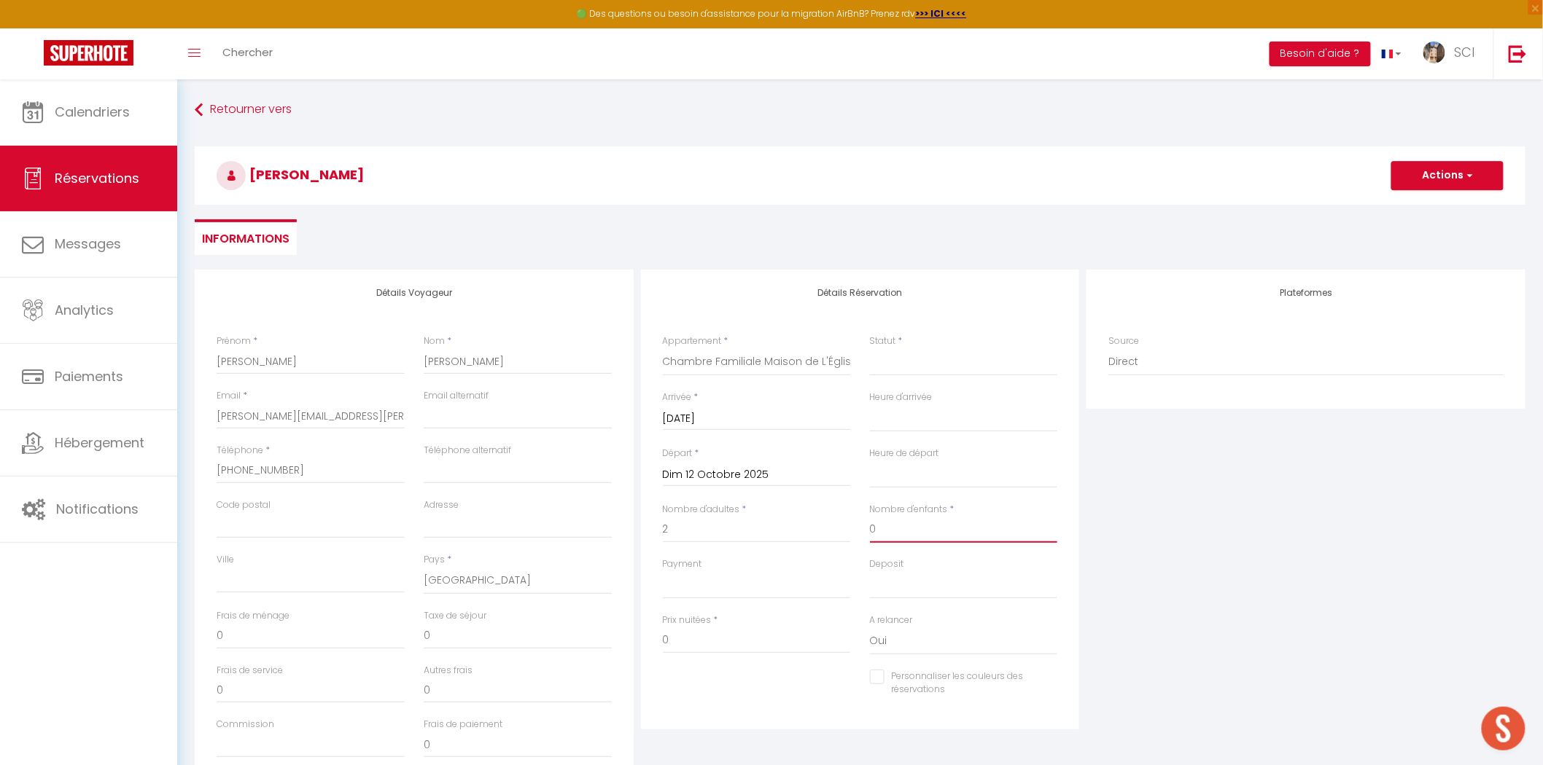
click at [886, 526] on input "0" at bounding box center [964, 530] width 188 height 26
click at [731, 580] on select "OK KO" at bounding box center [757, 586] width 188 height 28
click at [663, 572] on select "OK KO" at bounding box center [757, 586] width 188 height 28
click at [711, 637] on input "0" at bounding box center [757, 641] width 188 height 26
click at [933, 363] on select "Confirmé Non Confirmé Annulé Annulé par le voyageur No Show Request" at bounding box center [964, 362] width 188 height 28
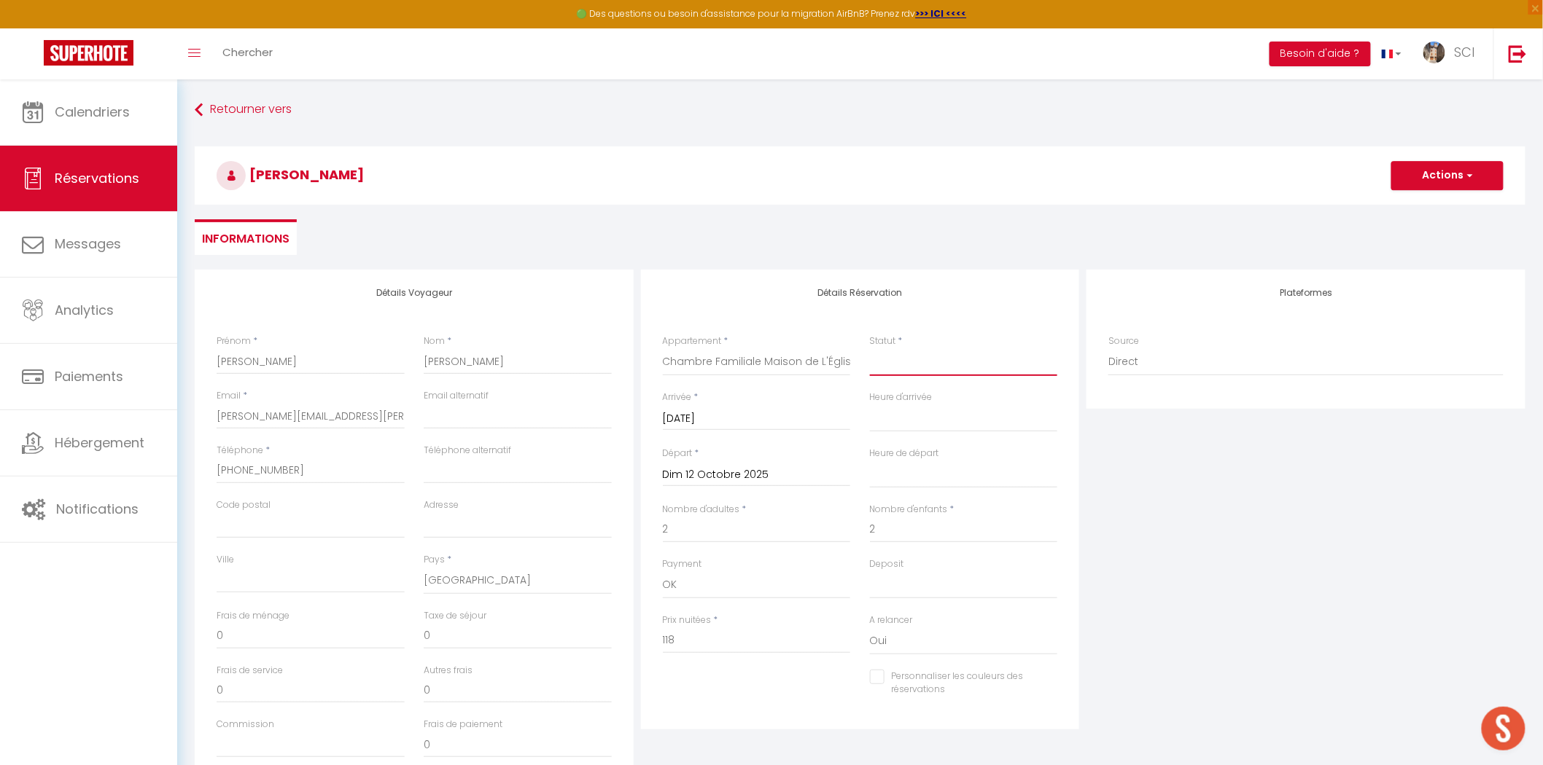
click at [870, 348] on select "Confirmé Non Confirmé Annulé Annulé par le voyageur No Show Request" at bounding box center [964, 362] width 188 height 28
click at [949, 337] on div "Statut * Confirmé Non Confirmé Annulé Annulé par le voyageur No Show Request" at bounding box center [964, 356] width 188 height 42
drag, startPoint x: 295, startPoint y: 175, endPoint x: 204, endPoint y: 168, distance: 91.4
click at [204, 168] on h3 "Alicia Gennaro" at bounding box center [860, 176] width 1330 height 58
copy span "Alicia Gennaro"
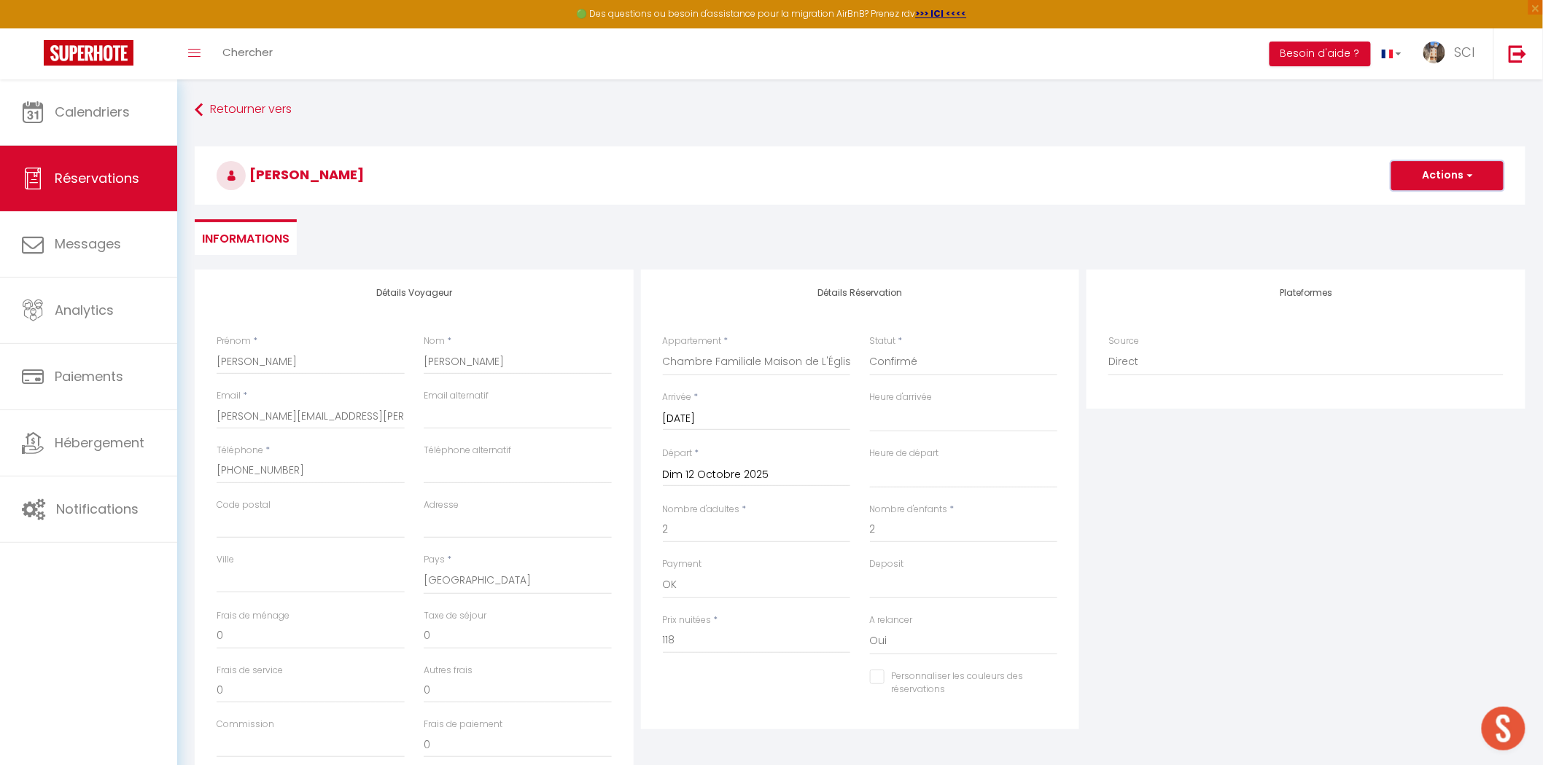
click at [1486, 176] on button "Actions" at bounding box center [1447, 175] width 112 height 29
click at [1427, 210] on link "Enregistrer" at bounding box center [1432, 207] width 115 height 19
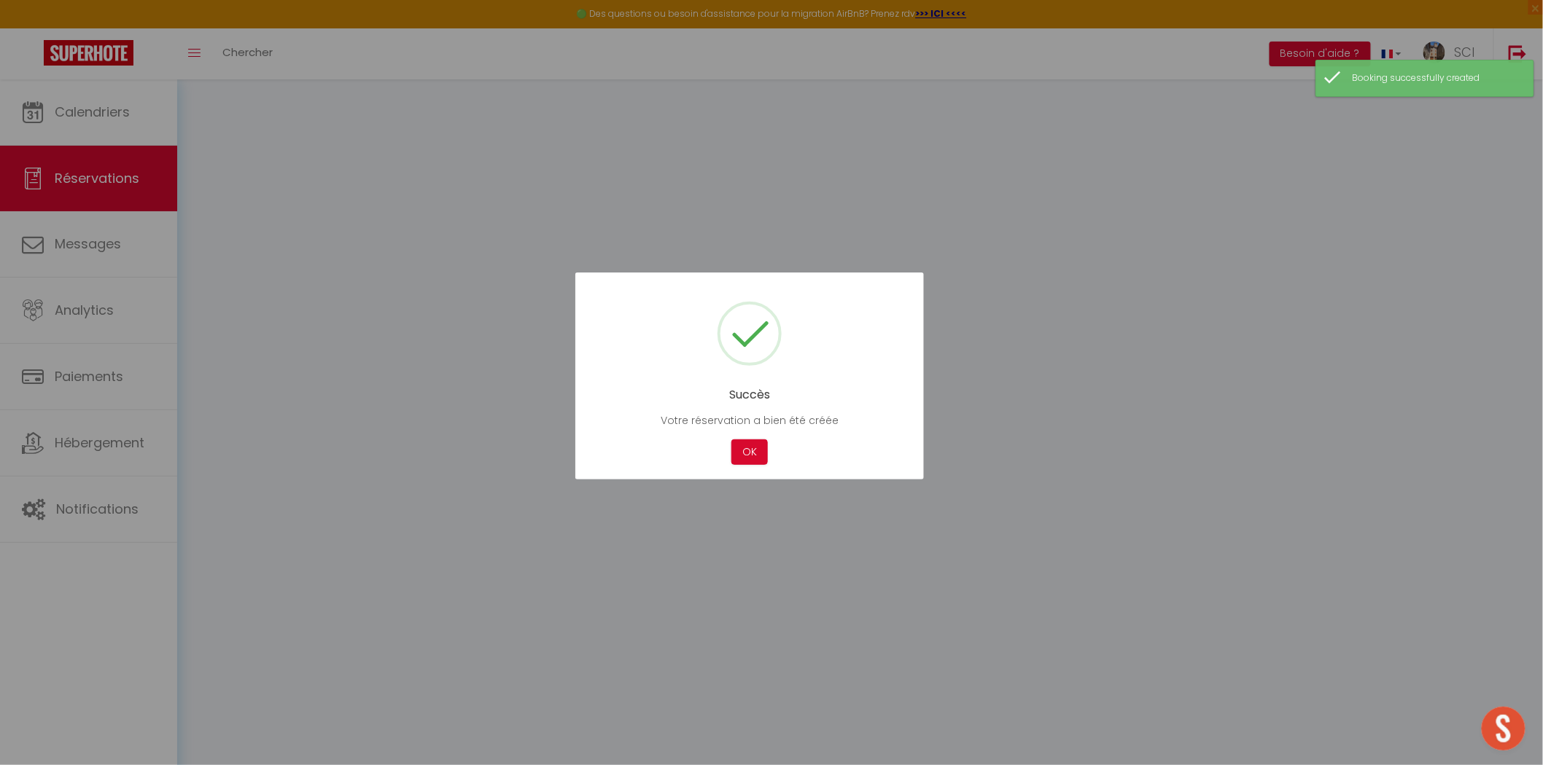
drag, startPoint x: 741, startPoint y: 457, endPoint x: 738, endPoint y: 433, distance: 24.2
click at [741, 457] on button "OK" at bounding box center [749, 453] width 36 height 26
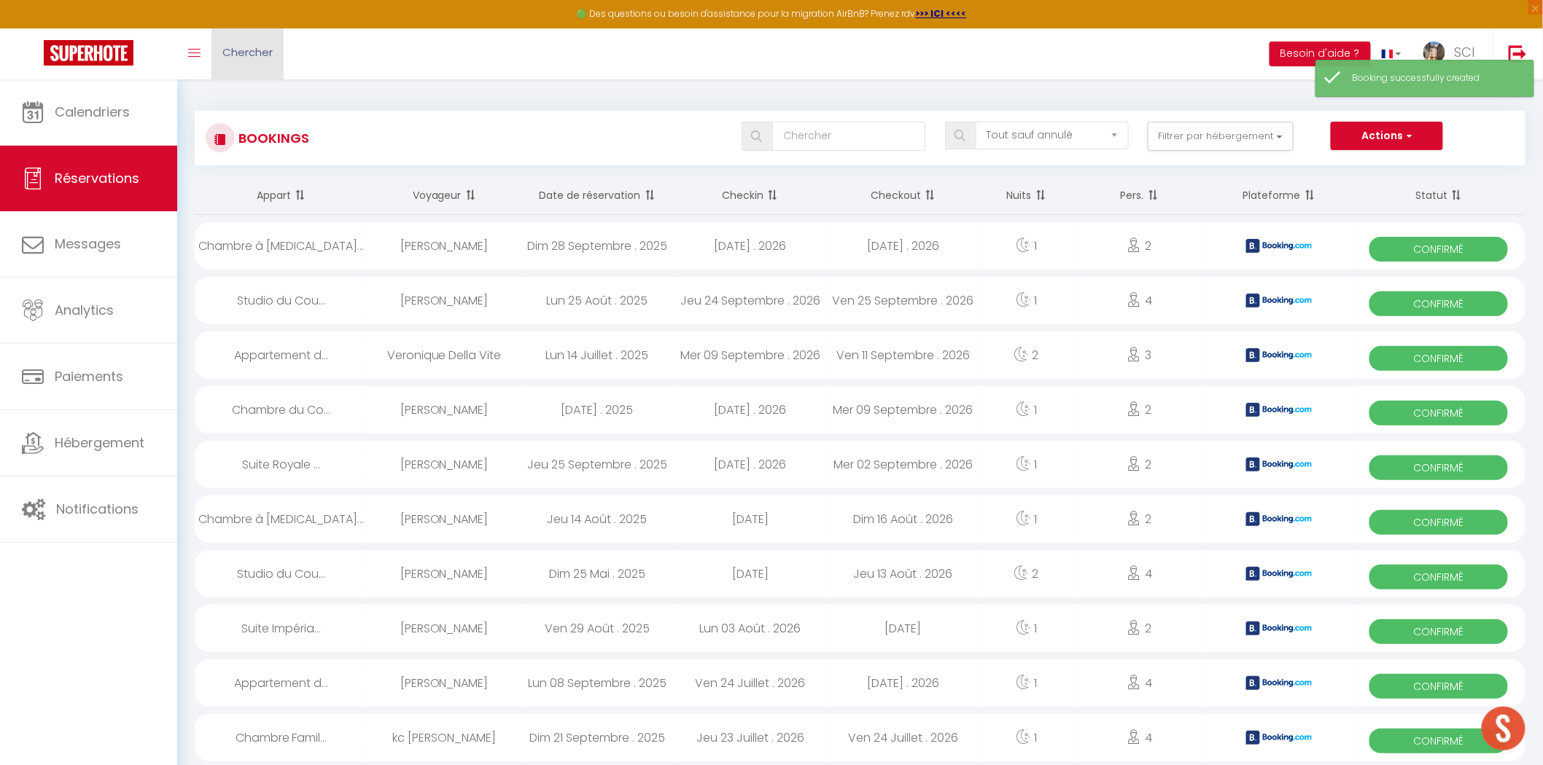
click at [237, 54] on span "Chercher" at bounding box center [247, 51] width 50 height 15
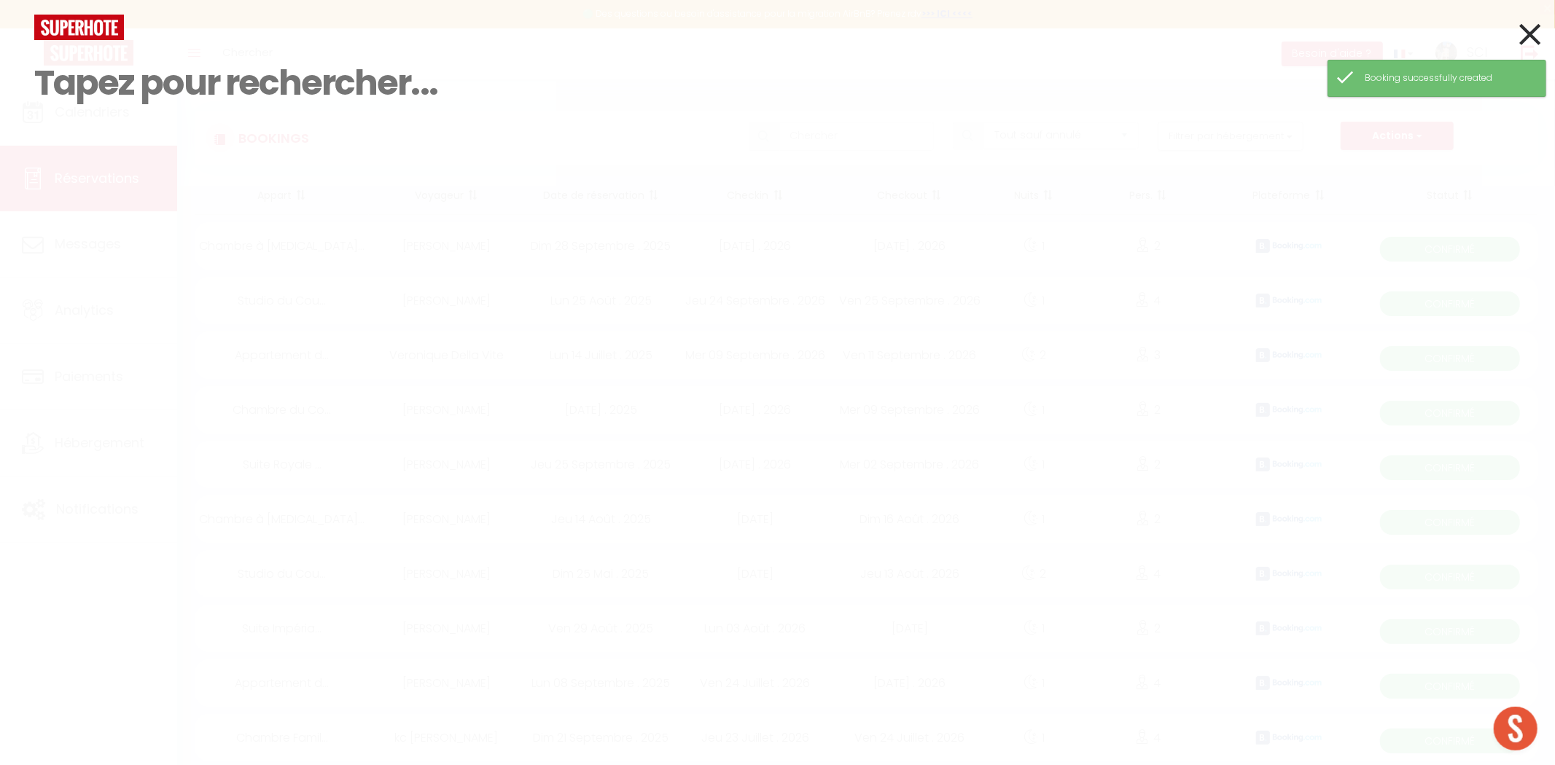
paste input "[PERSON_NAME]"
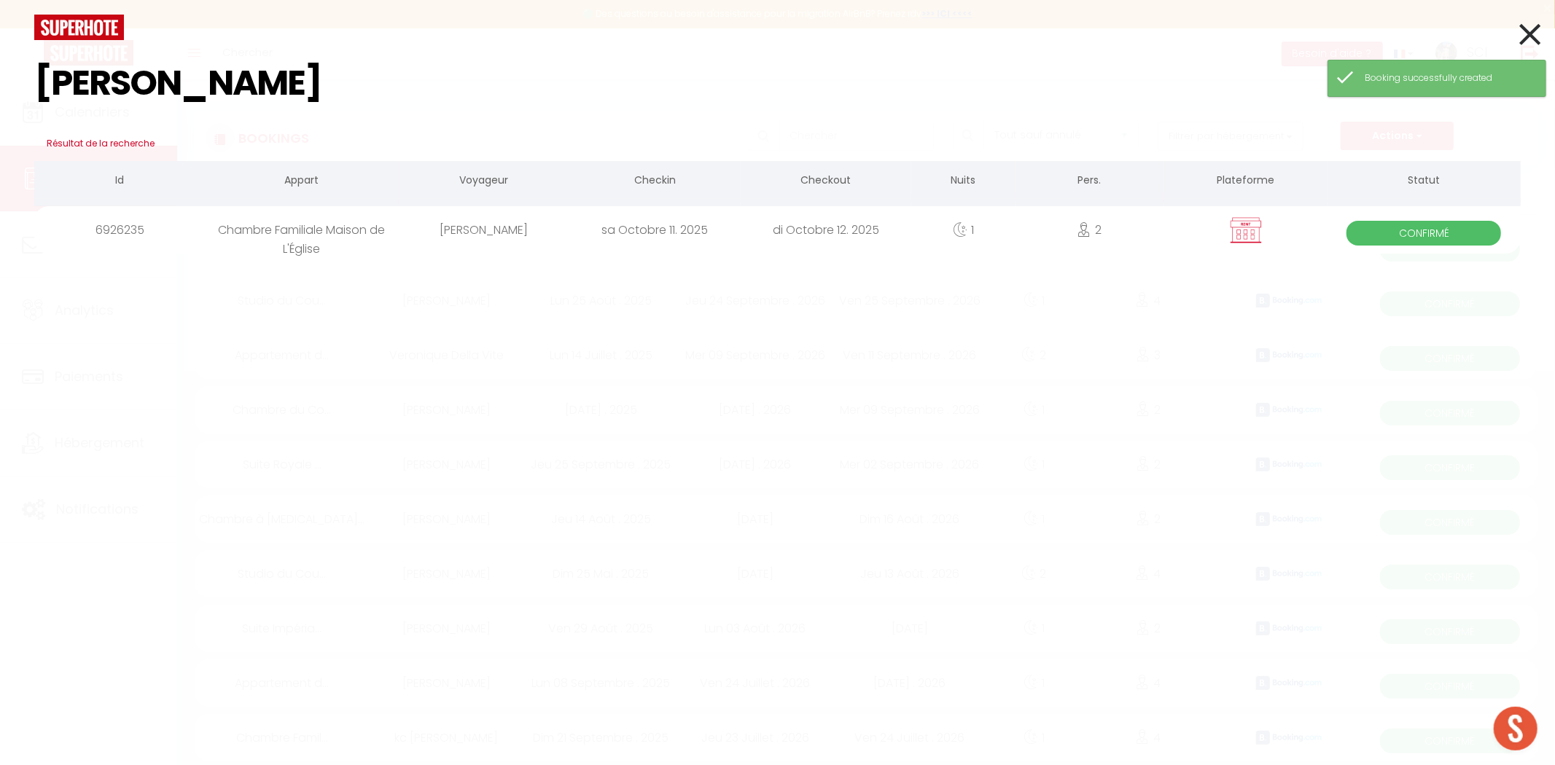
click at [625, 230] on div "sa Octobre 11. 2025" at bounding box center [654, 229] width 171 height 47
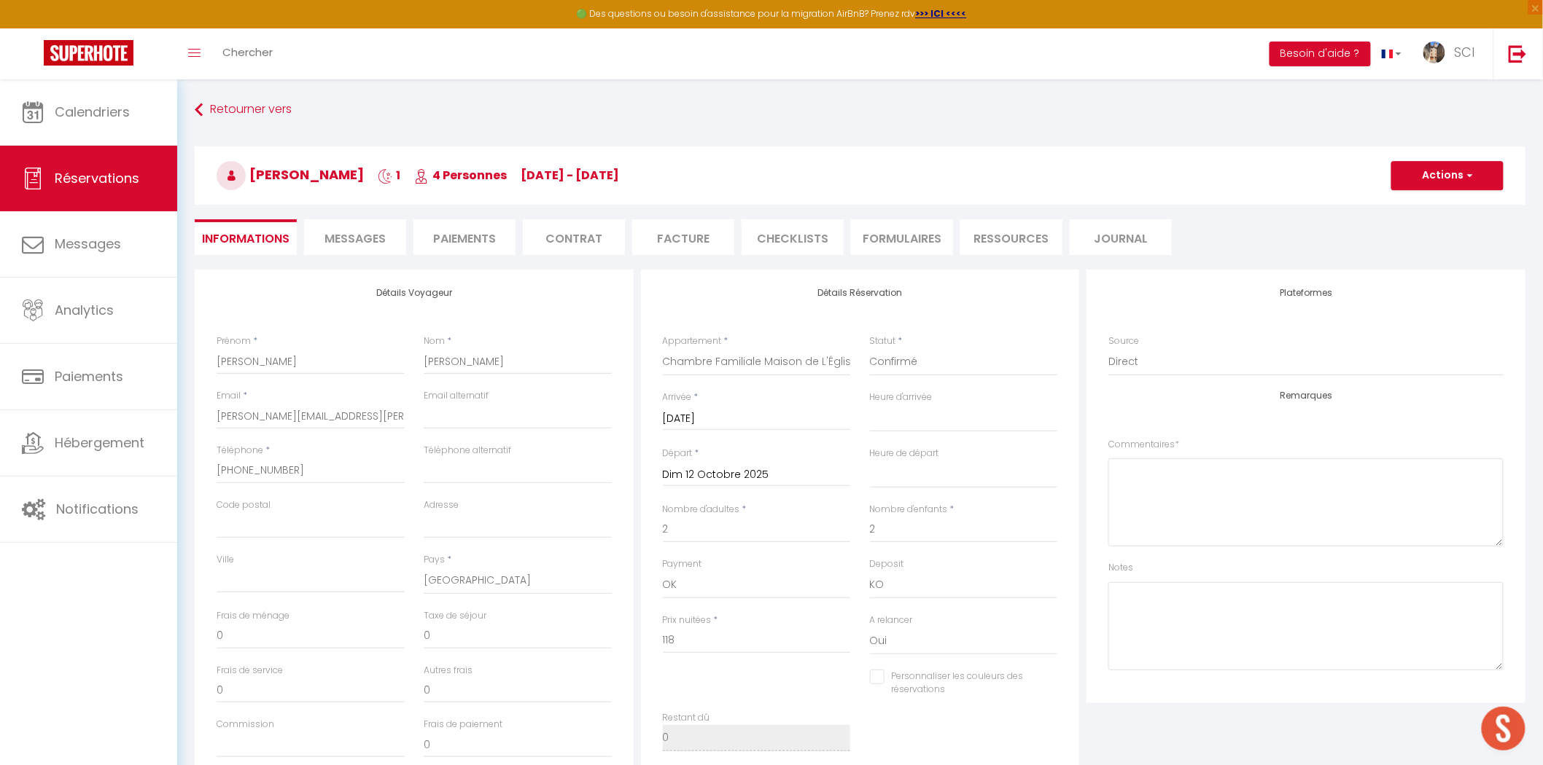
drag, startPoint x: 676, startPoint y: 237, endPoint x: 714, endPoint y: 228, distance: 38.9
click at [676, 237] on li "Facture" at bounding box center [683, 237] width 102 height 36
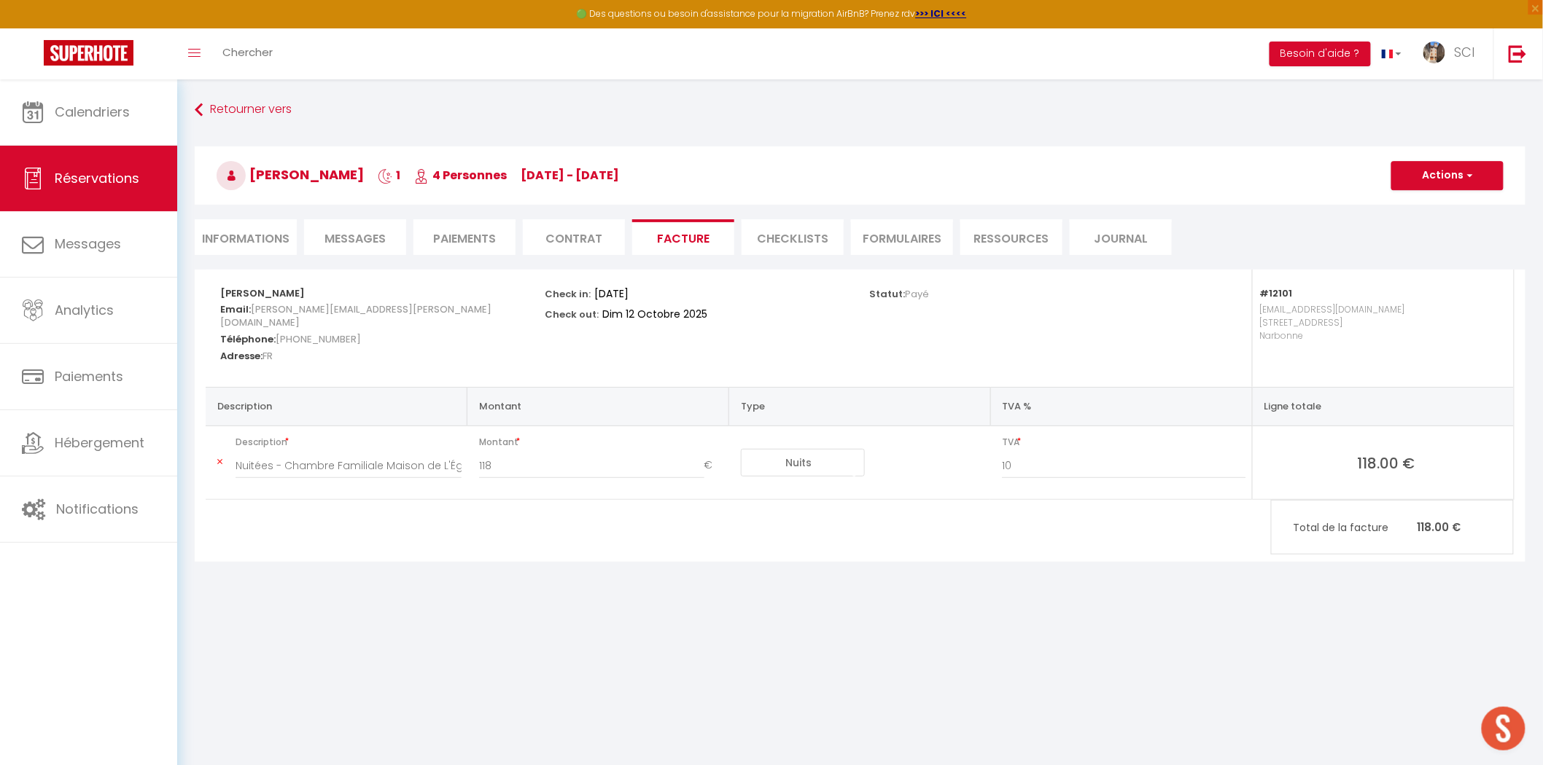
click at [251, 232] on li "Informations" at bounding box center [246, 237] width 102 height 36
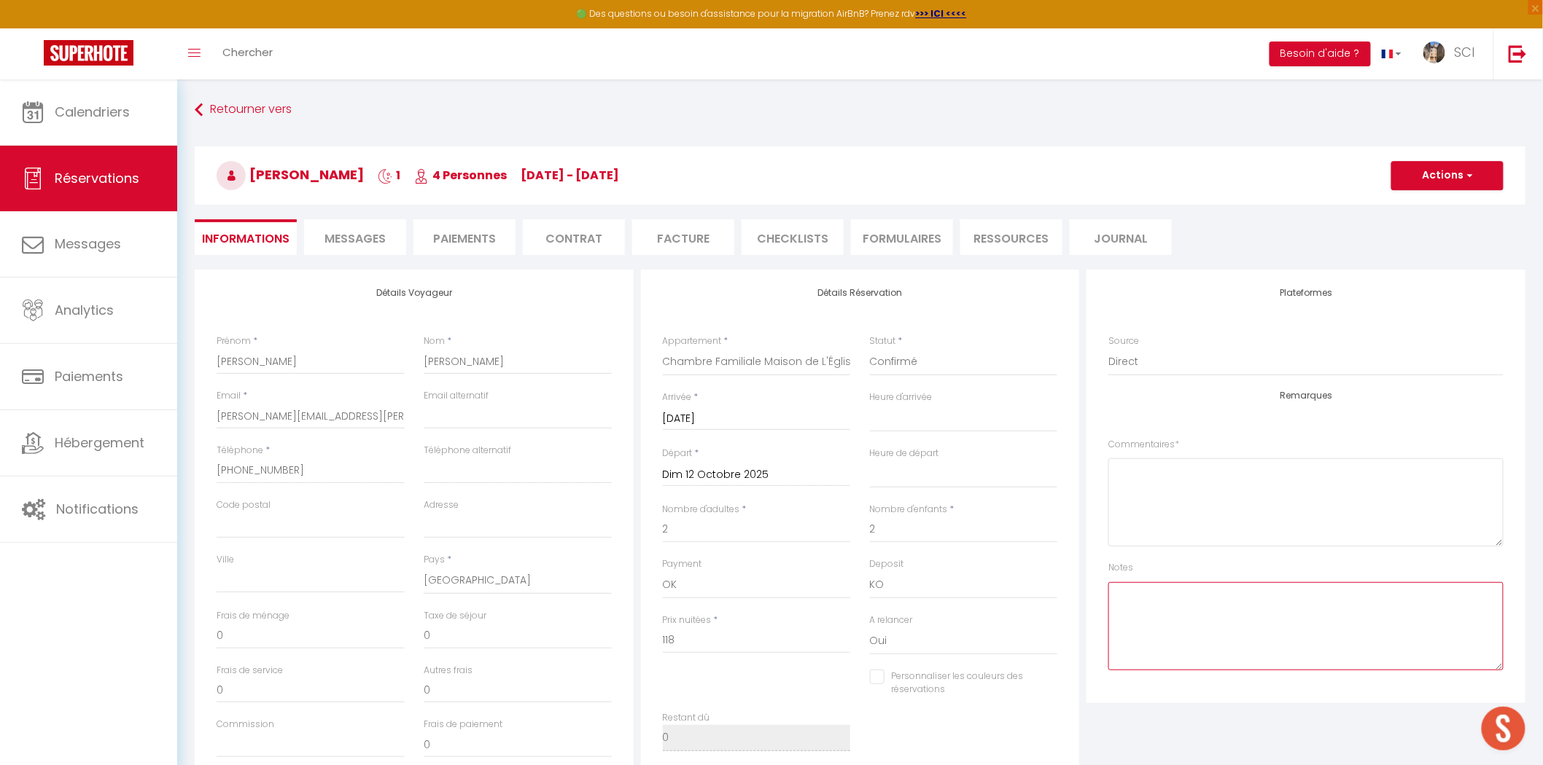
click at [1192, 613] on textarea at bounding box center [1305, 626] width 395 height 88
click at [674, 238] on li "Facture" at bounding box center [683, 237] width 102 height 36
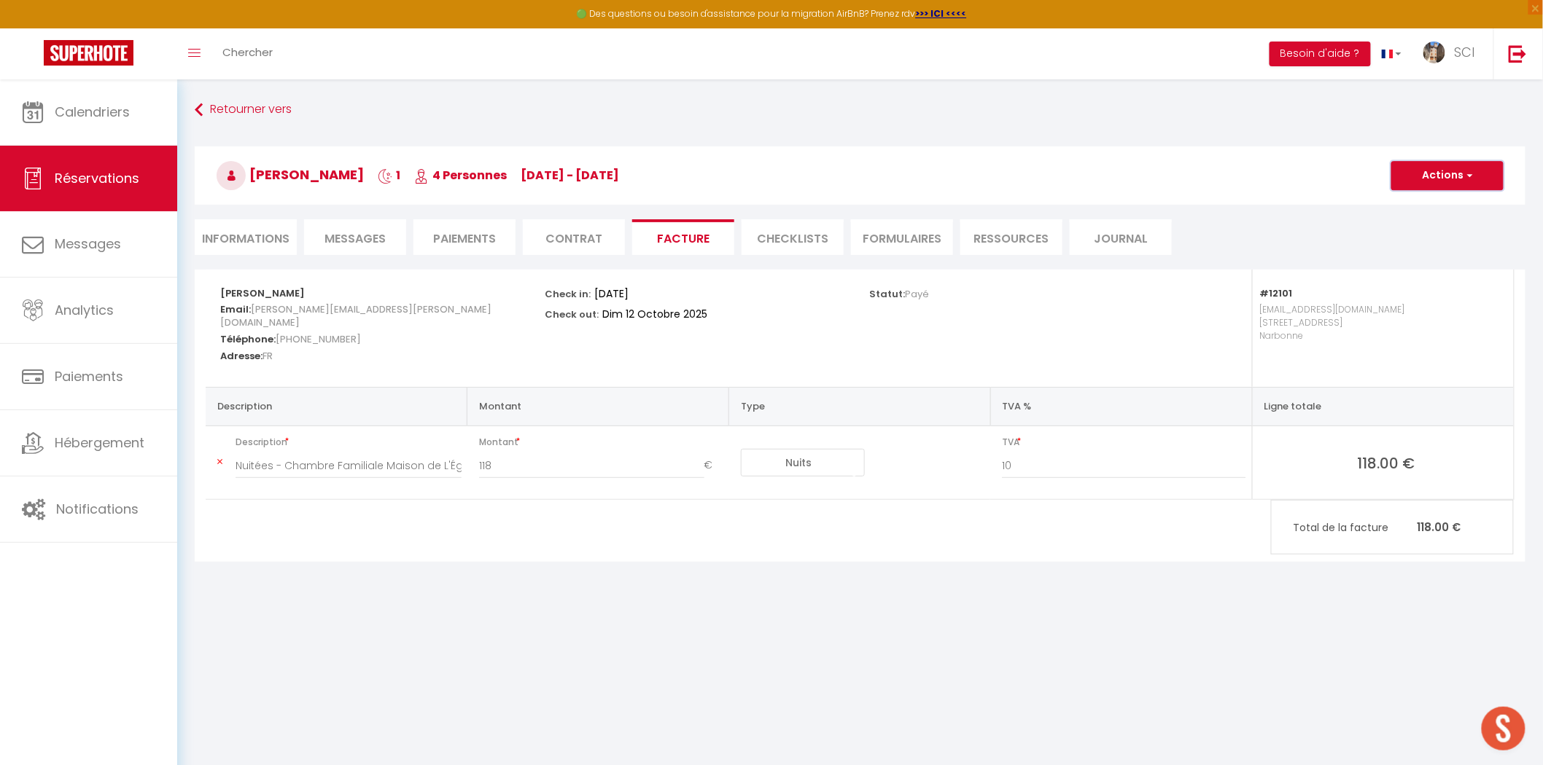
click at [1471, 179] on span "button" at bounding box center [1467, 175] width 9 height 13
click at [1430, 243] on link "Envoyer la facture" at bounding box center [1436, 245] width 122 height 19
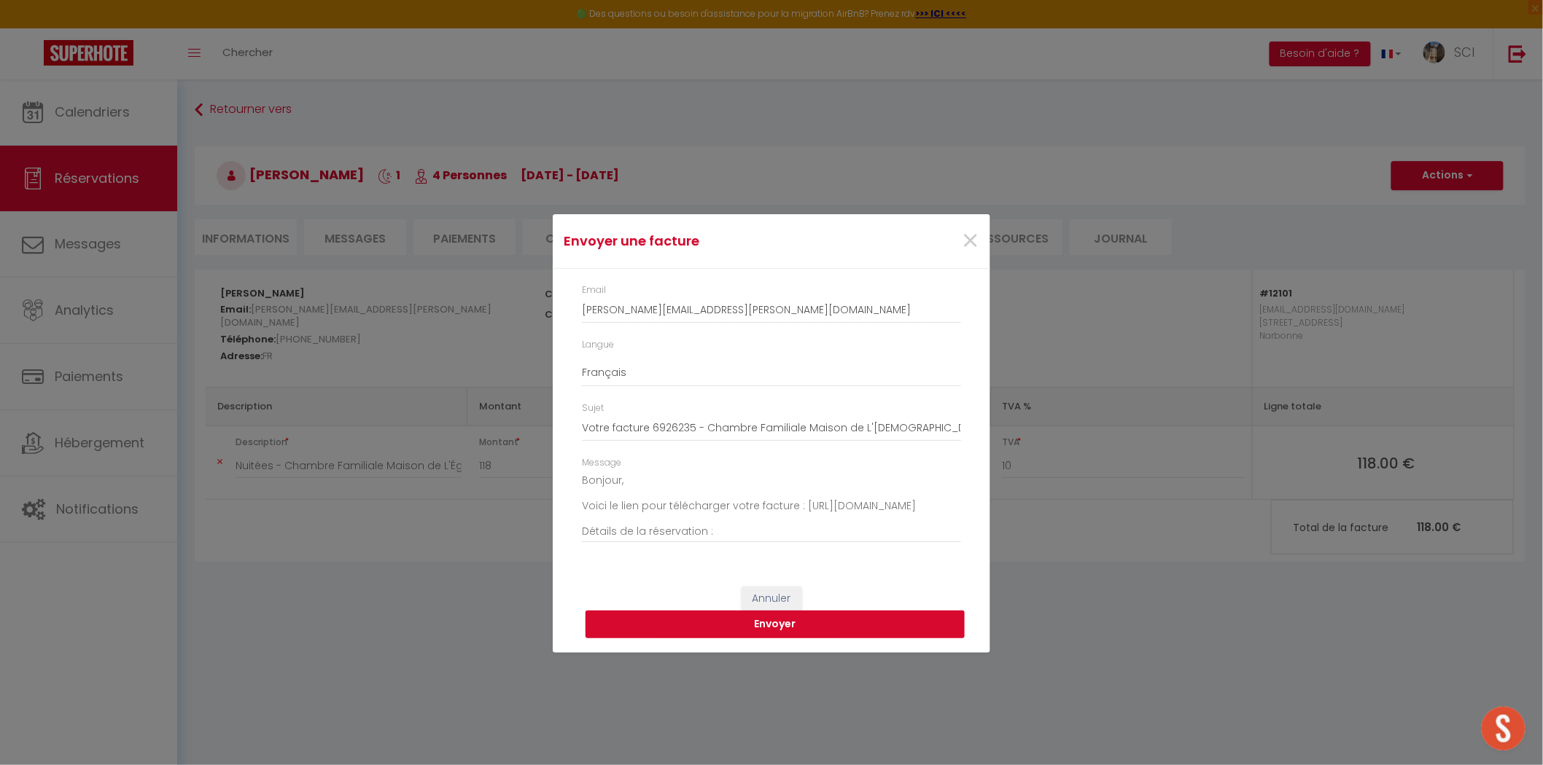
click at [839, 629] on button "Envoyer" at bounding box center [774, 625] width 379 height 28
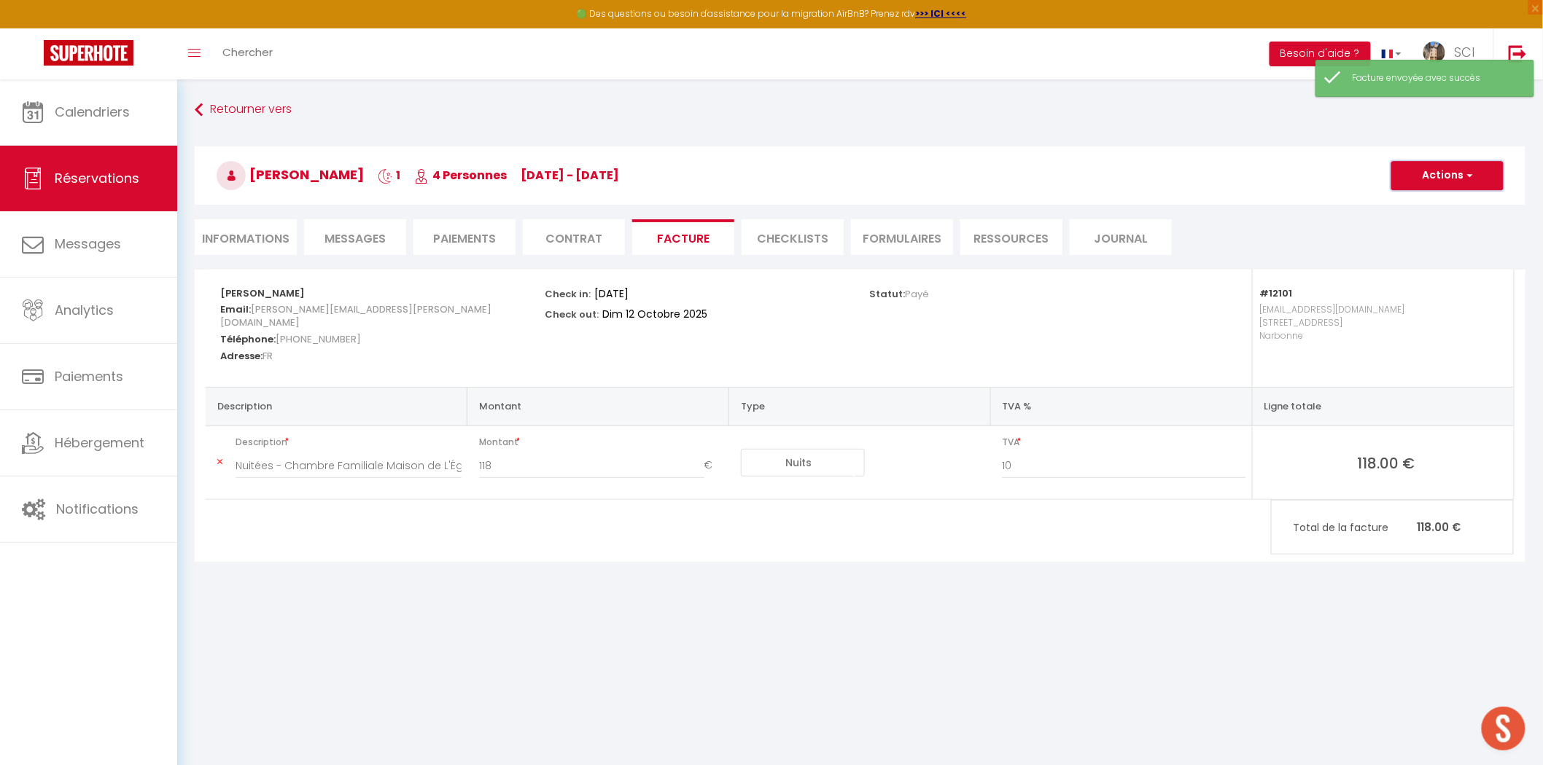
click at [1438, 176] on button "Actions" at bounding box center [1447, 175] width 112 height 29
click at [1414, 231] on link "Aperçu et éditer" at bounding box center [1436, 226] width 122 height 19
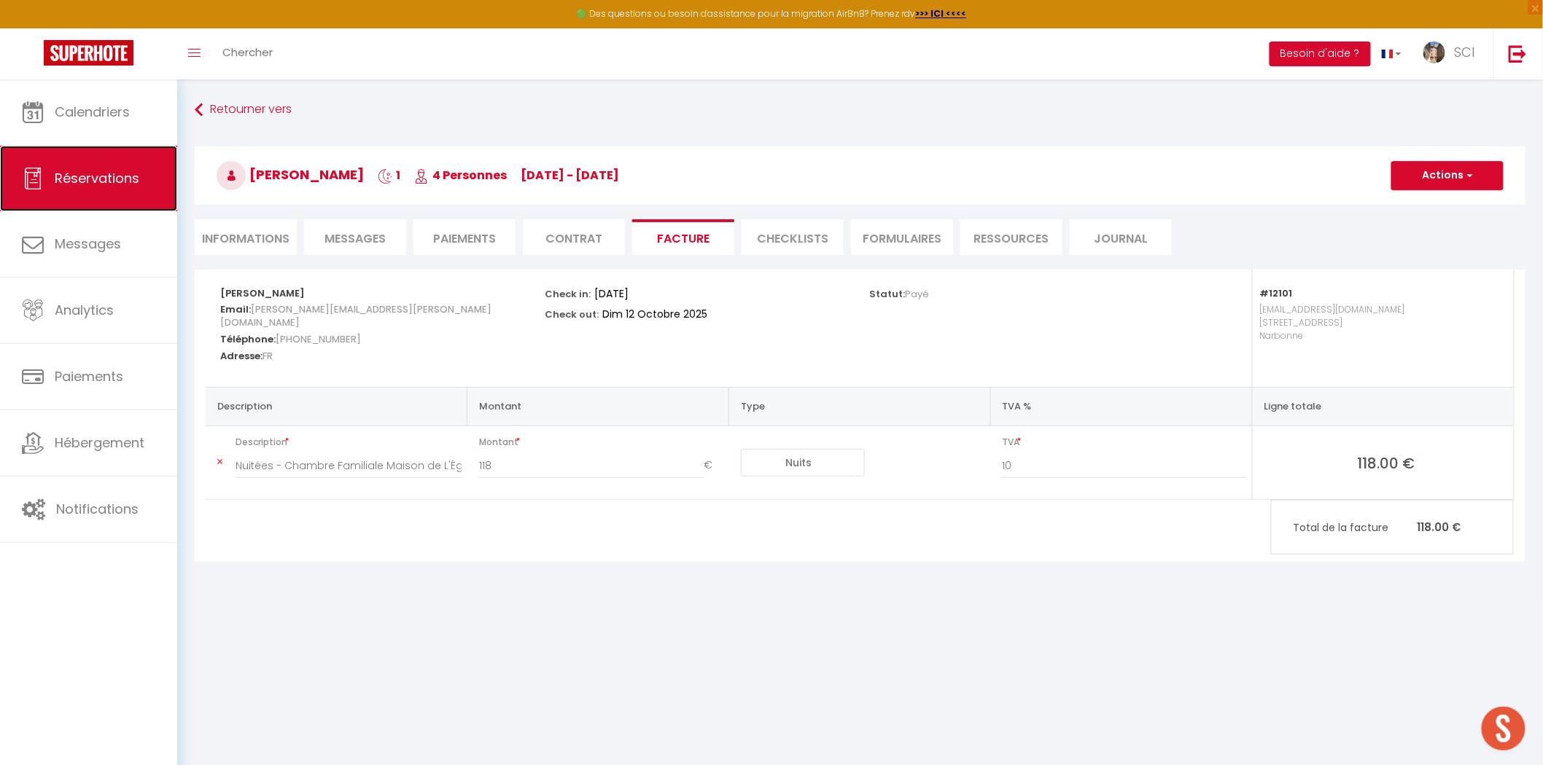
click at [105, 161] on link "Réservations" at bounding box center [88, 179] width 177 height 66
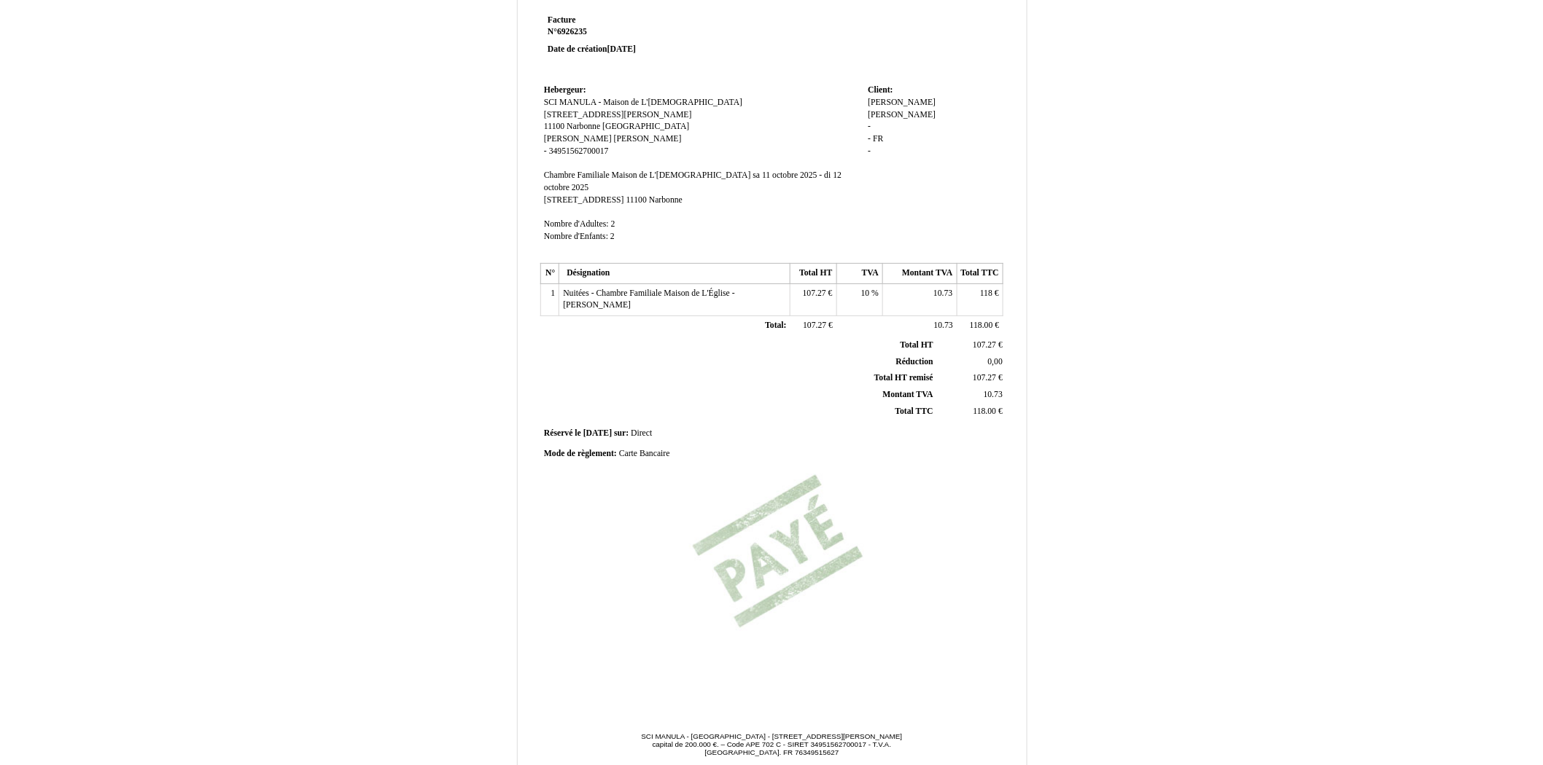
scroll to position [114, 0]
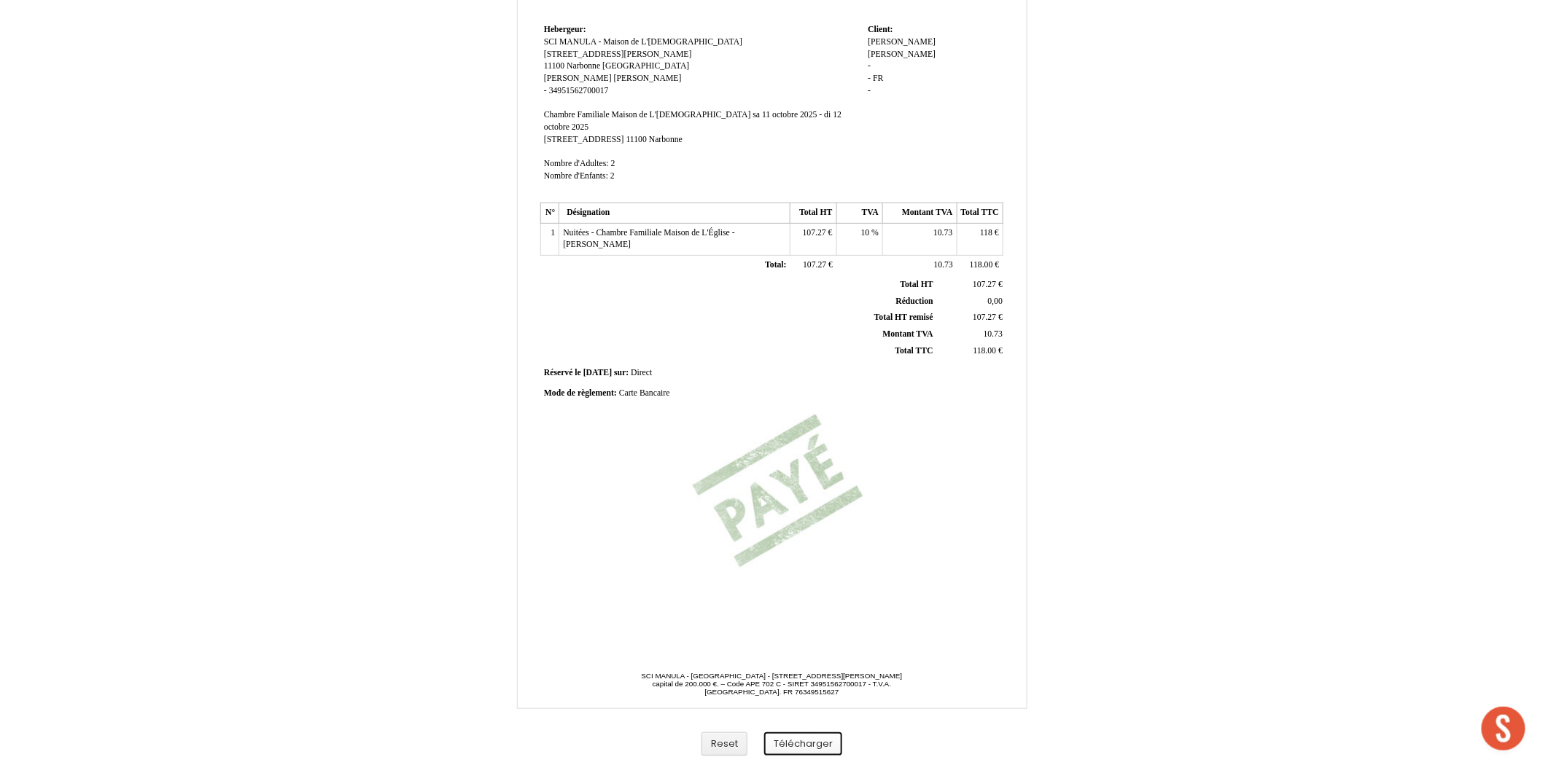
click at [837, 736] on button "Télécharger" at bounding box center [803, 745] width 78 height 24
click at [1247, 410] on div "Facture Facture N° 6926235 6926235 Date de création 09 October 2025 Hebergeur: …" at bounding box center [771, 335] width 1543 height 862
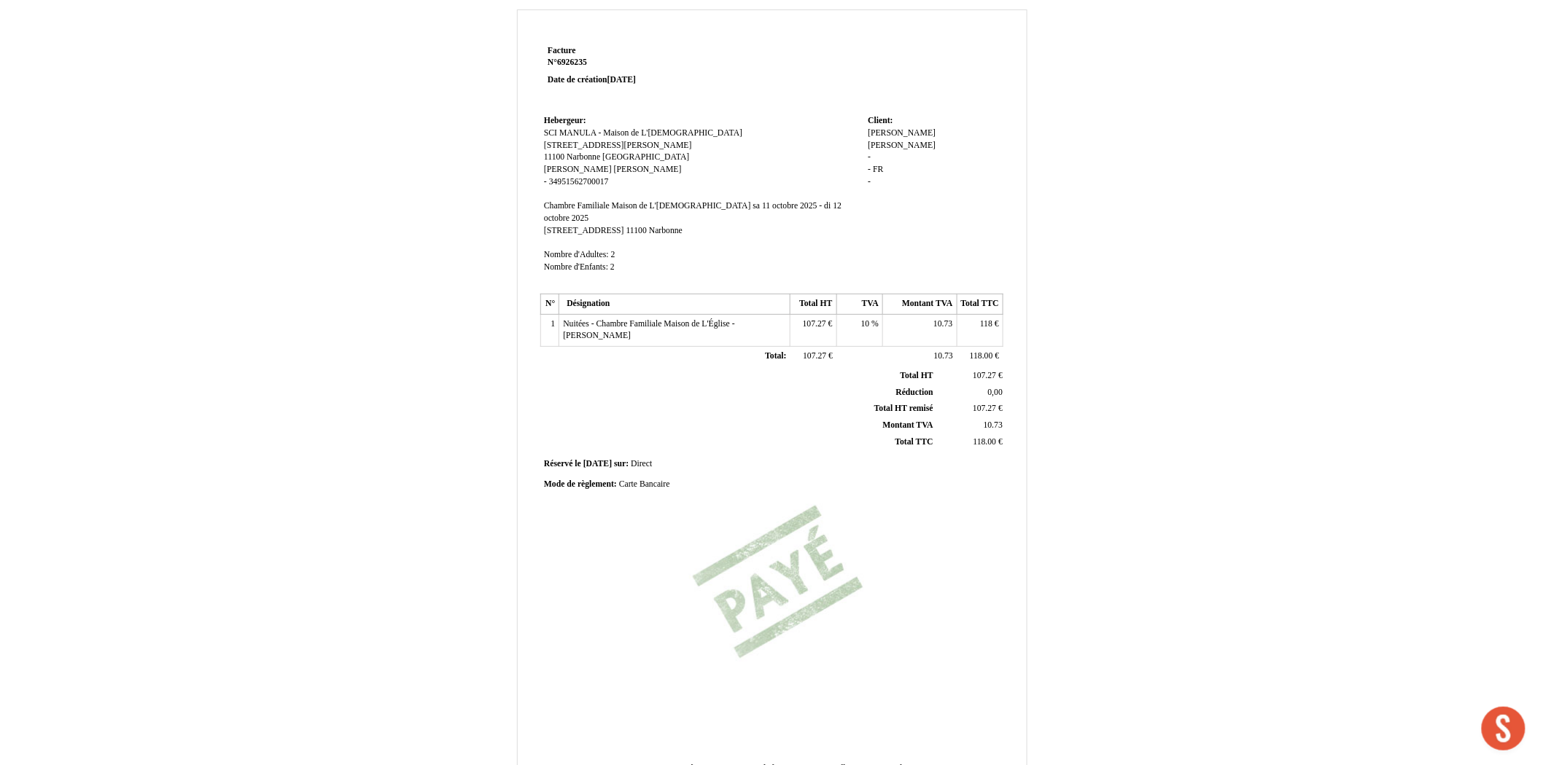
scroll to position [0, 0]
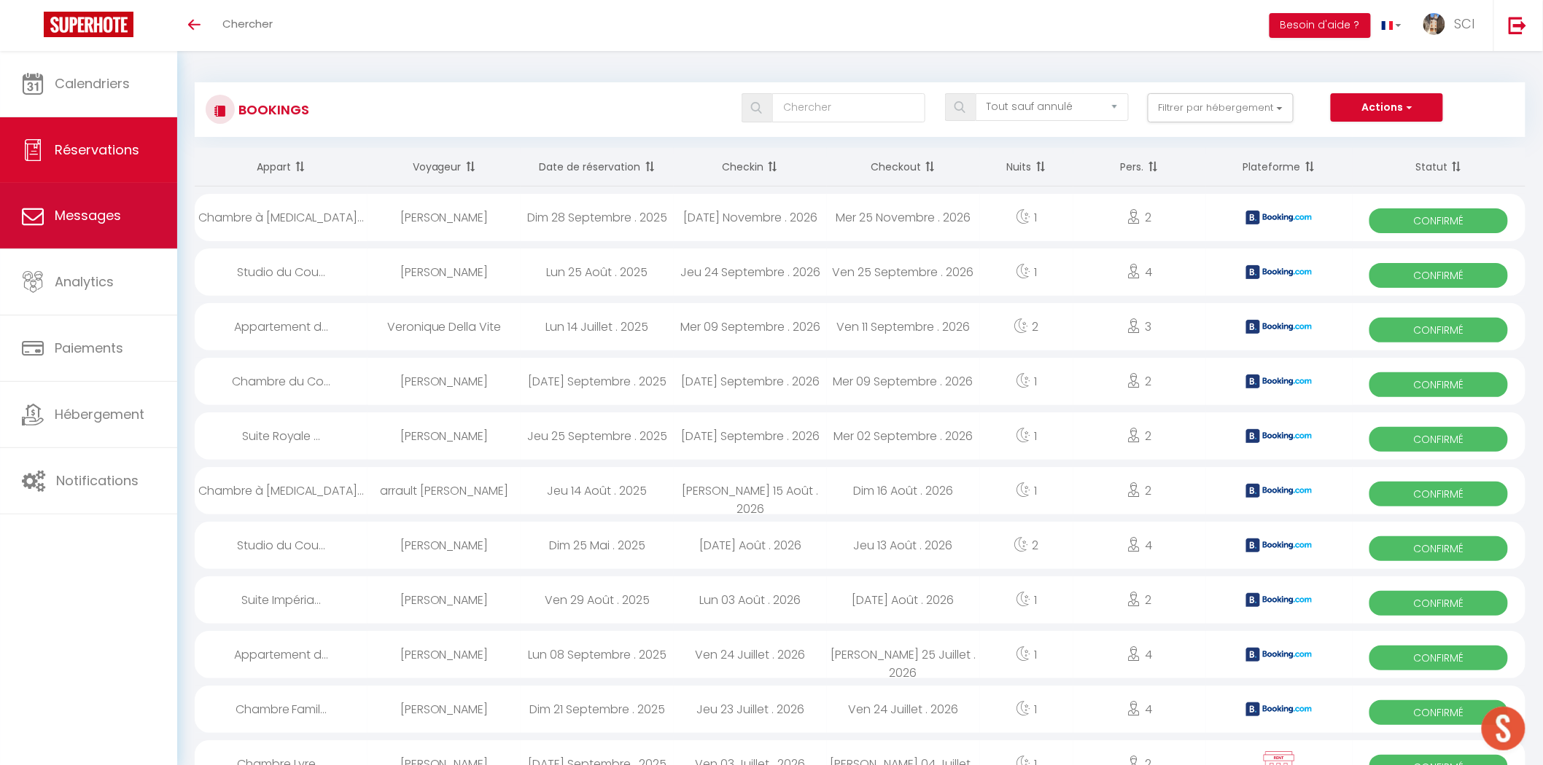
click at [114, 225] on link "Messages" at bounding box center [88, 216] width 177 height 66
select select "message"
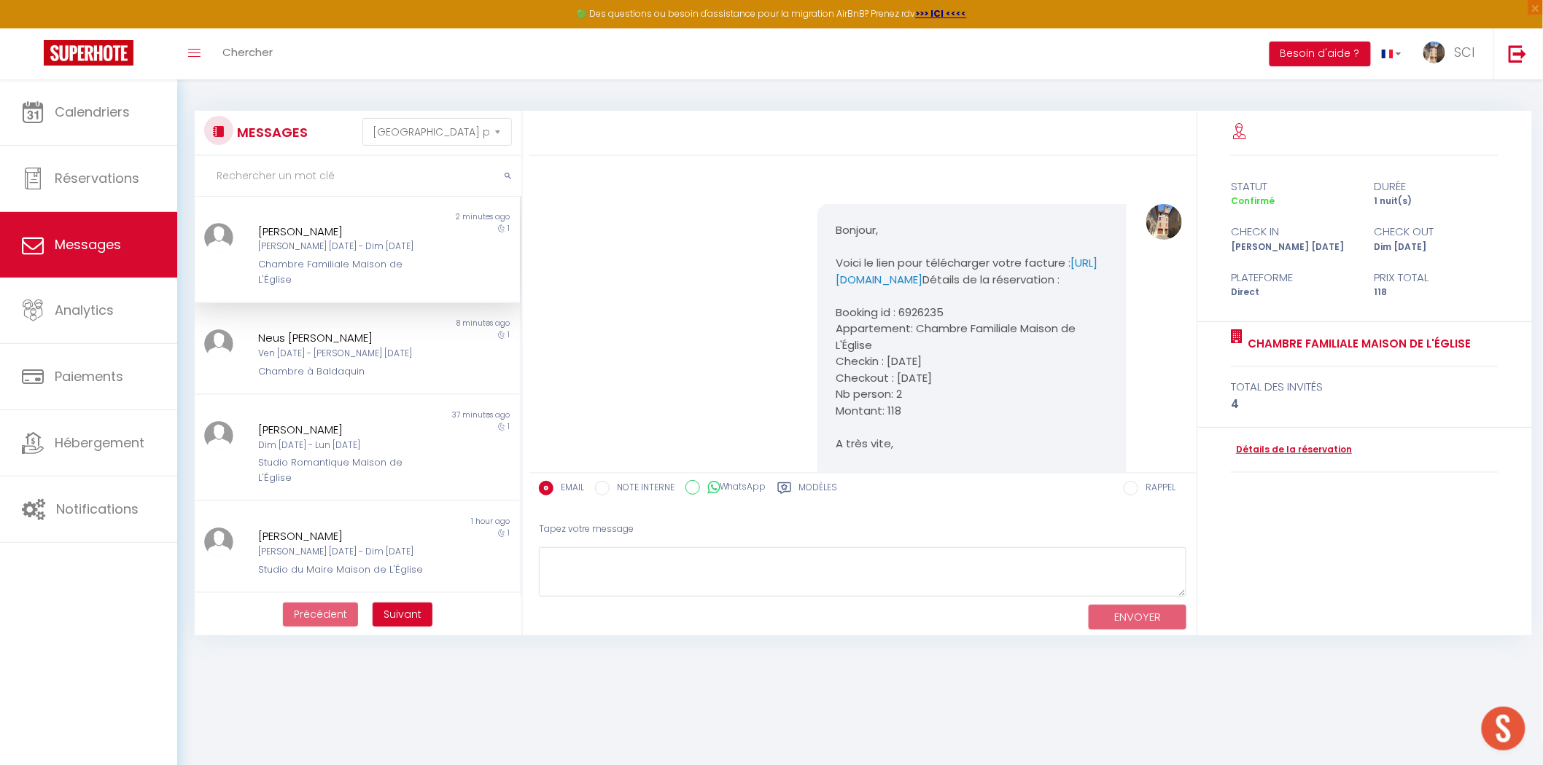
click at [336, 250] on div "[PERSON_NAME] [DATE] - Dim [DATE]" at bounding box center [343, 247] width 171 height 14
click at [1260, 451] on link "Détails de la réservation" at bounding box center [1291, 450] width 121 height 14
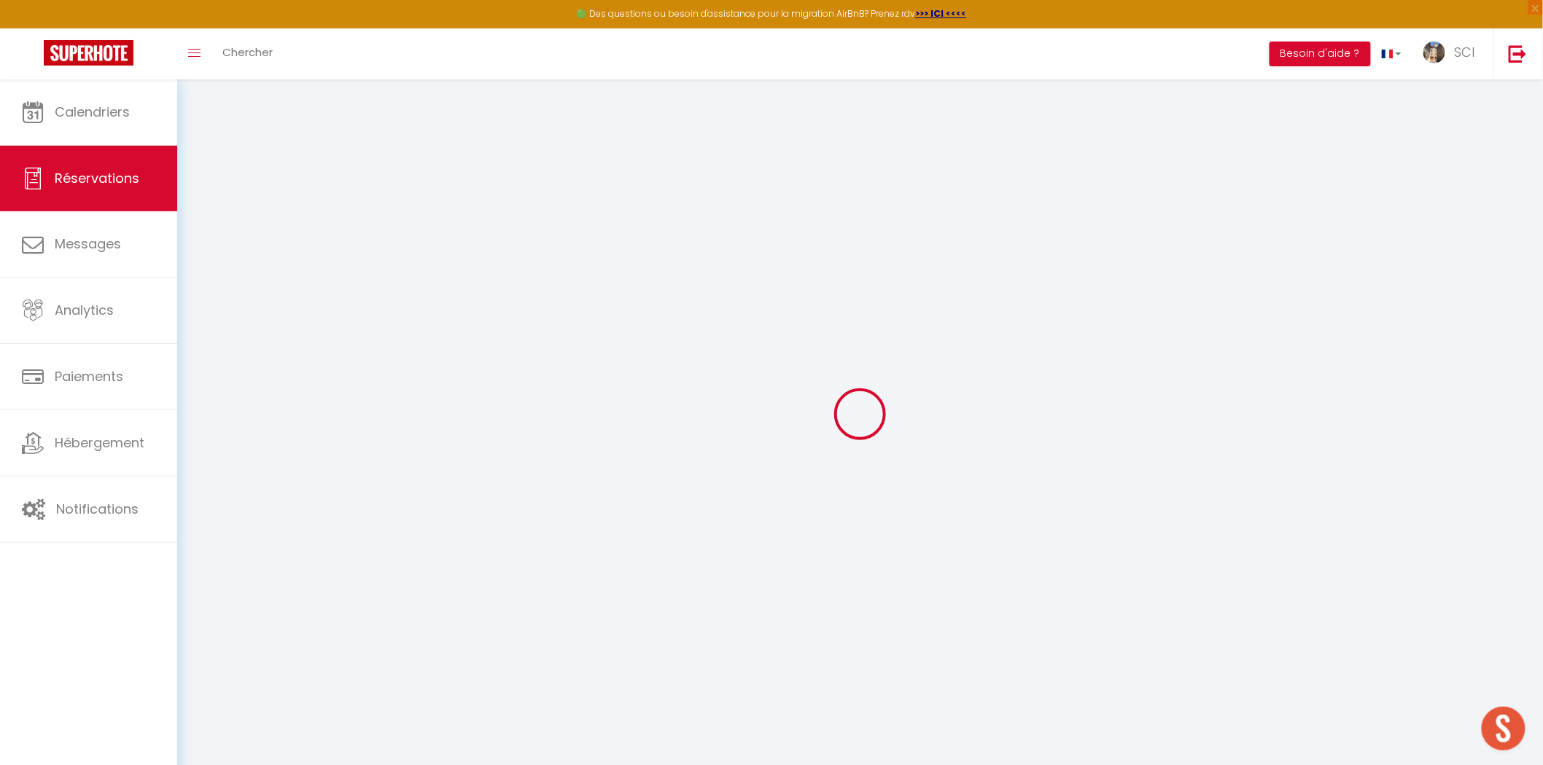
select select
checkbox input "false"
select select
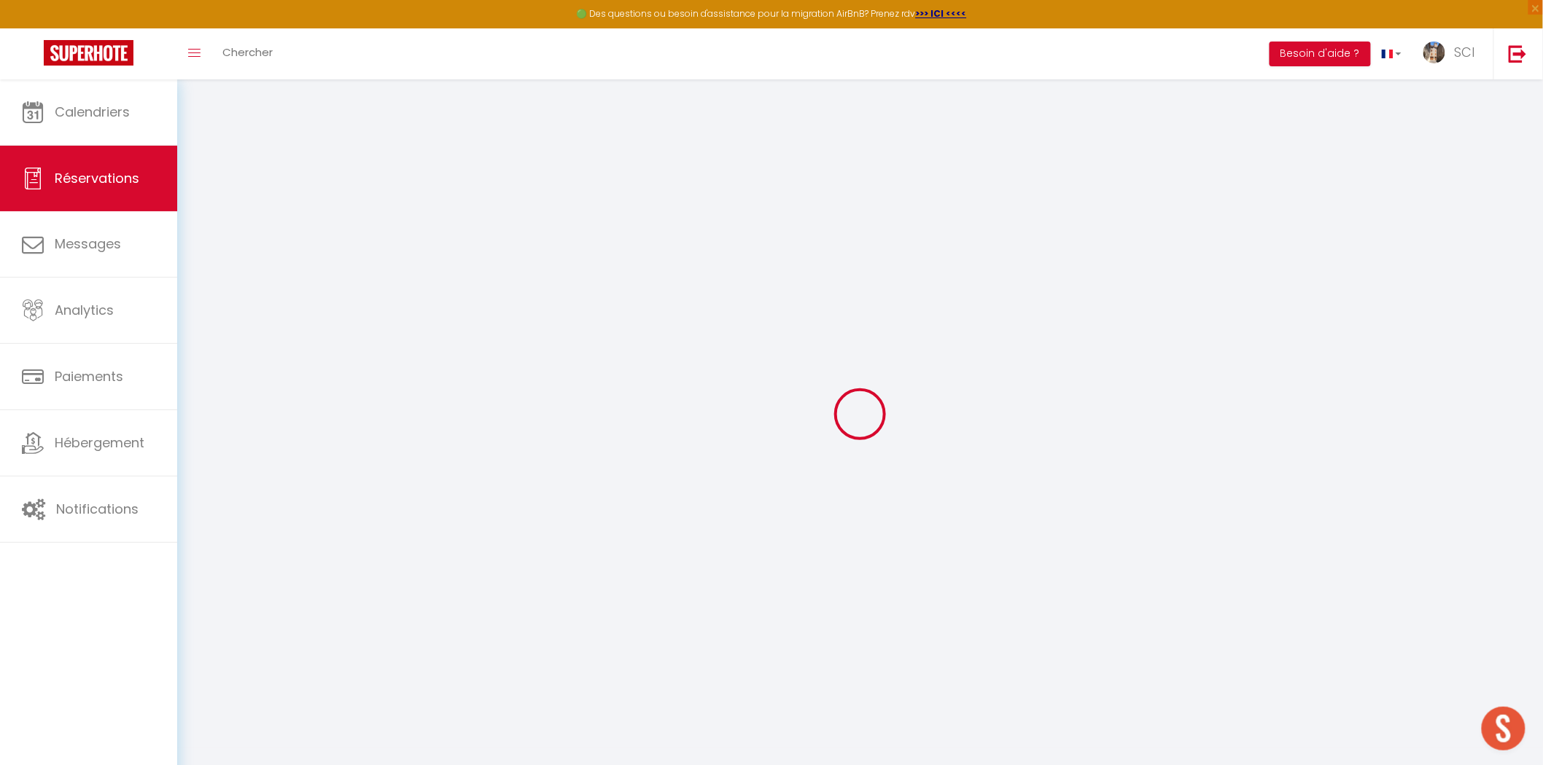
checkbox input "false"
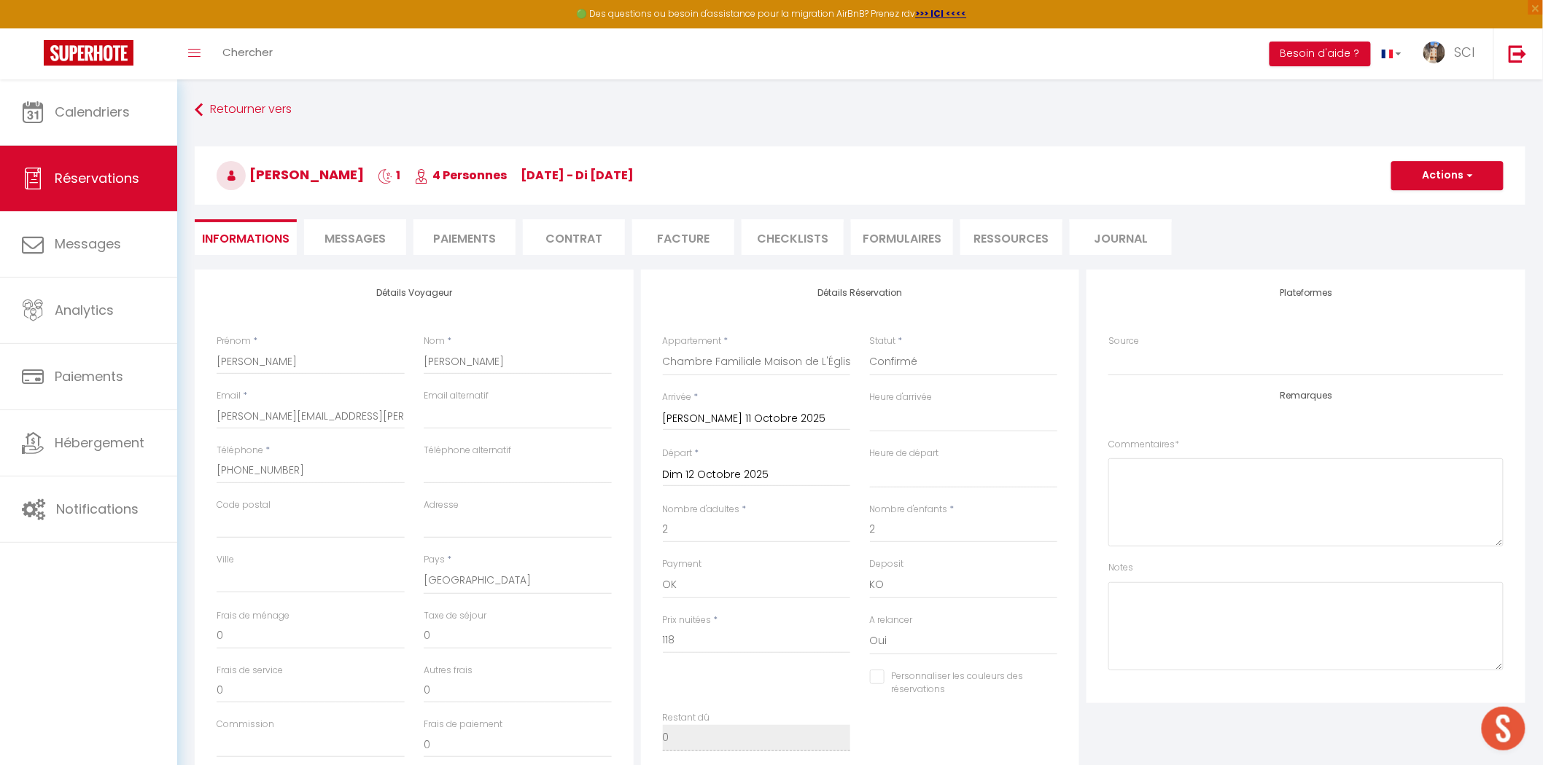
select select
checkbox input "false"
select select
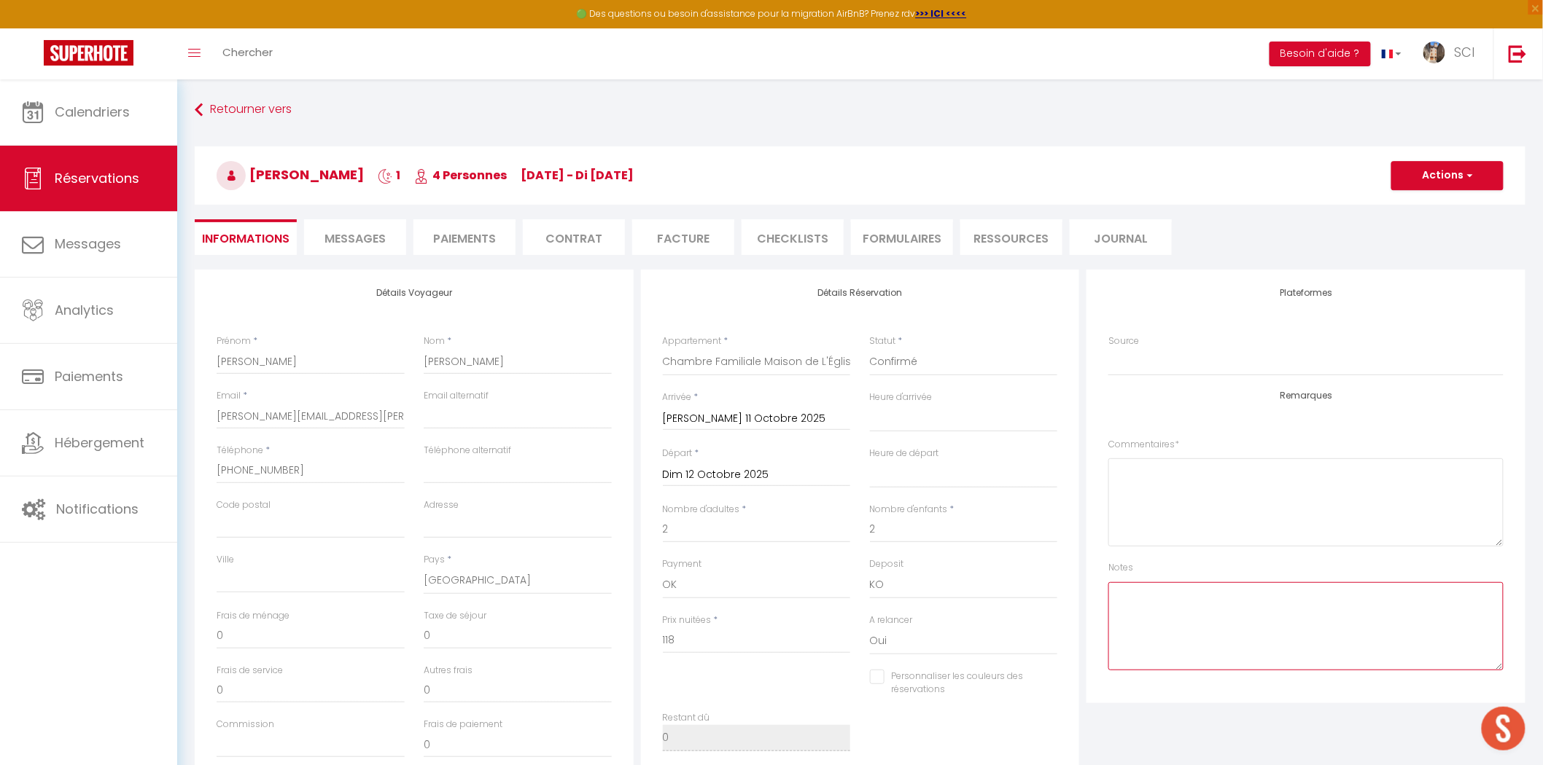
click at [1265, 652] on textarea at bounding box center [1305, 626] width 395 height 88
type textarea "PPCB"
click at [1445, 181] on button "Actions" at bounding box center [1447, 175] width 112 height 29
click at [1438, 206] on link "Enregistrer" at bounding box center [1432, 207] width 115 height 19
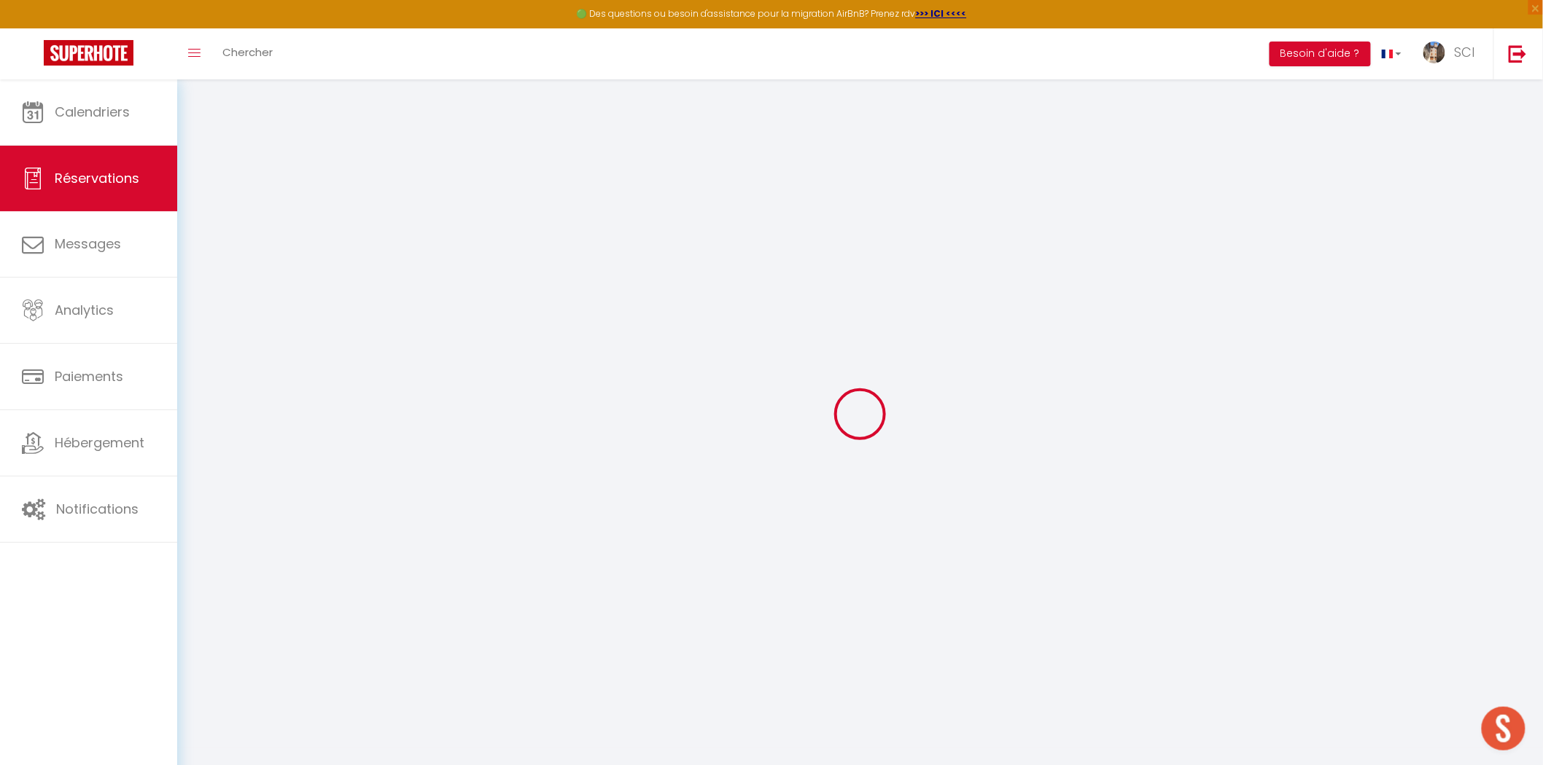
select select "not_cancelled"
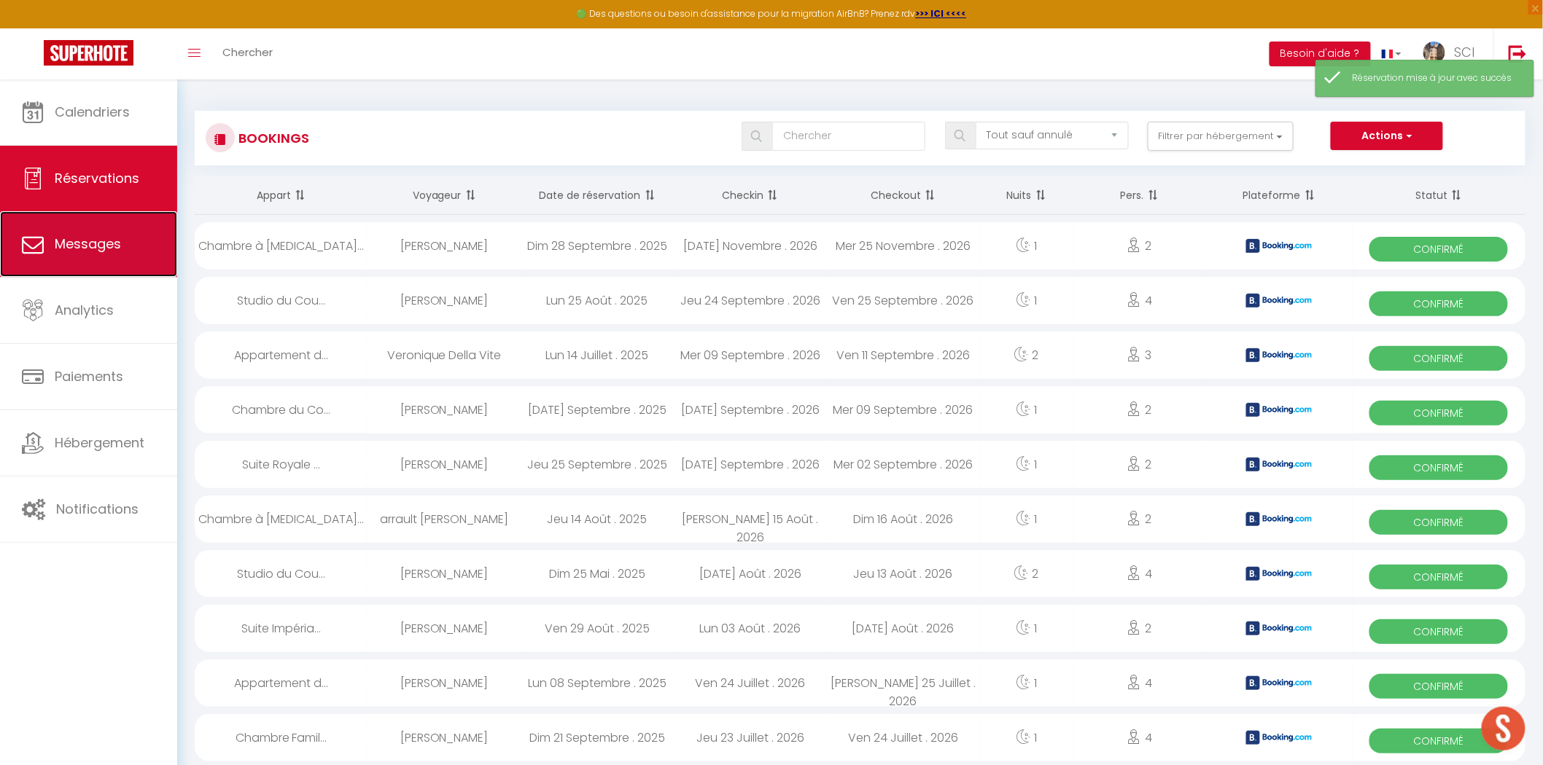
click at [98, 249] on span "Messages" at bounding box center [88, 244] width 66 height 18
select select "message"
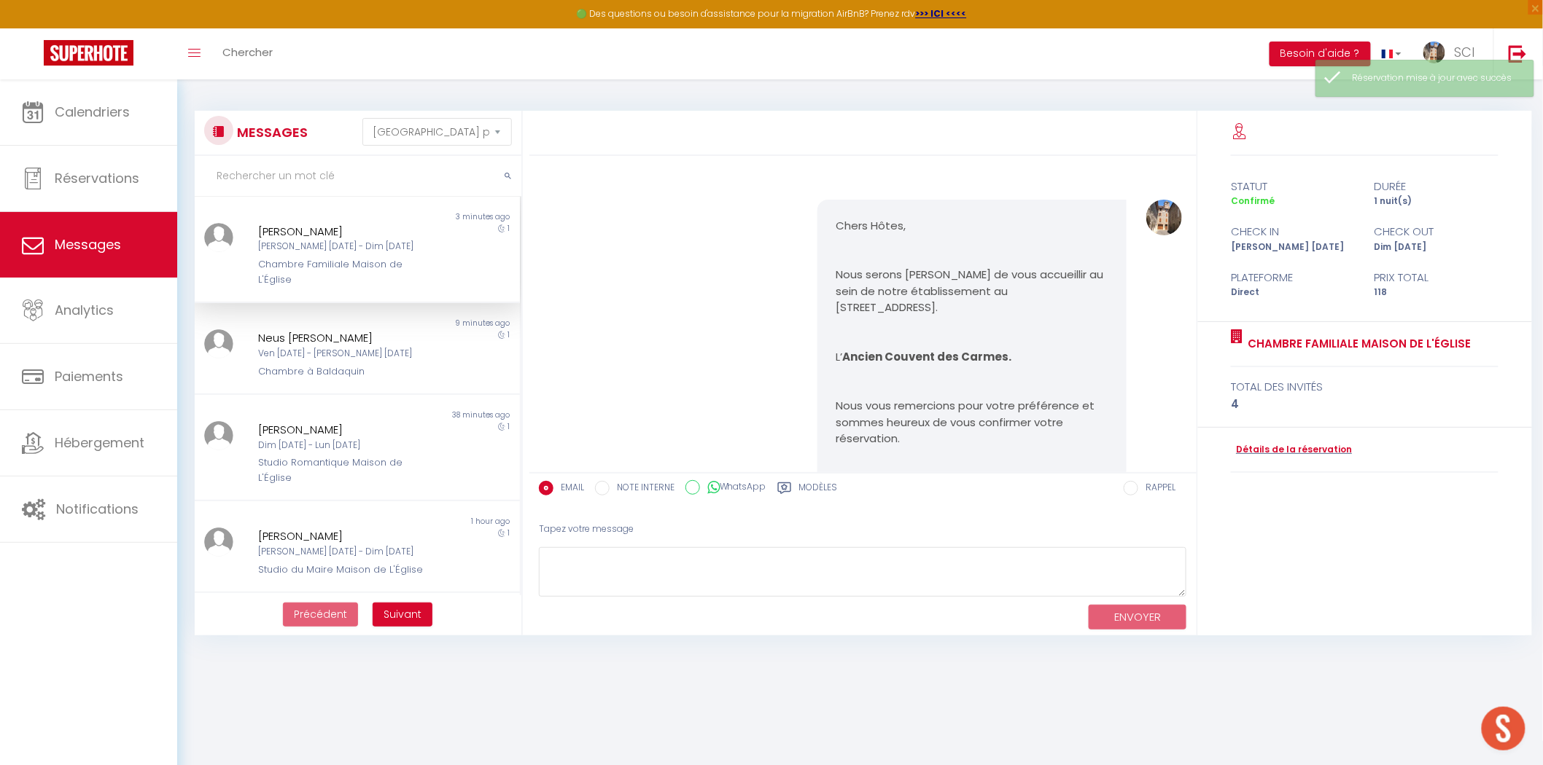
scroll to position [1470, 0]
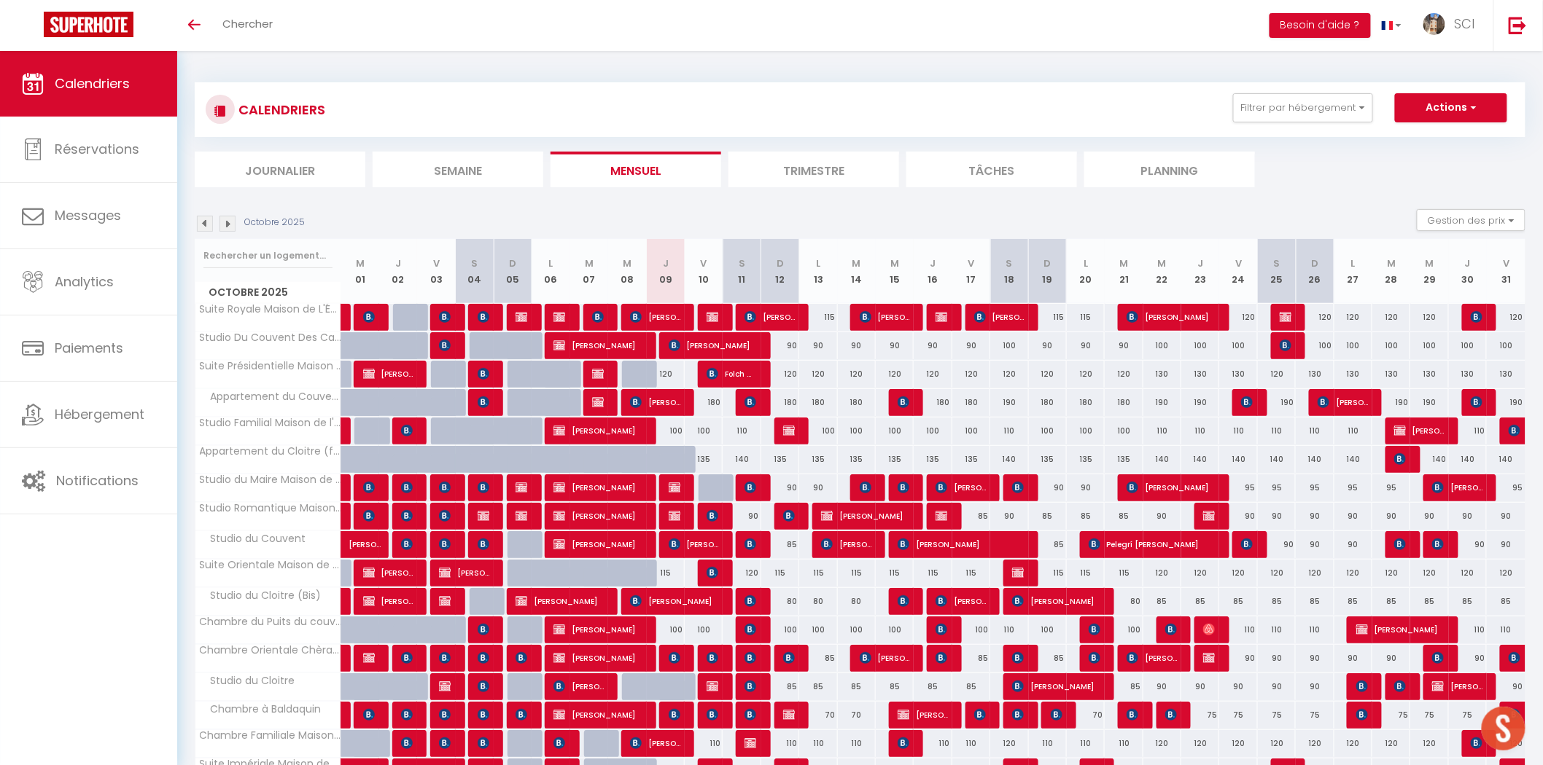
click at [649, 180] on li "Mensuel" at bounding box center [635, 170] width 171 height 36
click at [660, 157] on li "Mensuel" at bounding box center [635, 170] width 171 height 36
click at [1120, 170] on li "Planning" at bounding box center [1169, 170] width 171 height 36
